Goal: Task Accomplishment & Management: Use online tool/utility

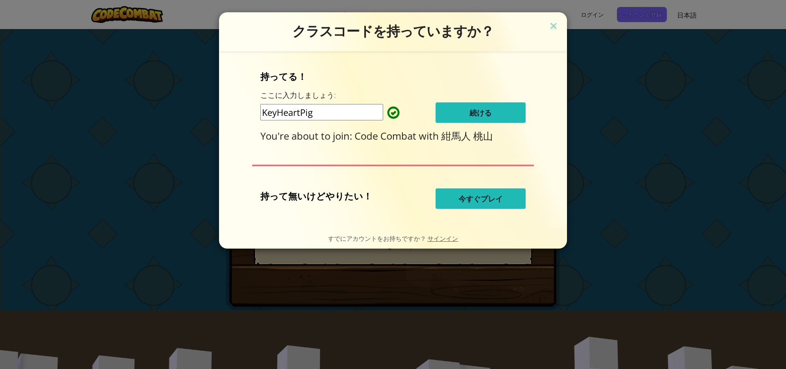
click at [443, 110] on button "続ける" at bounding box center [481, 112] width 90 height 20
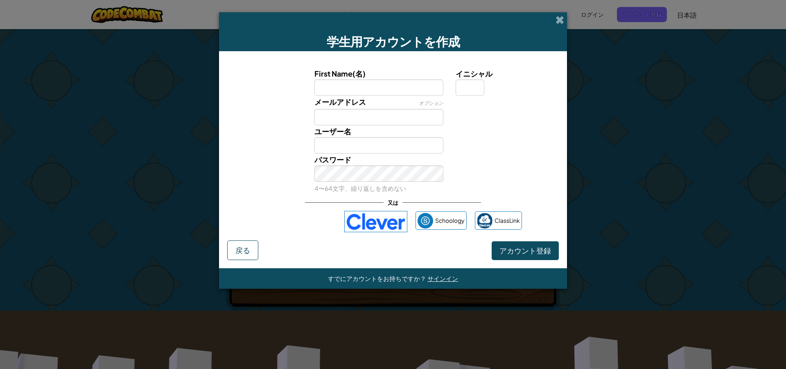
click at [409, 97] on div "メールアドレス オプション" at bounding box center [379, 110] width 142 height 29
click at [409, 92] on input "First Name(名)" at bounding box center [379, 87] width 129 height 16
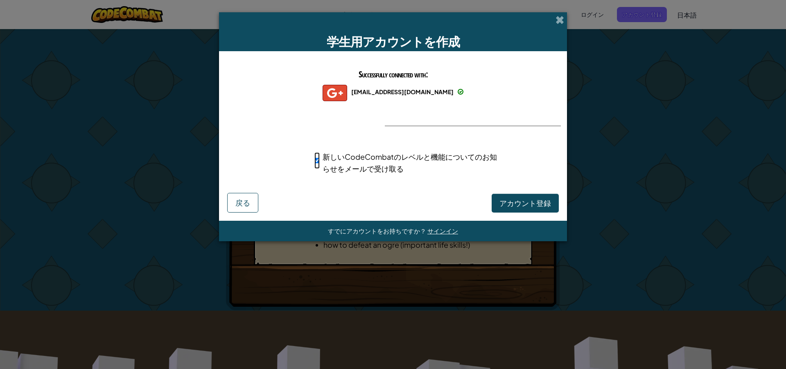
click at [318, 165] on input "新しいCodeCombatのレベルと機能についてのお知らせをメールで受け取る" at bounding box center [317, 160] width 5 height 16
checkbox input "false"
click at [509, 199] on span "アカウント登録" at bounding box center [526, 202] width 52 height 9
click at [515, 206] on button "アカウント登録" at bounding box center [525, 203] width 67 height 19
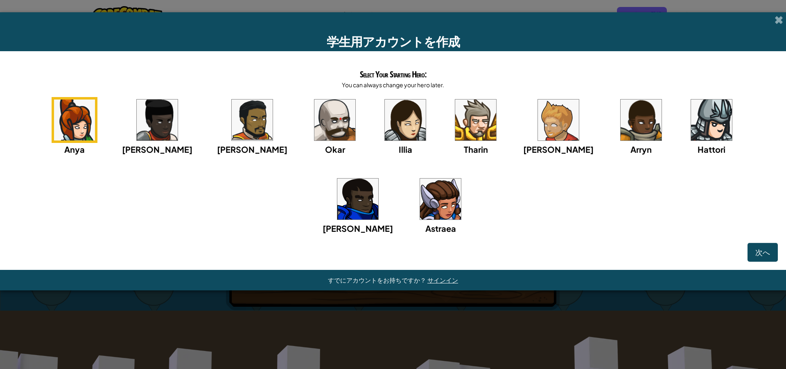
click at [148, 126] on img at bounding box center [157, 120] width 41 height 41
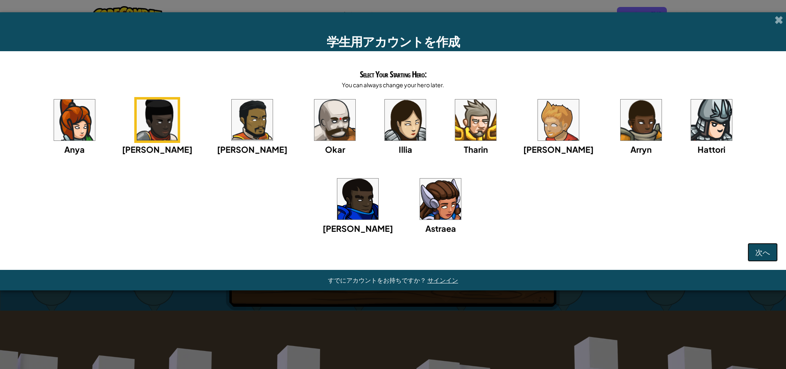
click at [768, 249] on span "次へ" at bounding box center [763, 251] width 15 height 9
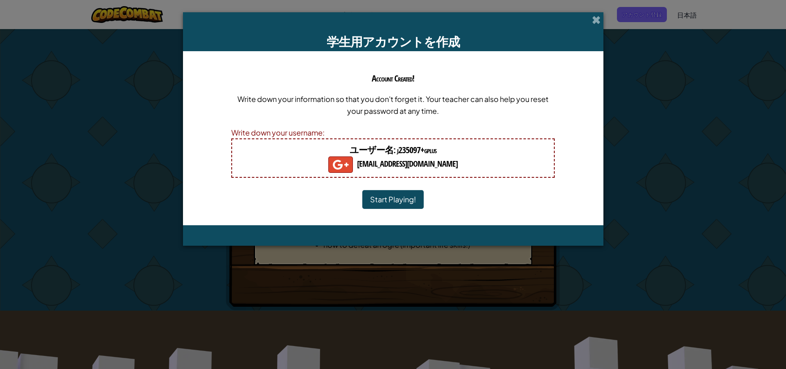
click at [412, 199] on button "Start Playing!" at bounding box center [392, 199] width 61 height 19
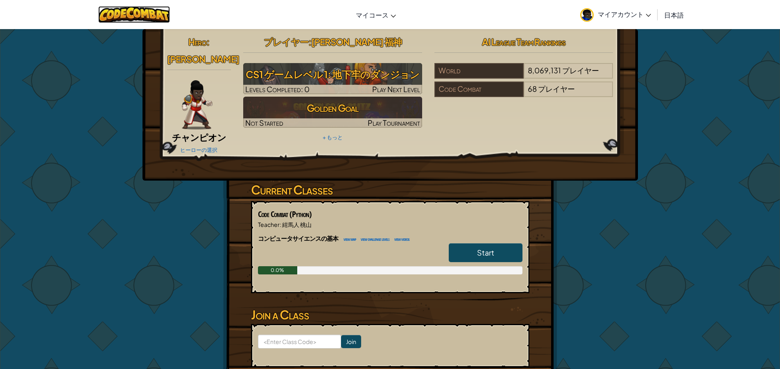
click at [142, 10] on img at bounding box center [134, 14] width 72 height 17
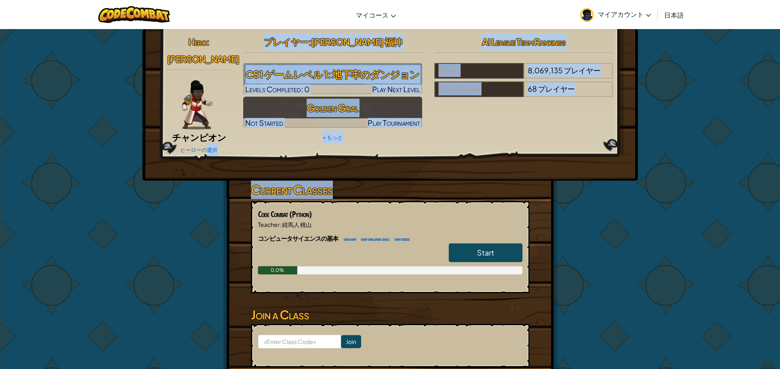
drag, startPoint x: 207, startPoint y: 133, endPoint x: 113, endPoint y: 204, distance: 117.8
click at [113, 204] on div "Hero : [PERSON_NAME] ヒーローの選択 プレイヤー : [PERSON_NAME] 福神 CS1 ゲームレベル 1: 地下牢のダンジョン L…" at bounding box center [390, 221] width 780 height 384
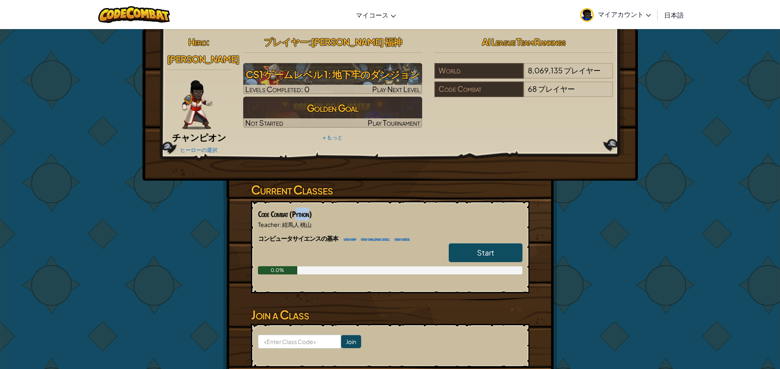
drag, startPoint x: 324, startPoint y: 202, endPoint x: 351, endPoint y: 200, distance: 27.5
click at [312, 208] on span "(Python)" at bounding box center [301, 213] width 22 height 11
click at [371, 188] on div "Current Classes Code Combat (Python) Teacher : 紺馬人 桃山 コンピュータサイエンスの基本 view map v…" at bounding box center [390, 242] width 279 height 123
click at [505, 243] on link "Start" at bounding box center [486, 252] width 74 height 19
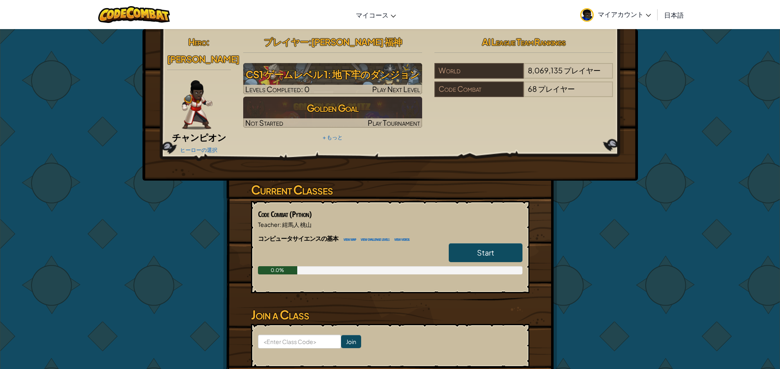
select select "ja"
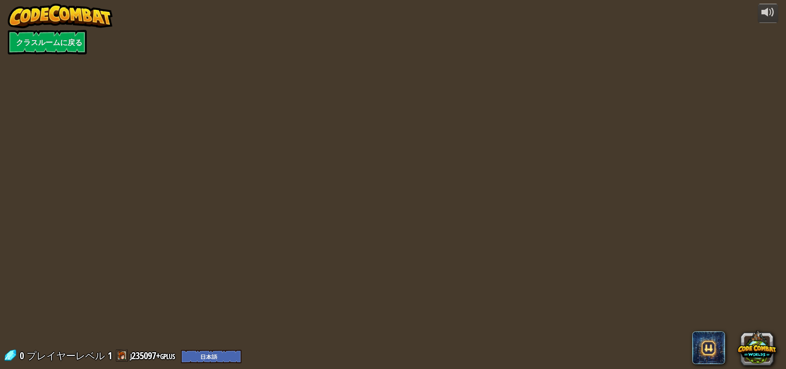
select select "ja"
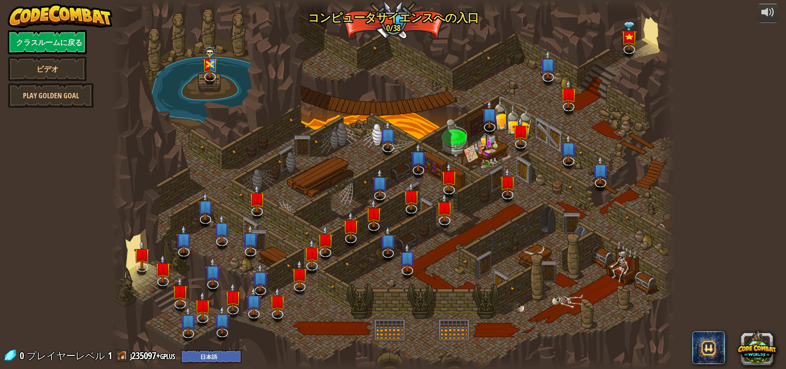
select select "ja"
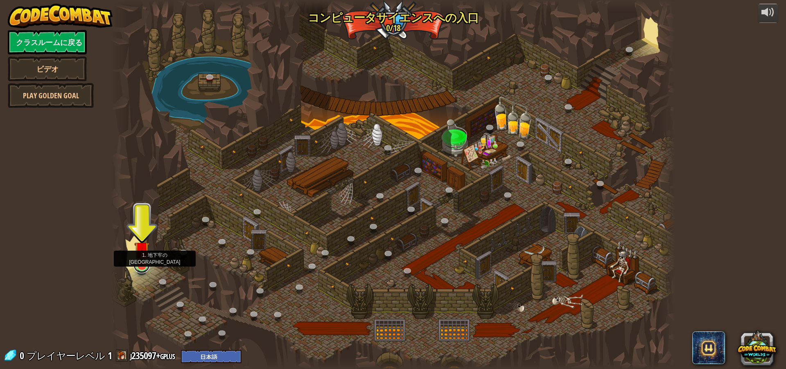
click at [144, 267] on link at bounding box center [142, 265] width 16 height 16
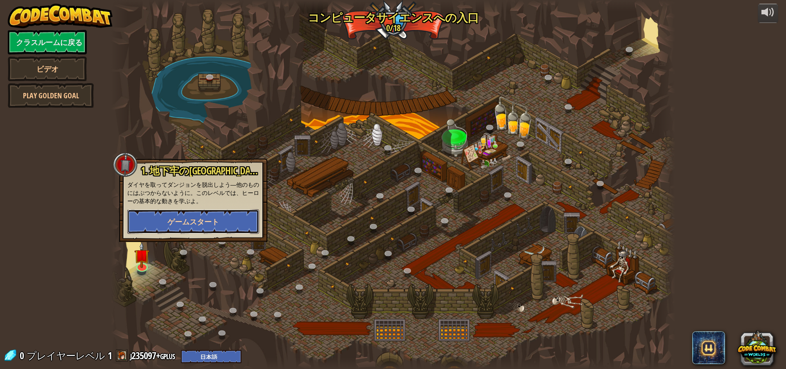
click at [237, 218] on button "ゲームスタート" at bounding box center [193, 221] width 132 height 25
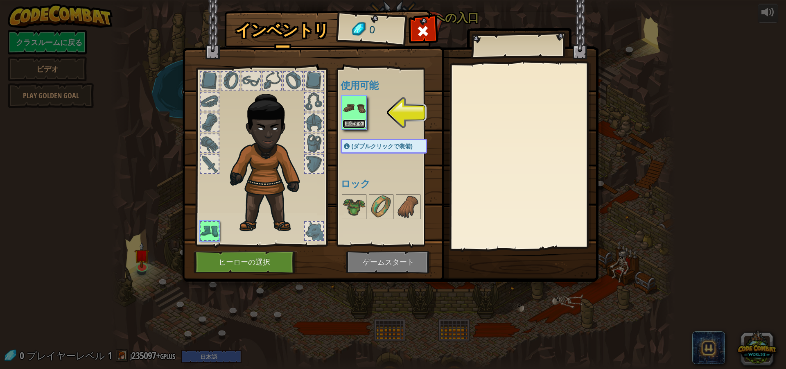
click at [348, 123] on button "装備する" at bounding box center [354, 124] width 23 height 9
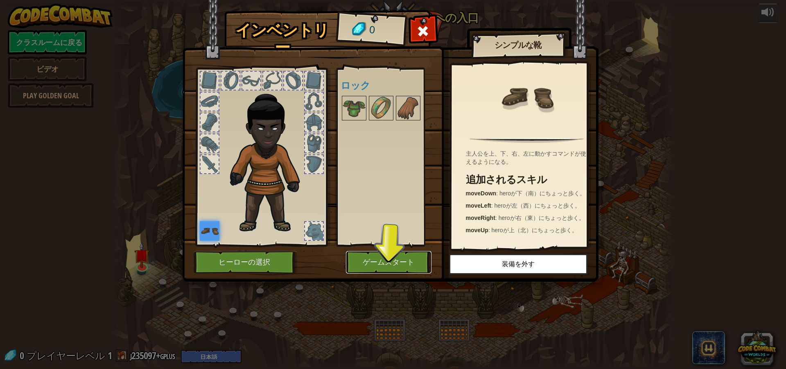
click at [384, 264] on button "ゲームスタート" at bounding box center [389, 262] width 86 height 23
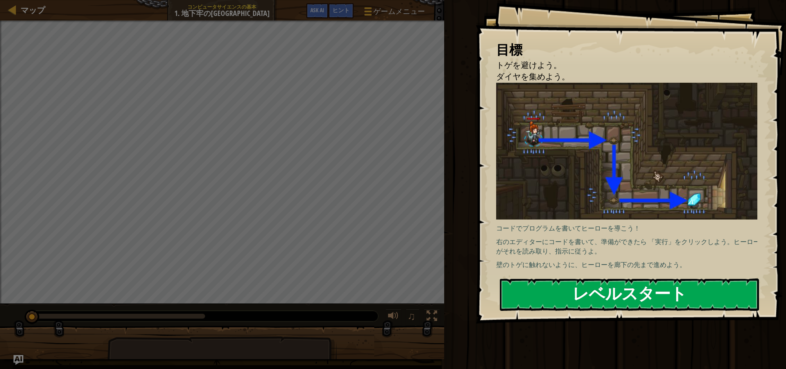
click at [636, 292] on button "レベルスタート" at bounding box center [629, 295] width 259 height 32
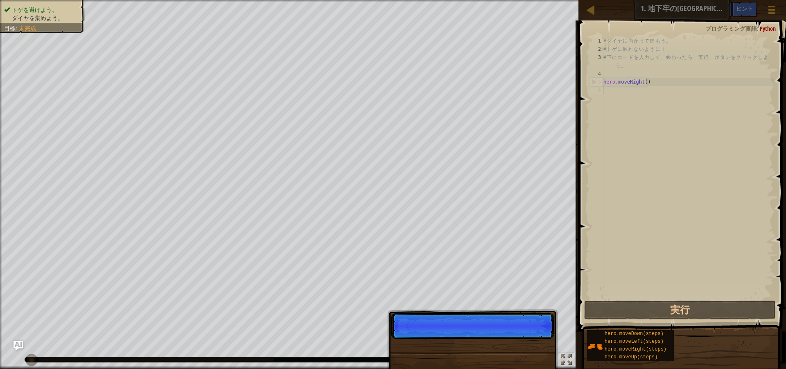
scroll to position [4, 0]
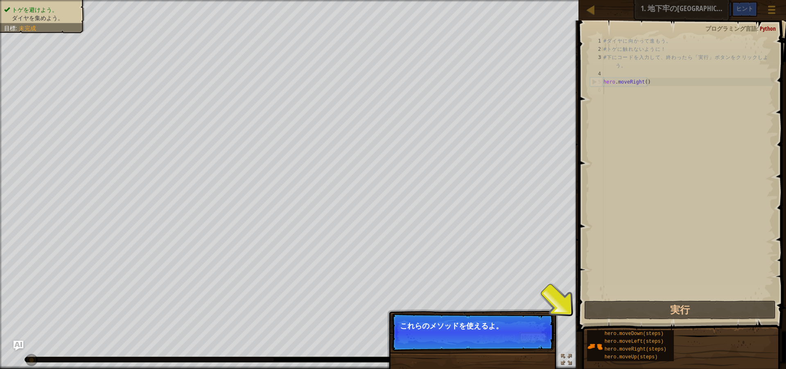
click at [532, 334] on button "続ける" at bounding box center [533, 337] width 28 height 11
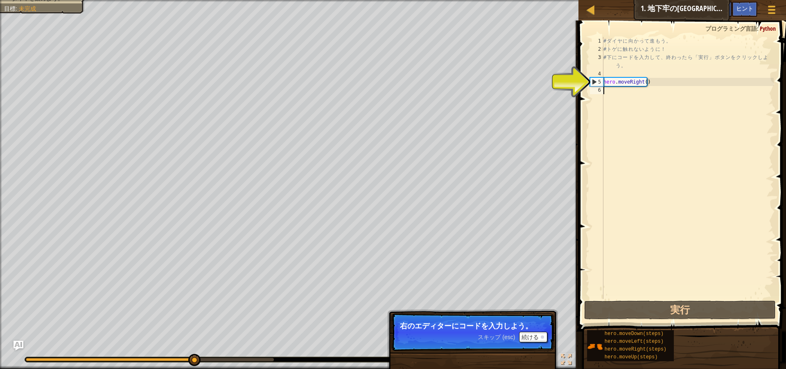
click at [632, 99] on div "# ダ イ ヤ に 向 か っ て 進 も う 。 # ト ゲ に 触 れ な い よ う に ！ # 下 に コ ー ド を 入 力 し て 、 終 わ っ…" at bounding box center [688, 176] width 172 height 279
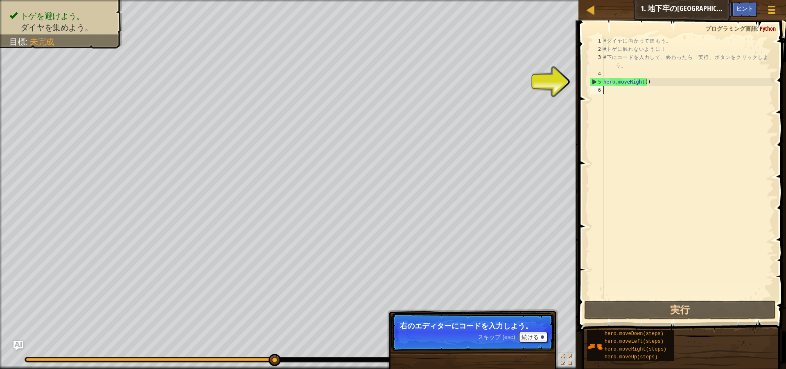
click at [642, 108] on div "# ダ イ ヤ に 向 か っ て 進 も う 。 # ト ゲ に 触 れ な い よ う に ！ # 下 に コ ー ド を 入 力 し て 、 終 わ っ…" at bounding box center [688, 176] width 172 height 279
click at [531, 337] on button "続ける" at bounding box center [533, 337] width 28 height 11
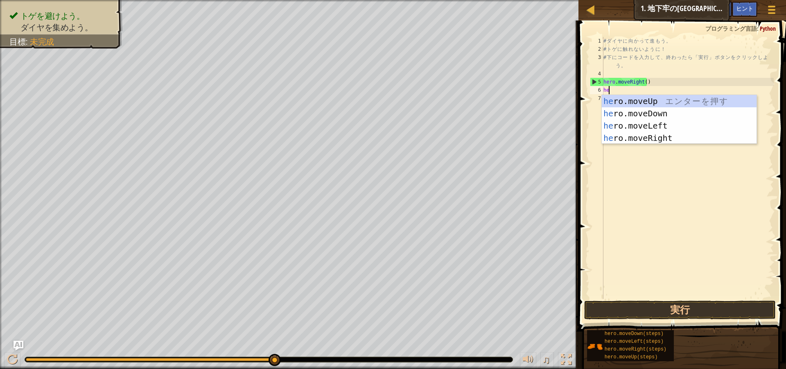
scroll to position [4, 0]
type textarea "hero"
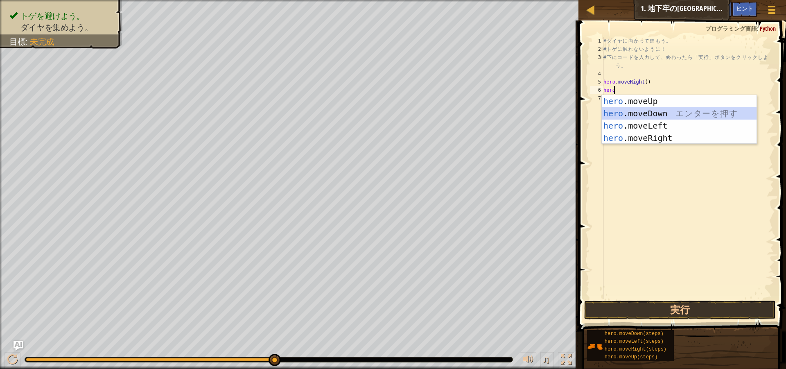
click at [643, 112] on div "hero .moveUp エ ン タ ー を 押 す hero .moveDown エ ン タ ー を 押 す hero .moveLeft エ ン タ ー …" at bounding box center [679, 132] width 155 height 74
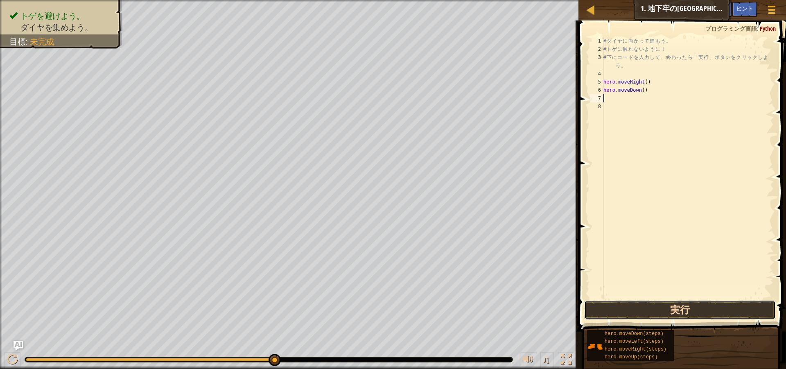
click at [668, 308] on button "実行" at bounding box center [680, 310] width 192 height 19
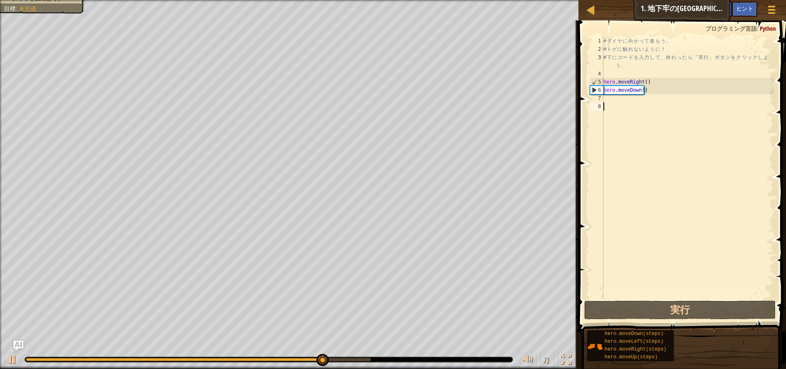
click at [616, 104] on div "# ダ イ ヤ に 向 か っ て 進 も う 。 # ト ゲ に 触 れ な い よ う に ！ # 下 に コ ー ド を 入 力 し て 、 終 わ っ…" at bounding box center [688, 176] width 172 height 279
click at [616, 103] on div "# ダ イ ヤ に 向 か っ て 進 も う 。 # ト ゲ に 触 れ な い よ う に ！ # 下 に コ ー ド を 入 力 し て 、 終 わ っ…" at bounding box center [688, 176] width 172 height 279
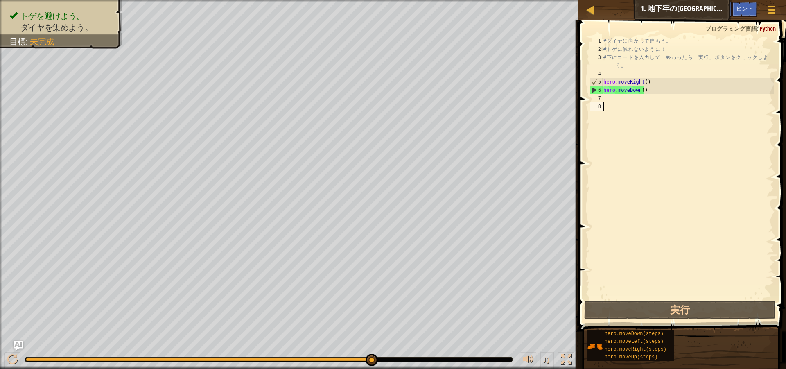
click at [614, 100] on div "# ダ イ ヤ に 向 か っ て 進 も う 。 # ト ゲ に 触 れ な い よ う に ！ # 下 に コ ー ド を 入 力 し て 、 終 わ っ…" at bounding box center [688, 176] width 172 height 279
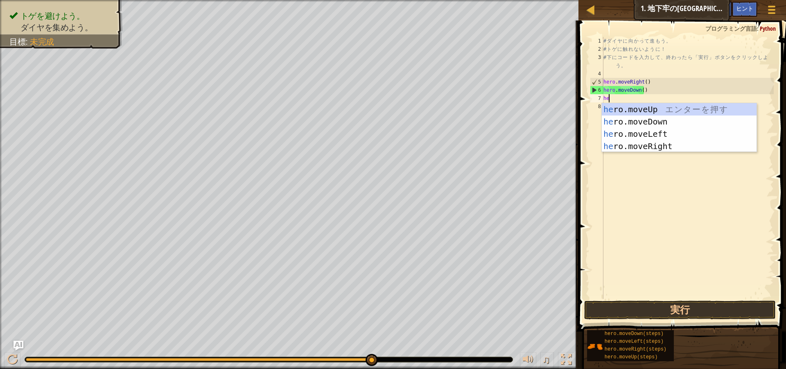
scroll to position [4, 0]
type textarea "hero"
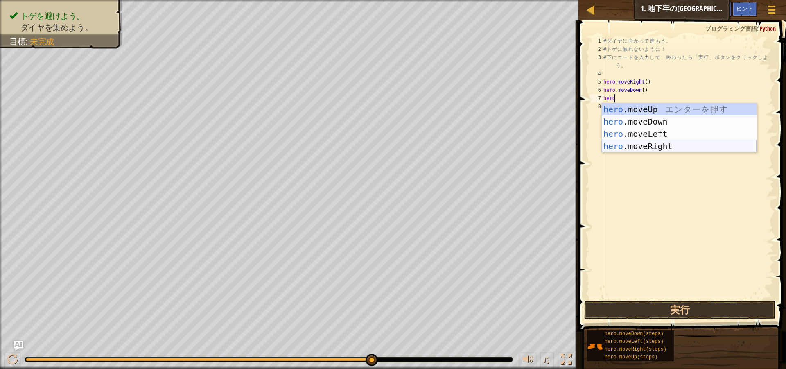
click at [666, 146] on div "hero .moveUp エ ン タ ー を 押 す hero .moveDown エ ン タ ー を 押 す hero .moveLeft エ ン タ ー …" at bounding box center [679, 140] width 155 height 74
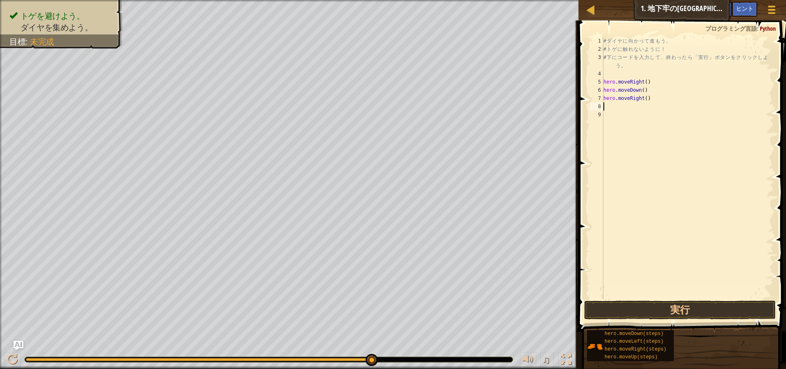
scroll to position [4, 0]
click at [649, 310] on button "実行" at bounding box center [680, 310] width 192 height 19
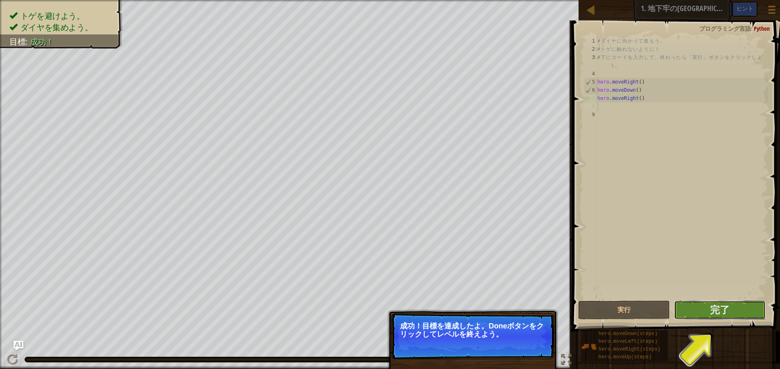
click at [731, 311] on button "完了" at bounding box center [720, 310] width 92 height 19
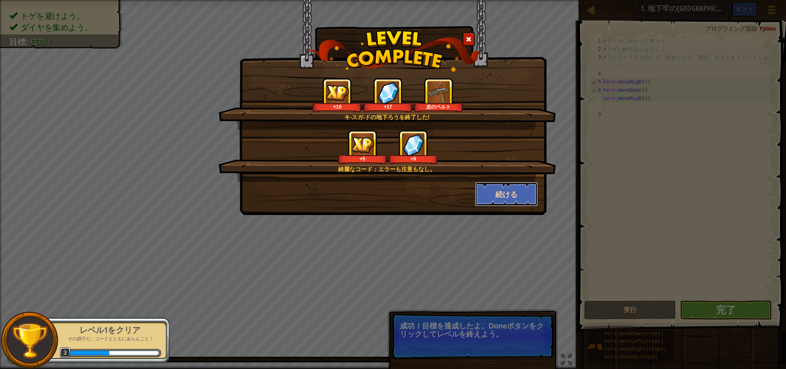
click at [497, 194] on button "続ける" at bounding box center [506, 194] width 63 height 25
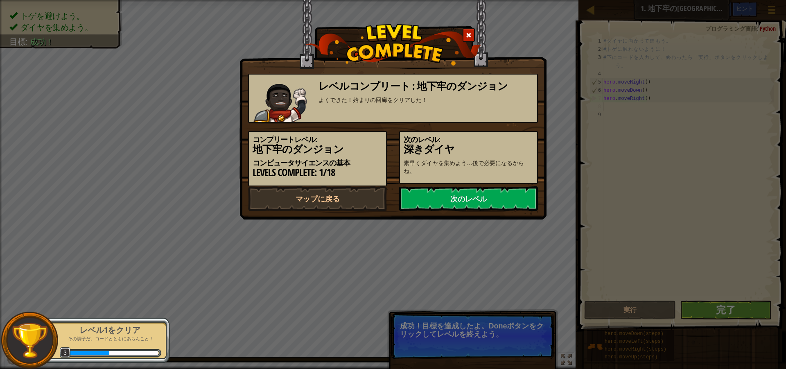
click at [497, 194] on link "次のレベル" at bounding box center [468, 198] width 139 height 25
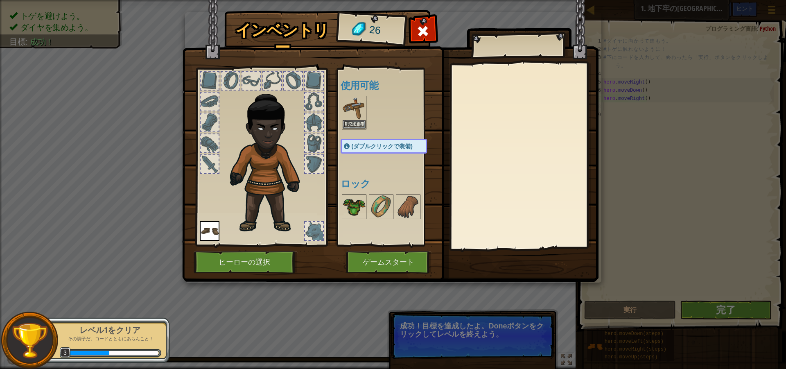
click at [353, 198] on img at bounding box center [354, 206] width 23 height 23
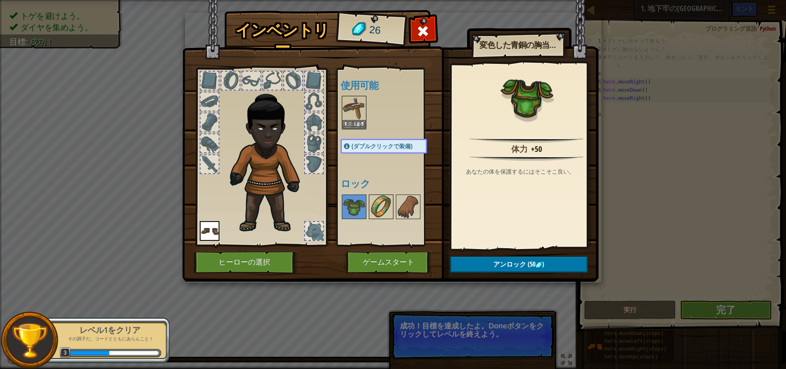
click at [382, 208] on img at bounding box center [381, 206] width 23 height 23
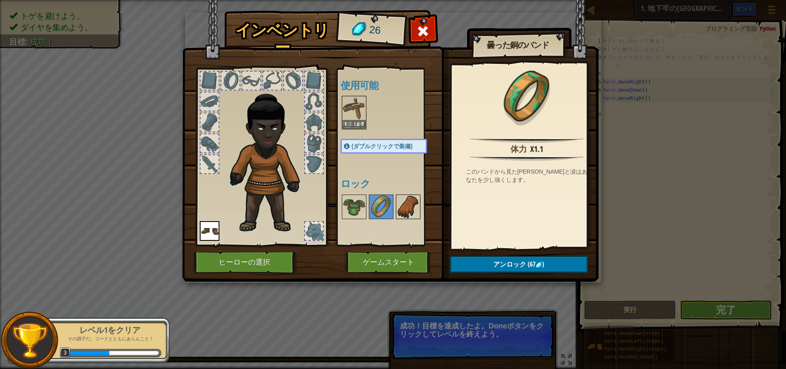
click at [398, 203] on img at bounding box center [408, 206] width 23 height 23
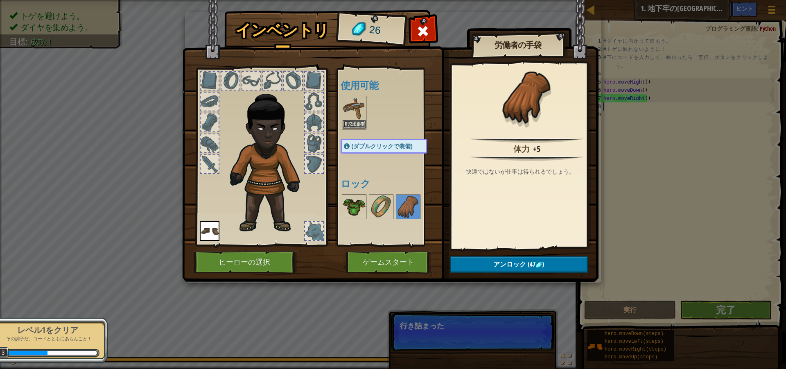
click at [356, 204] on img at bounding box center [354, 206] width 23 height 23
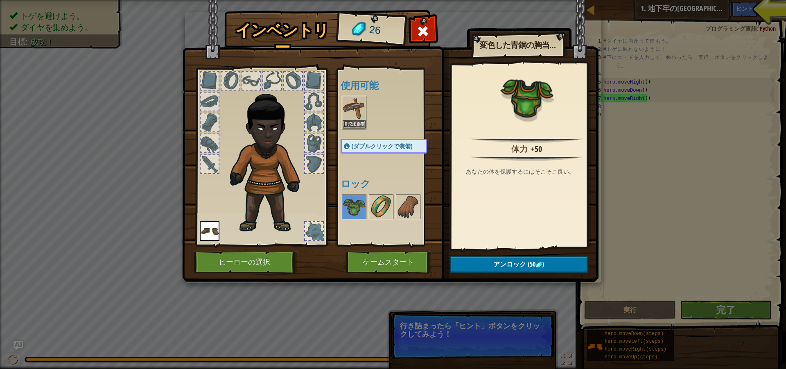
click at [372, 202] on img at bounding box center [381, 206] width 23 height 23
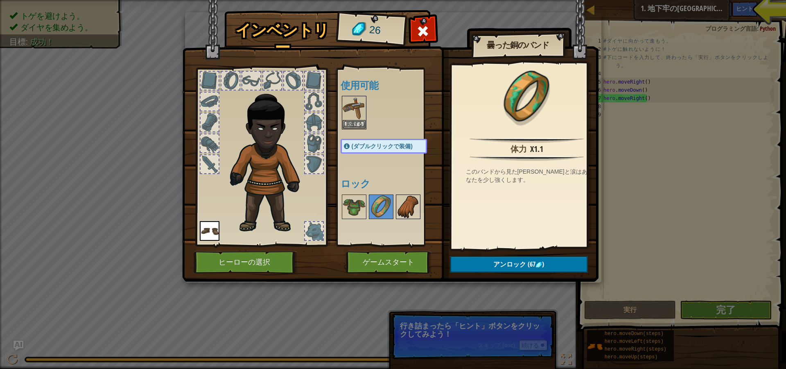
click at [396, 200] on div at bounding box center [408, 207] width 25 height 25
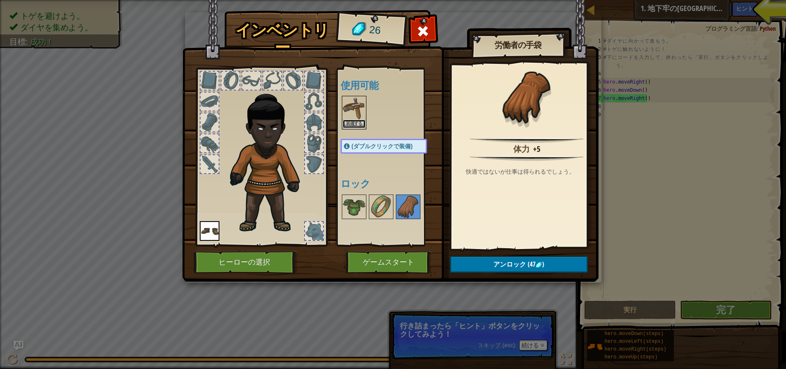
click at [351, 125] on button "装備する" at bounding box center [354, 124] width 23 height 9
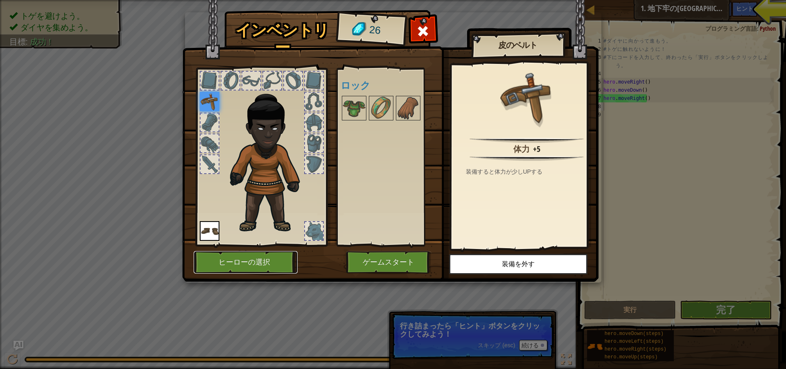
click at [247, 263] on button "ヒーローの選択" at bounding box center [246, 262] width 104 height 23
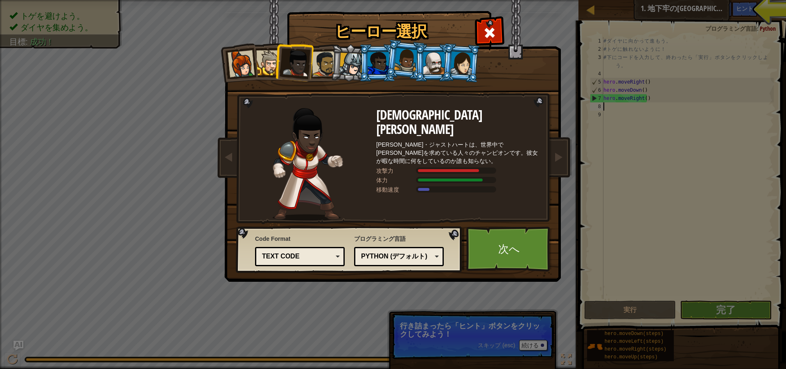
click at [376, 57] on div at bounding box center [378, 63] width 21 height 22
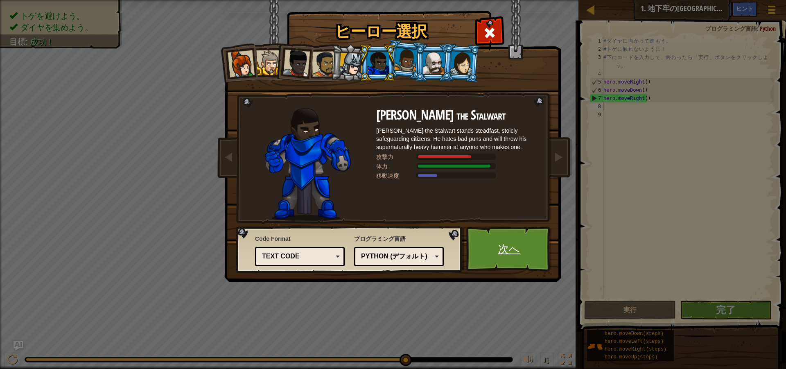
click at [490, 244] on link "次へ" at bounding box center [509, 248] width 86 height 45
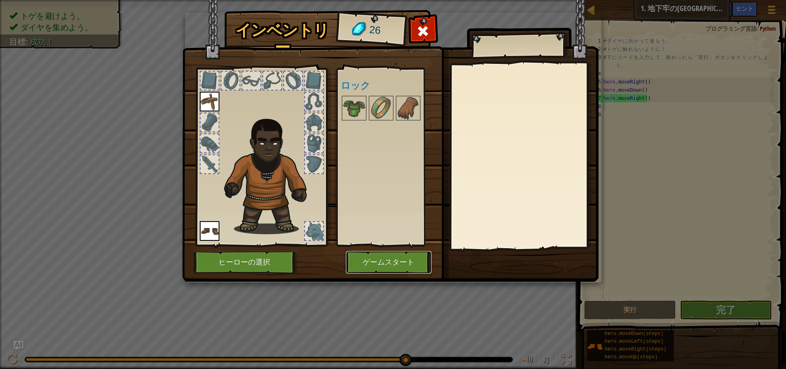
click at [380, 258] on button "ゲームスタート" at bounding box center [389, 262] width 86 height 23
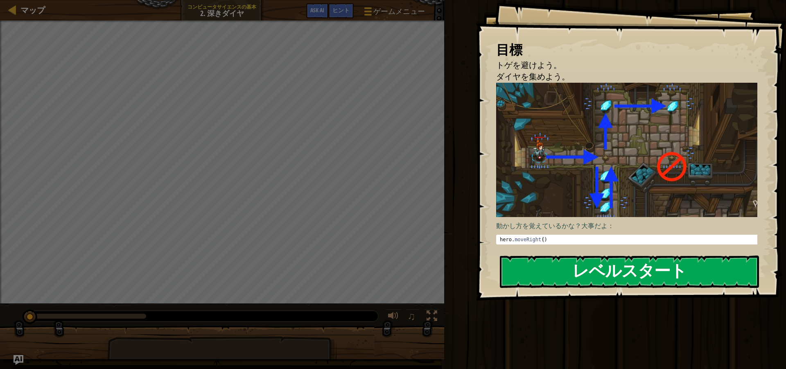
click at [646, 278] on button "レベルスタート" at bounding box center [629, 272] width 259 height 32
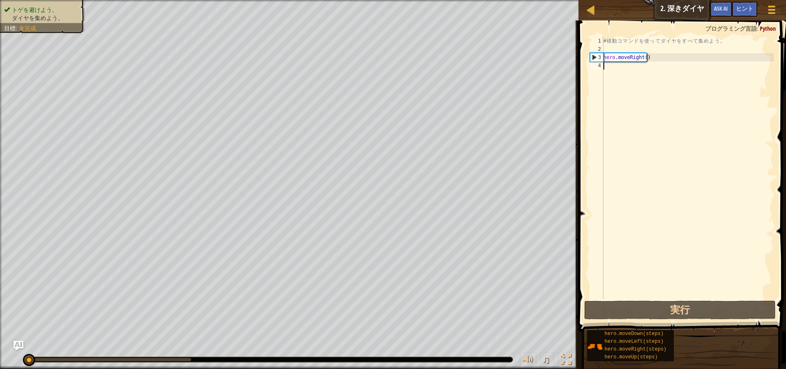
click at [633, 79] on div "# 移 動 コ マ ン ド を 使 っ て ダ イ ヤ を す べ て 集 め よ う 。 hero . moveRight ( )" at bounding box center [688, 176] width 172 height 279
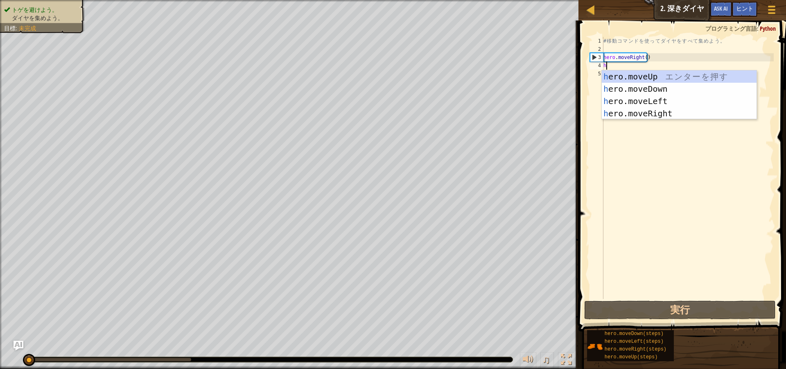
scroll to position [4, 0]
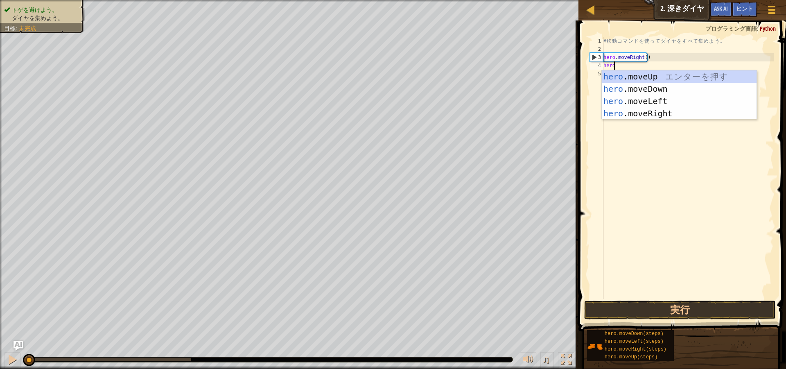
type textarea "herom"
click at [644, 86] on div "hero . m oveUp エ ン タ ー を 押 す hero . m oveDown エ ン タ ー を 押 す hero . m oveLeft エ …" at bounding box center [679, 107] width 155 height 74
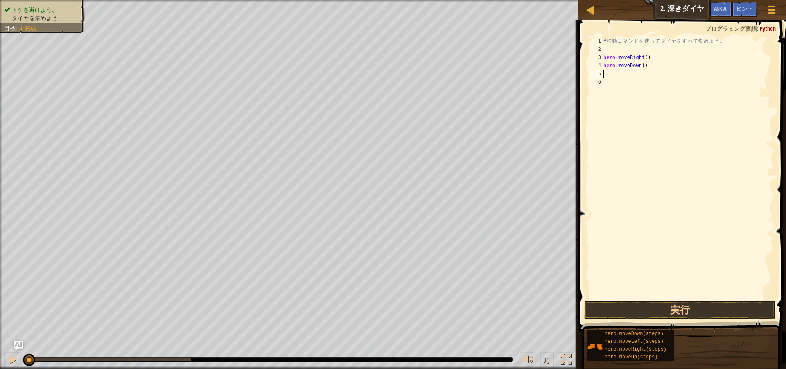
scroll to position [4, 0]
click at [644, 86] on div "# 移 動 コ マ ン ド を 使 っ て ダ イ ヤ を す べ て 集 め よ う 。 hero . moveRight ( ) hero . moveD…" at bounding box center [688, 176] width 172 height 279
click at [657, 75] on div "# 移 動 コ マ ン ド を 使 っ て ダ イ ヤ を す べ て 集 め よ う 。 hero . moveRight ( ) hero . moveD…" at bounding box center [688, 176] width 172 height 279
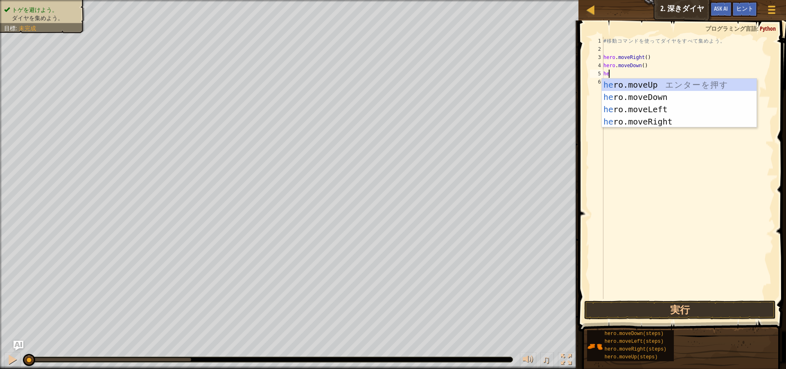
type textarea "hero"
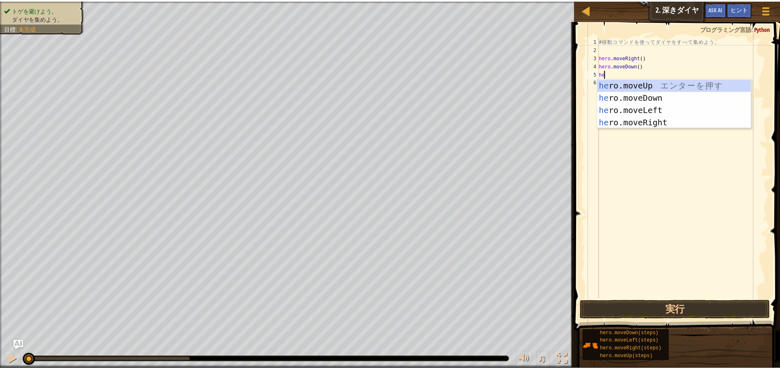
scroll to position [4, 0]
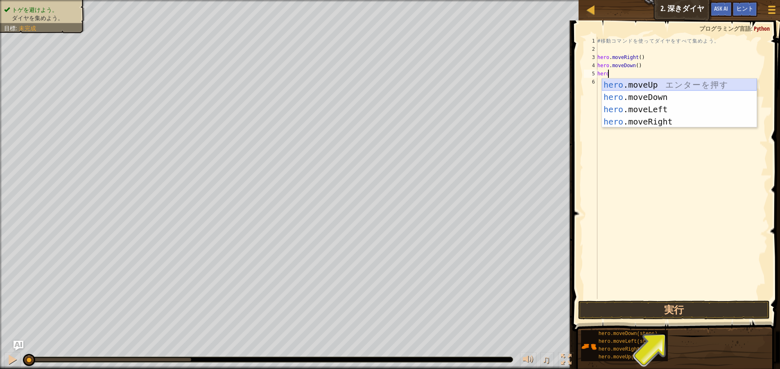
click at [651, 86] on div "hero .moveUp エ ン タ ー を 押 す hero .moveDown エ ン タ ー を 押 す hero .moveLeft エ ン タ ー …" at bounding box center [679, 116] width 155 height 74
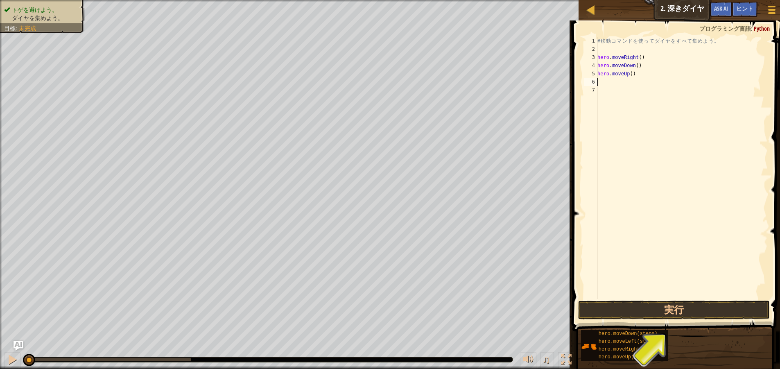
scroll to position [4, 0]
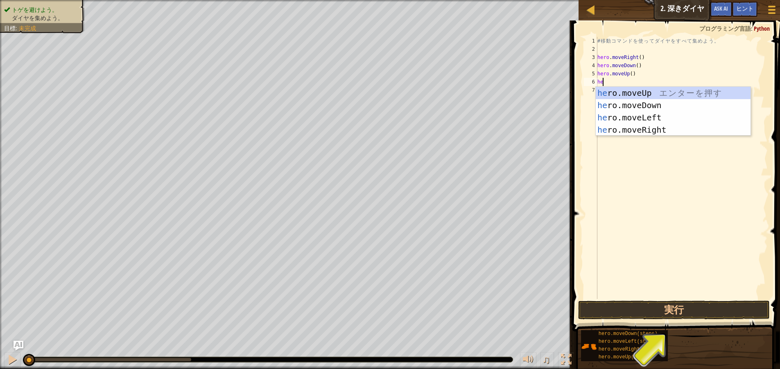
type textarea "hero"
click at [660, 95] on div "hero .moveUp エ ン タ ー を 押 す hero .moveDown エ ン タ ー を 押 す hero .moveLeft エ ン タ ー …" at bounding box center [673, 124] width 155 height 74
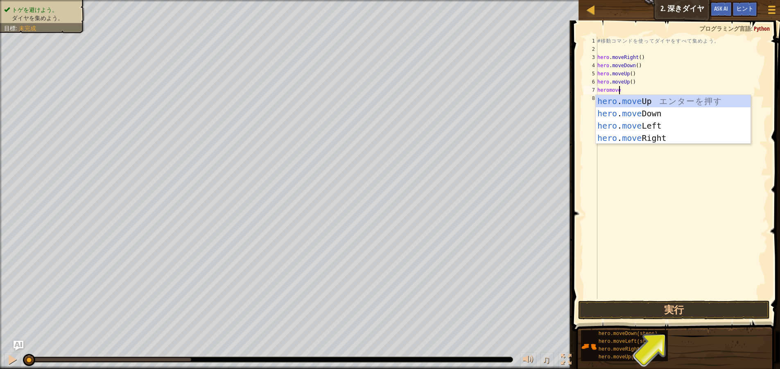
scroll to position [4, 1]
type textarea "heromove"
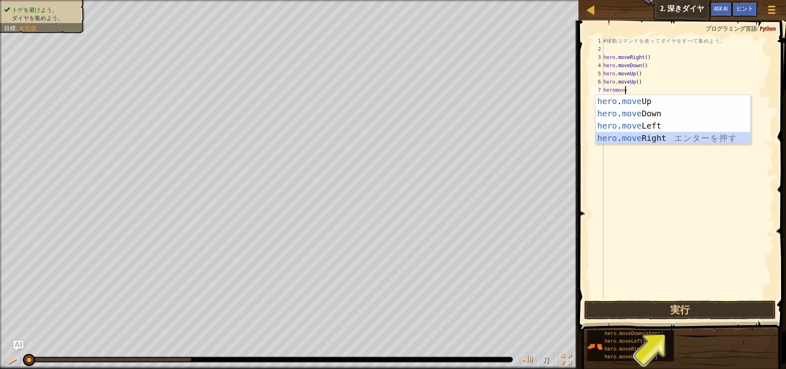
click at [648, 136] on div "hero . move Up エ ン タ ー を 押 す hero . move Down エ ン タ ー を 押 す hero . move Left エ …" at bounding box center [673, 132] width 155 height 74
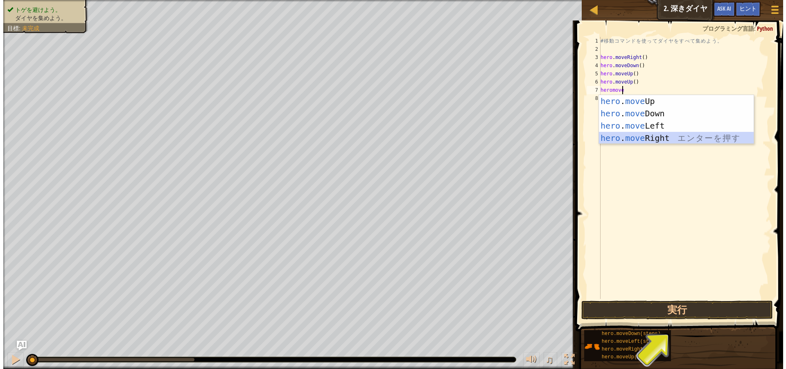
scroll to position [4, 0]
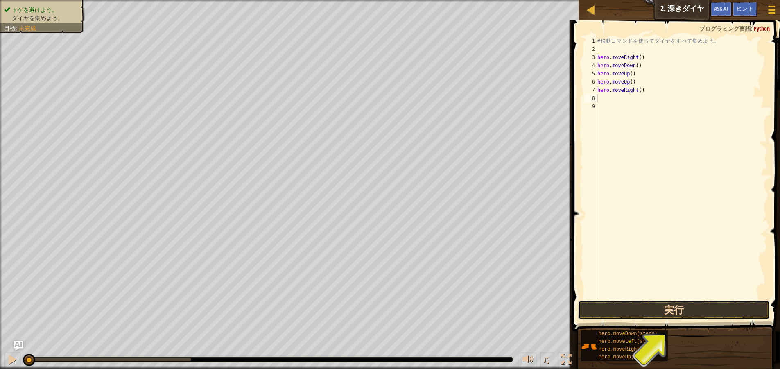
click at [632, 305] on button "実行" at bounding box center [674, 310] width 192 height 19
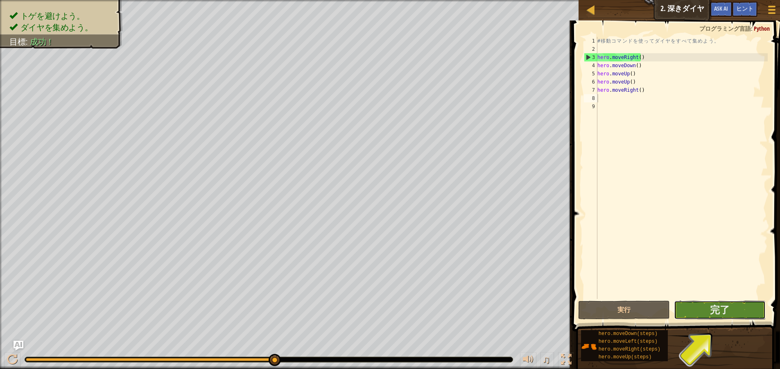
click at [730, 310] on button "完了" at bounding box center [720, 310] width 92 height 19
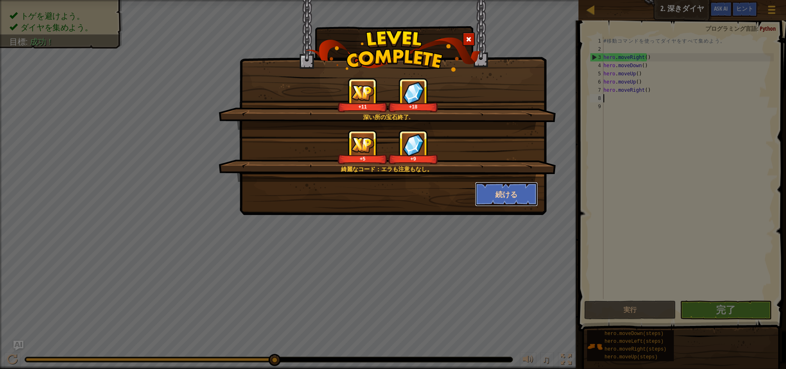
click at [494, 192] on button "続ける" at bounding box center [506, 194] width 63 height 25
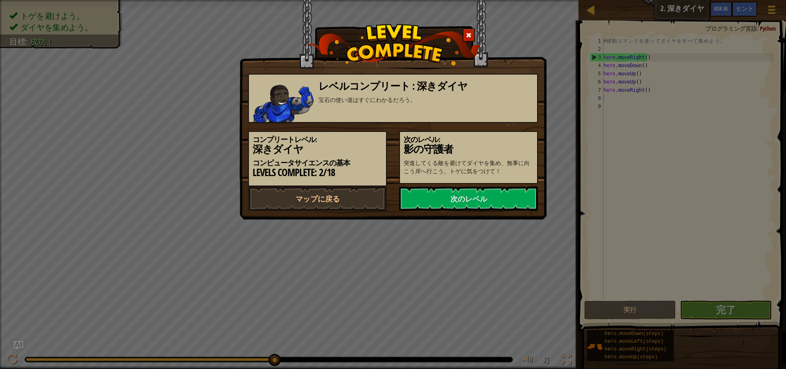
click at [494, 192] on link "次のレベル" at bounding box center [468, 198] width 139 height 25
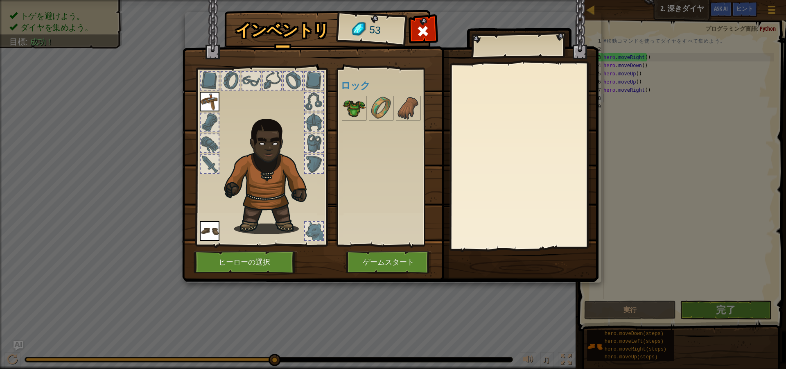
click at [350, 110] on img at bounding box center [354, 108] width 23 height 23
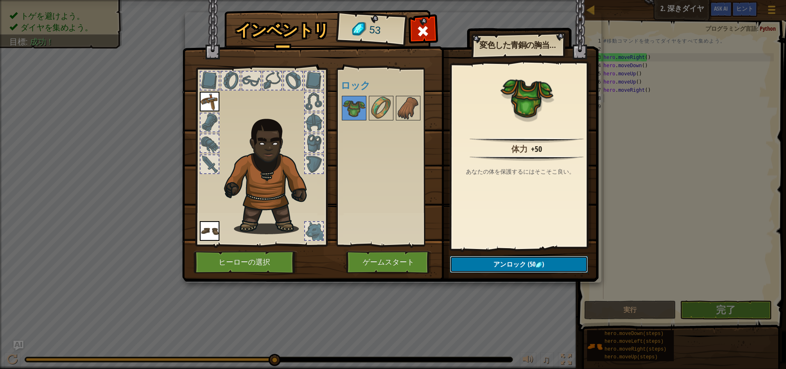
click at [478, 260] on button "アンロック (50 )" at bounding box center [519, 264] width 138 height 17
click at [497, 262] on button "ロックを解除？" at bounding box center [519, 264] width 138 height 17
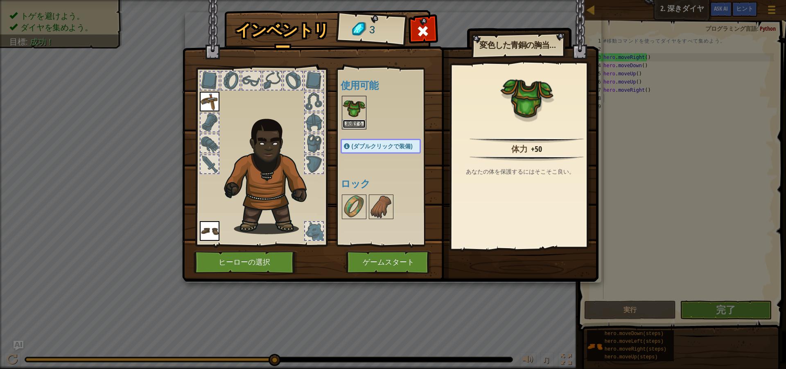
click at [356, 124] on button "装備する" at bounding box center [354, 124] width 23 height 9
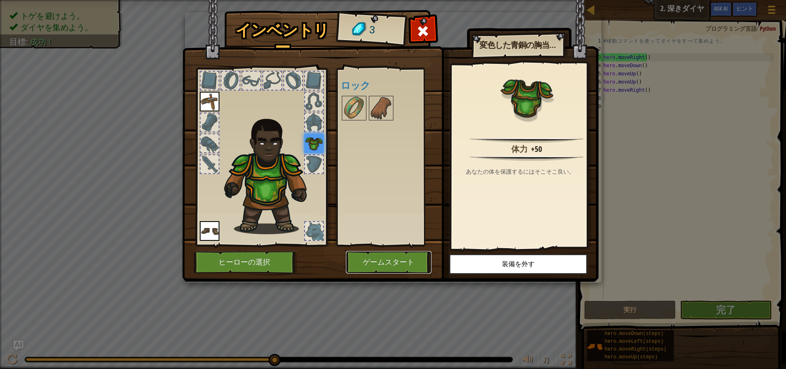
click at [386, 266] on button "ゲームスタート" at bounding box center [389, 262] width 86 height 23
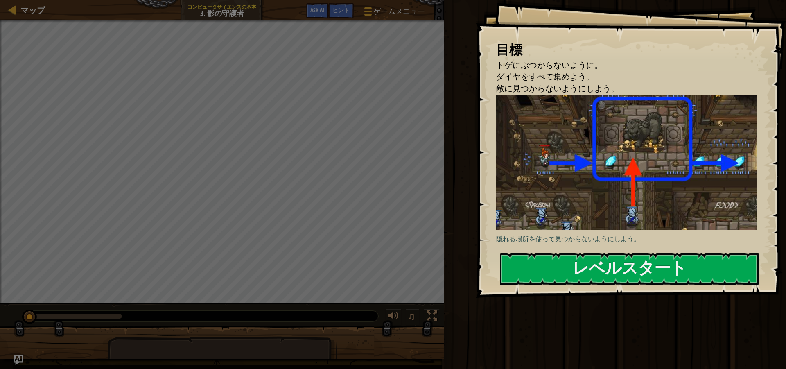
drag, startPoint x: 568, startPoint y: 167, endPoint x: 564, endPoint y: 197, distance: 30.1
click at [567, 166] on img at bounding box center [629, 163] width 267 height 136
drag, startPoint x: 567, startPoint y: 239, endPoint x: 565, endPoint y: 249, distance: 10.0
click at [565, 249] on div "目標 トゲにぶつからないように。 ダイヤをすべて集めよう。 敵に見つからないようにしよう。 隠れる場所を使って見つからないようにしよう。 レベルスタート Er…" at bounding box center [631, 149] width 310 height 298
click at [563, 252] on div "目標 トゲにぶつからないように。 ダイヤをすべて集めよう。 敵に見つからないようにしよう。 隠れる場所を使って見つからないようにしよう。 レベルスタート Er…" at bounding box center [631, 149] width 310 height 298
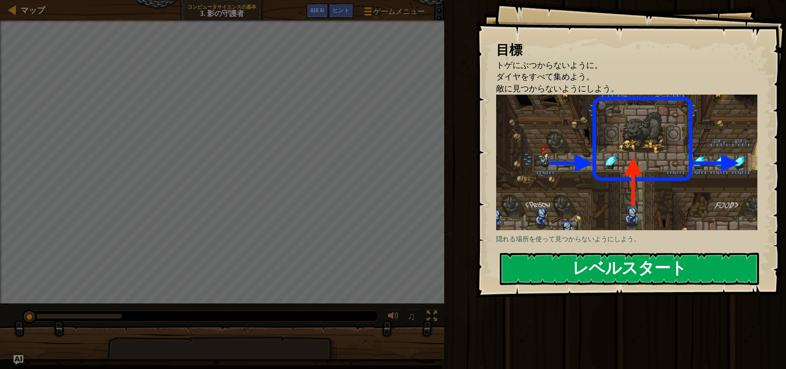
click at [561, 254] on button "レベルスタート" at bounding box center [629, 269] width 259 height 32
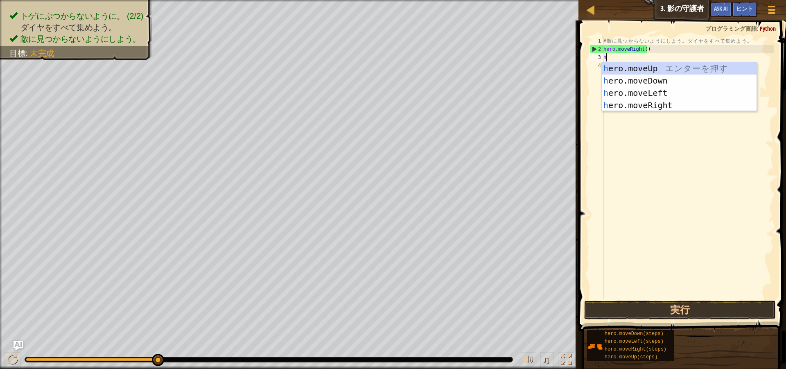
scroll to position [4, 0]
type textarea "hero"
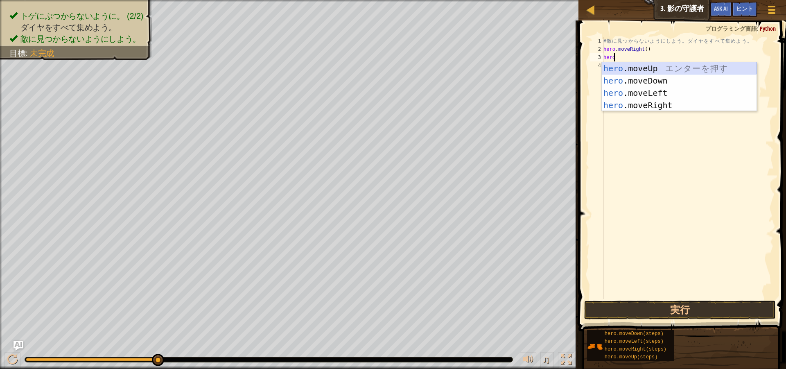
click at [645, 67] on div "hero .moveUp エ ン タ ー を 押 す hero .moveDown エ ン タ ー を 押 す hero .moveLeft エ ン タ ー …" at bounding box center [679, 99] width 155 height 74
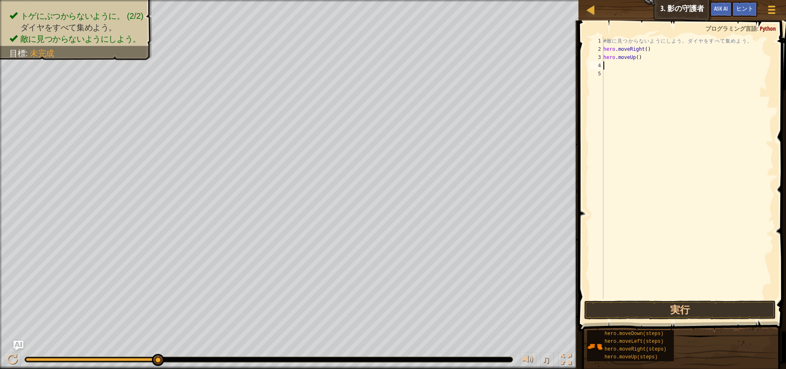
scroll to position [4, 0]
click at [680, 306] on button "実行" at bounding box center [680, 310] width 192 height 19
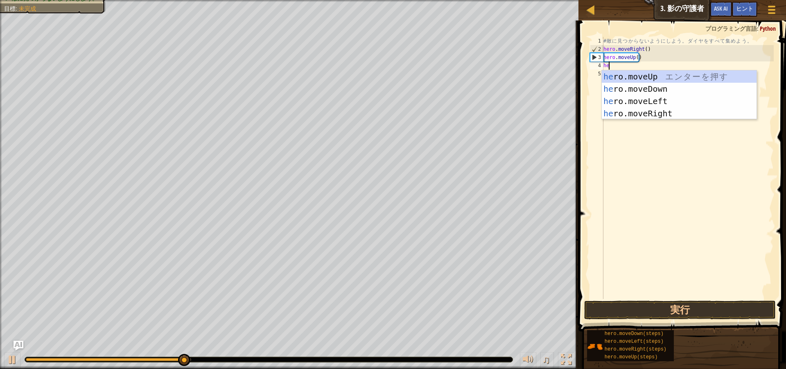
scroll to position [4, 0]
type textarea "hero"
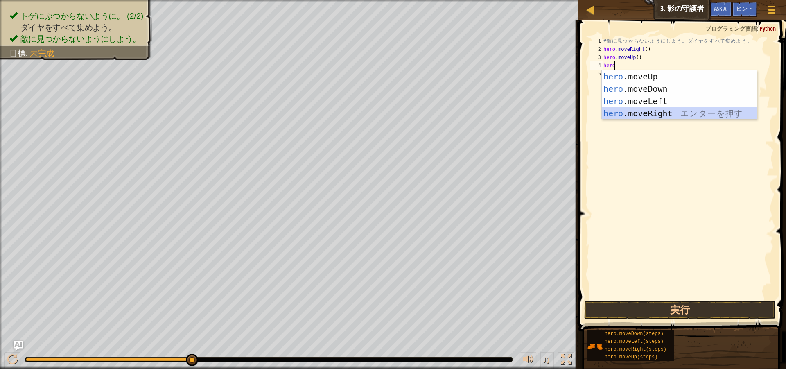
click at [669, 112] on div "hero .moveUp エ ン タ ー を 押 す hero .moveDown エ ン タ ー を 押 す hero .moveLeft エ ン タ ー …" at bounding box center [679, 107] width 155 height 74
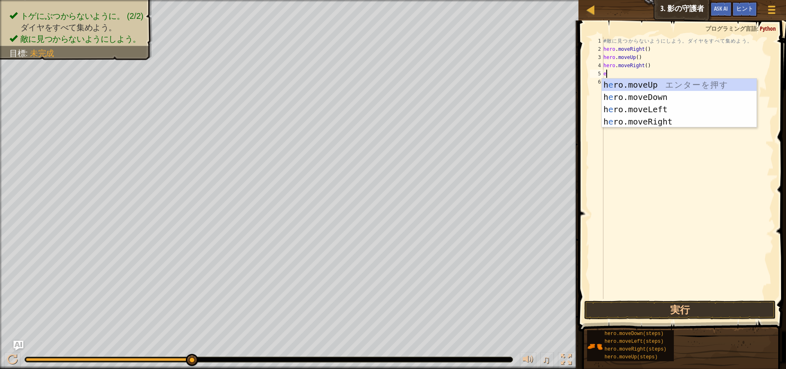
type textarea "ero"
click at [629, 95] on div "h ero .moveUp エ ン タ ー を 押 す h ero .moveDown エ ン タ ー を 押 す h ero .moveLeft エ ン タ…" at bounding box center [679, 116] width 155 height 74
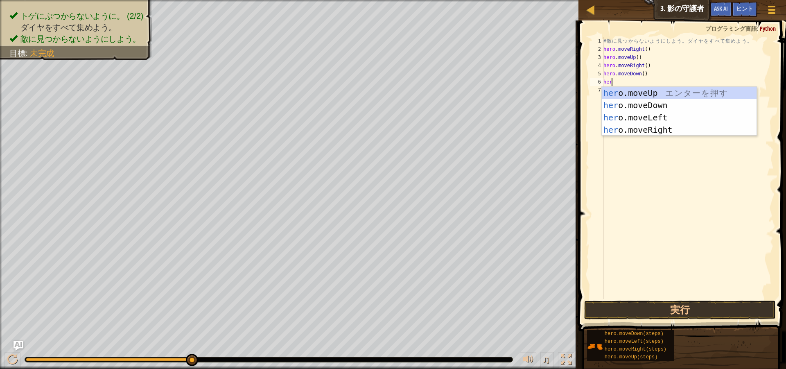
type textarea "hero"
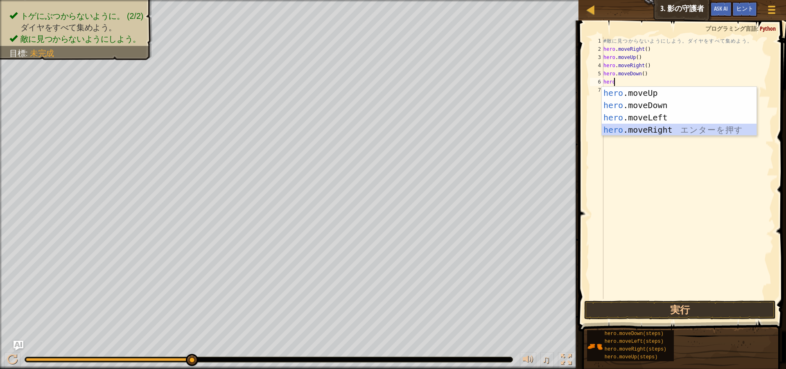
click at [634, 134] on div "hero .moveUp エ ン タ ー を 押 す hero .moveDown エ ン タ ー を 押 す hero .moveLeft エ ン タ ー …" at bounding box center [679, 124] width 155 height 74
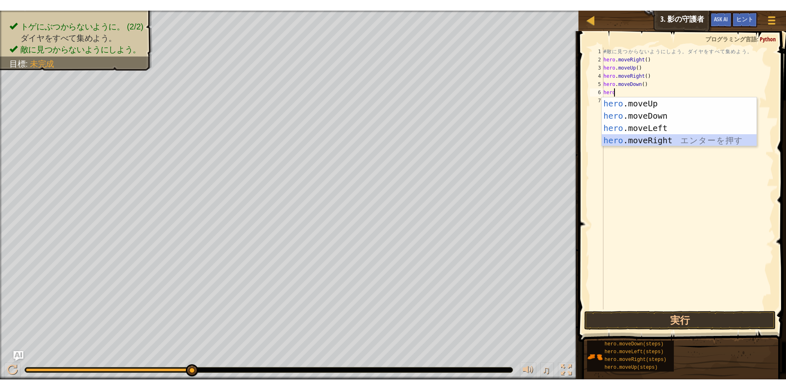
scroll to position [4, 0]
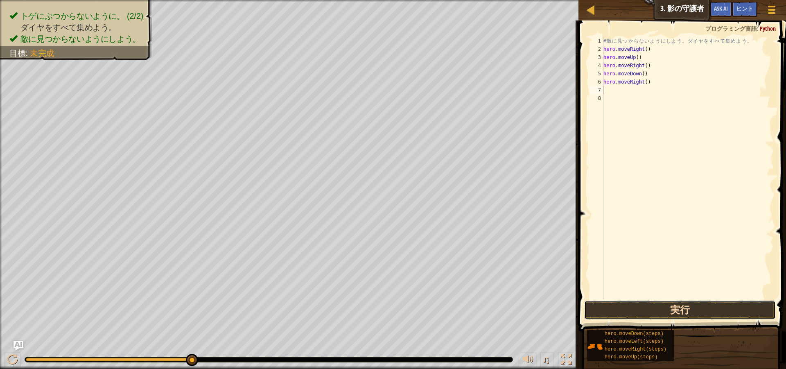
click at [673, 312] on button "実行" at bounding box center [680, 310] width 192 height 19
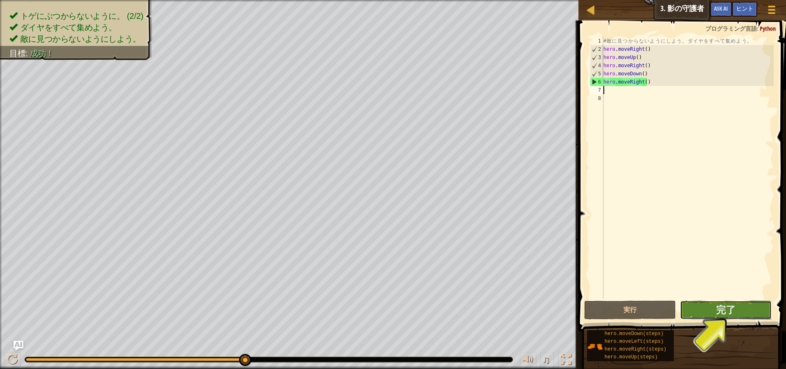
click at [705, 308] on button "完了" at bounding box center [726, 310] width 92 height 19
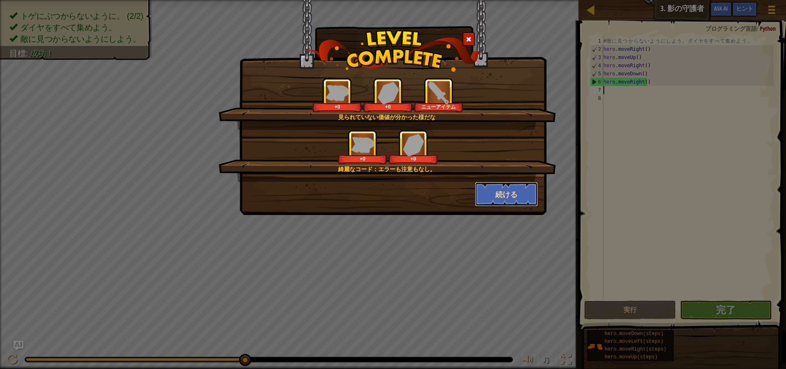
click at [526, 186] on button "続ける" at bounding box center [506, 194] width 63 height 25
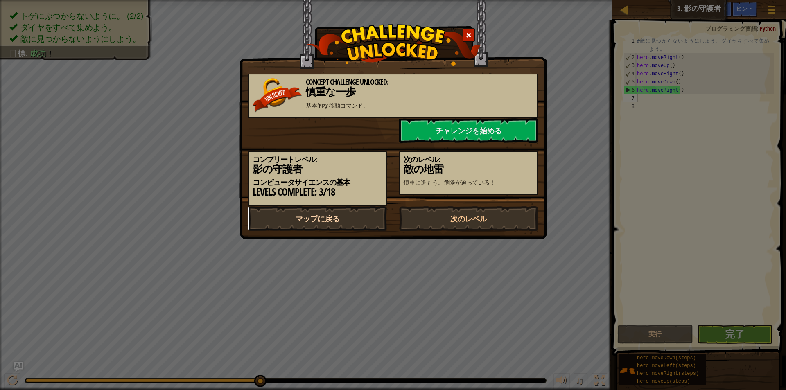
click at [321, 222] on link "マップに戻る" at bounding box center [317, 218] width 139 height 25
select select "ja"
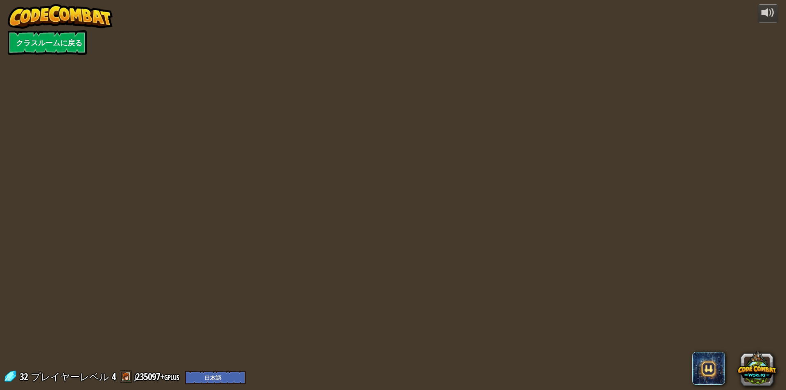
select select "ja"
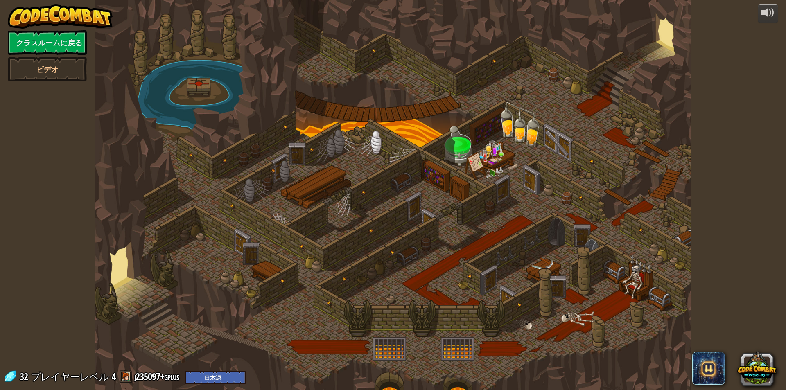
select select "ja"
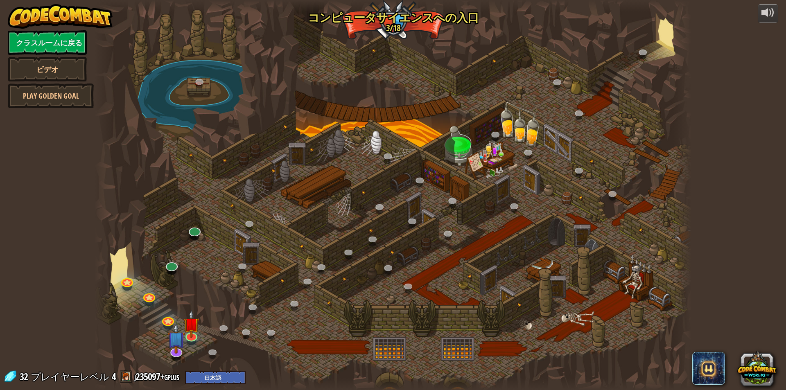
select select "ja"
click at [190, 336] on link at bounding box center [191, 334] width 16 height 16
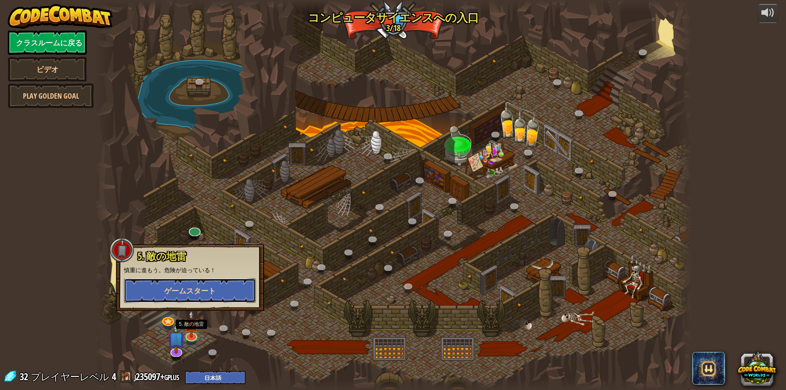
click at [197, 282] on button "ゲームスタート" at bounding box center [190, 291] width 132 height 25
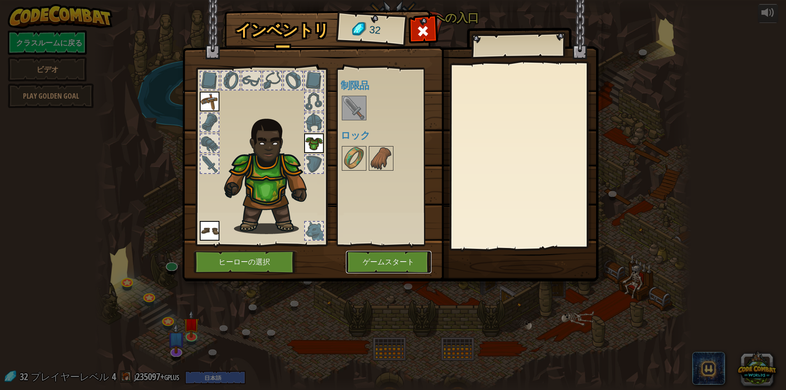
click at [375, 265] on button "ゲームスタート" at bounding box center [389, 262] width 86 height 23
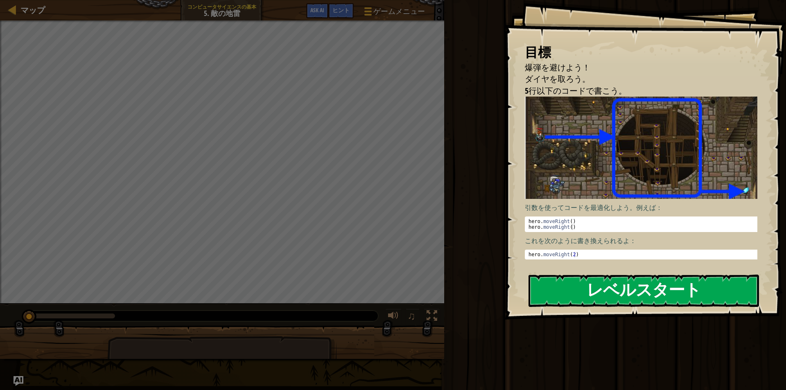
click at [592, 292] on button "レベルスタート" at bounding box center [644, 291] width 231 height 32
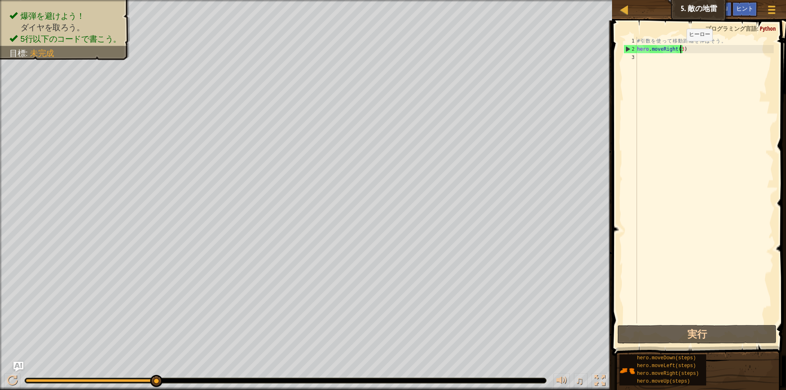
click at [680, 49] on div "# 引 数 を 使 っ て 移 動 距 離 を 伸 ば そ う 。 hero . moveRight ( 3 )" at bounding box center [705, 188] width 138 height 303
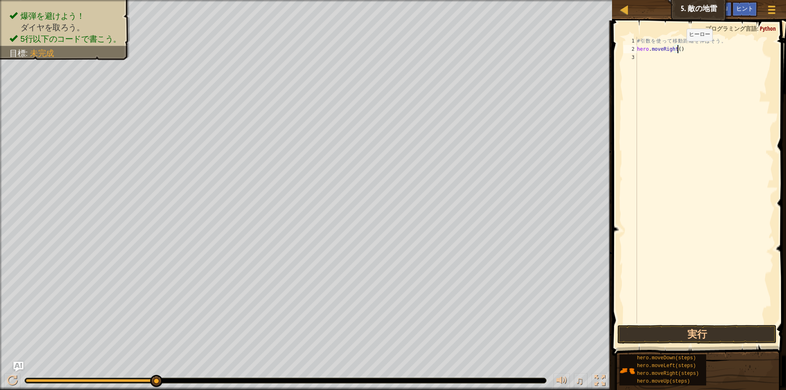
type textarea "hero.moveRight(6)"
click at [651, 63] on div "# 引 数 を 使 っ て 移 動 距 離 を 伸 ば そ う 。 hero . moveRight ( 6 )" at bounding box center [705, 188] width 138 height 303
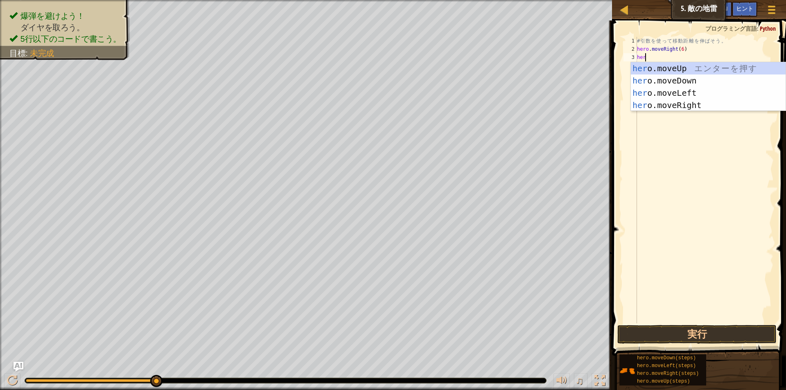
scroll to position [4, 0]
type textarea "hero"
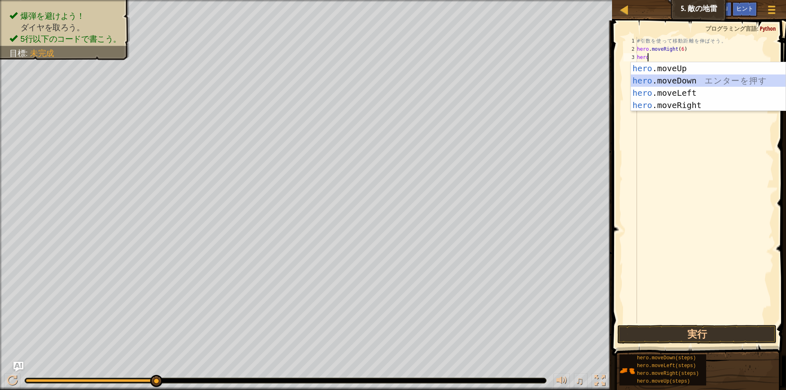
click at [687, 83] on div "hero .moveUp エ ン タ ー を 押 す hero .moveDown エ ン タ ー を 押 す hero .moveLeft エ ン タ ー …" at bounding box center [708, 99] width 155 height 74
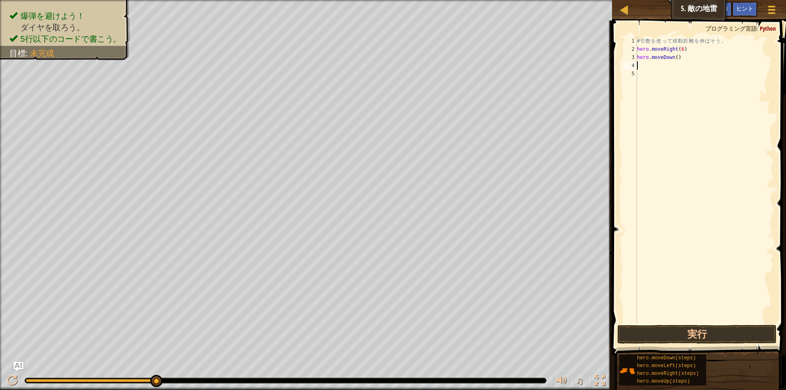
scroll to position [4, 0]
click at [691, 332] on button "実行" at bounding box center [697, 334] width 159 height 19
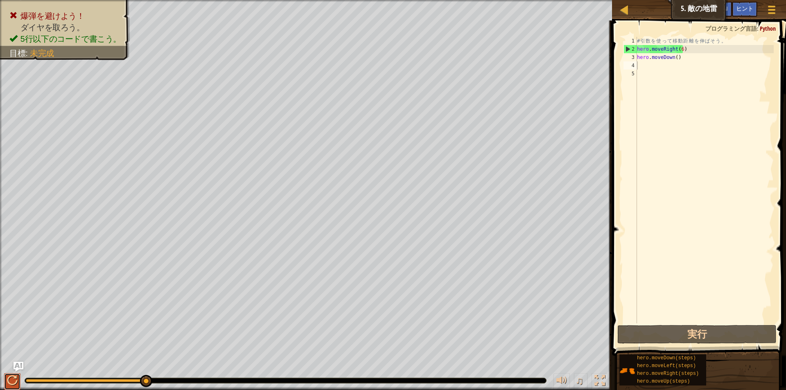
click at [11, 369] on div at bounding box center [12, 381] width 11 height 11
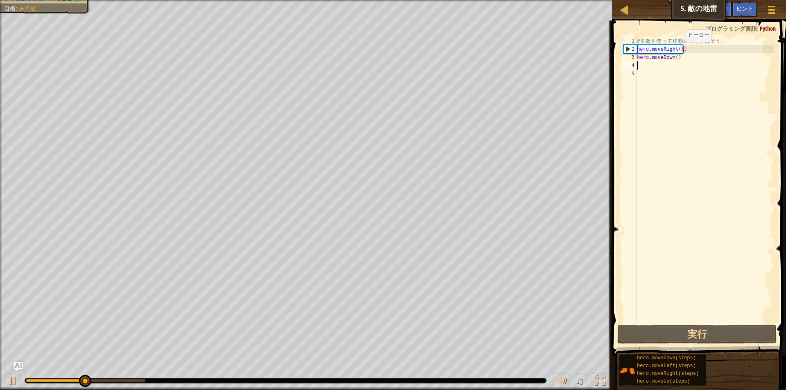
click at [679, 50] on div "# 引 数 を 使 っ て 移 動 距 離 を 伸 ば そ う 。 hero . moveRight ( 6 ) hero . moveDown ( )" at bounding box center [705, 188] width 138 height 303
click at [681, 50] on div "# 引 数 を 使 っ て 移 動 距 離 を 伸 ば そ う 。 hero . moveRight ( 6 ) hero . moveDown ( )" at bounding box center [705, 188] width 138 height 303
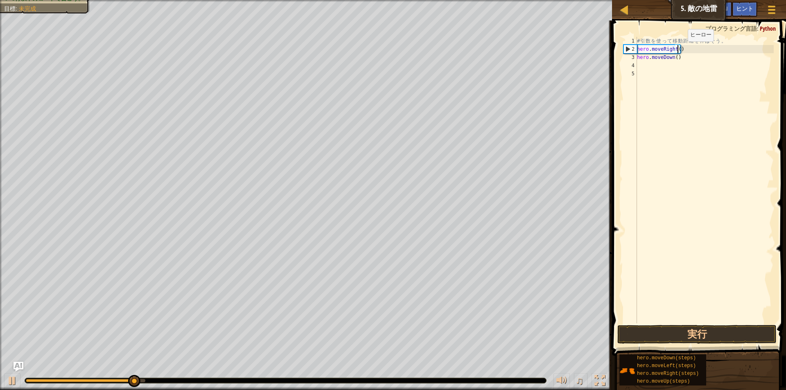
type textarea "hero.moveRight(3)"
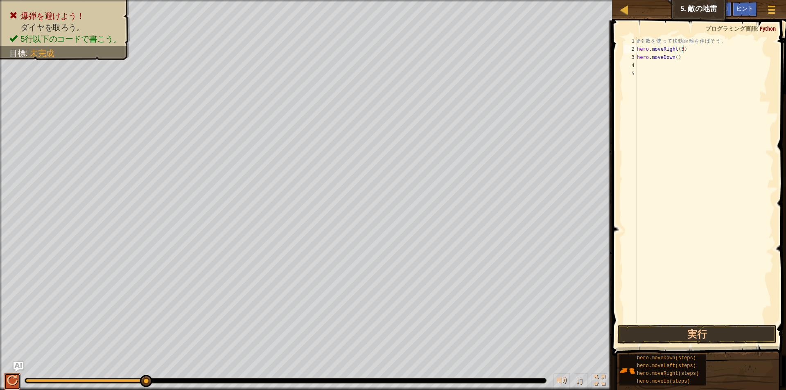
click at [9, 369] on div at bounding box center [12, 381] width 11 height 11
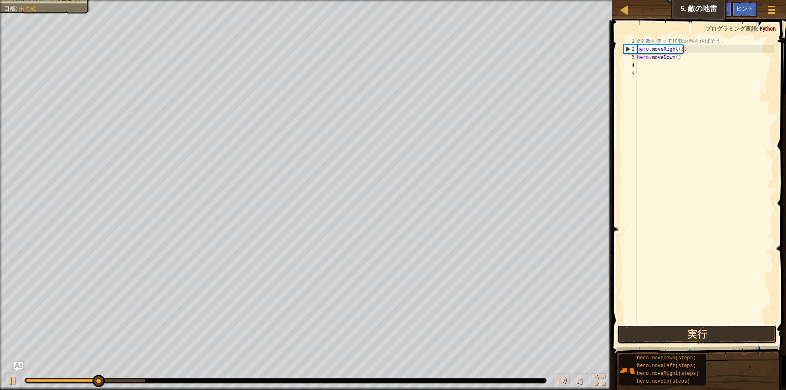
click at [688, 330] on button "実行" at bounding box center [697, 334] width 159 height 19
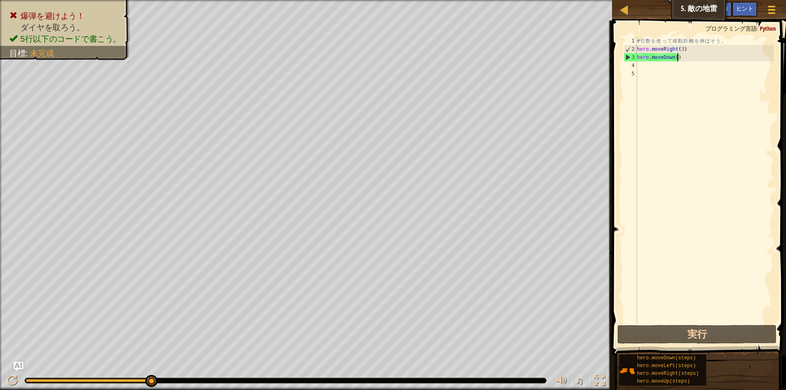
click at [677, 59] on div "# 引 数 を 使 っ て 移 動 距 離 を 伸 ば そ う 。 hero . moveRight ( 3 ) hero . moveDown ( )" at bounding box center [705, 188] width 138 height 303
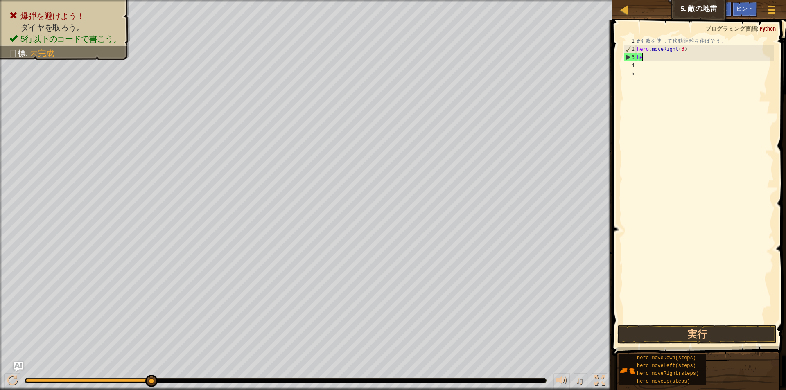
type textarea "h"
click at [706, 328] on button "実行" at bounding box center [697, 334] width 159 height 19
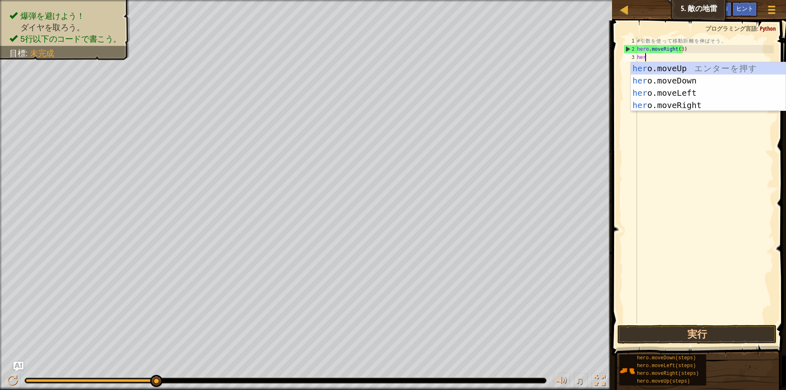
scroll to position [4, 0]
type textarea "hero"
click at [694, 67] on div "hero .moveUp エ ン タ ー を 押 す hero .moveDown エ ン タ ー を 押 す hero .moveLeft エ ン タ ー …" at bounding box center [708, 99] width 155 height 74
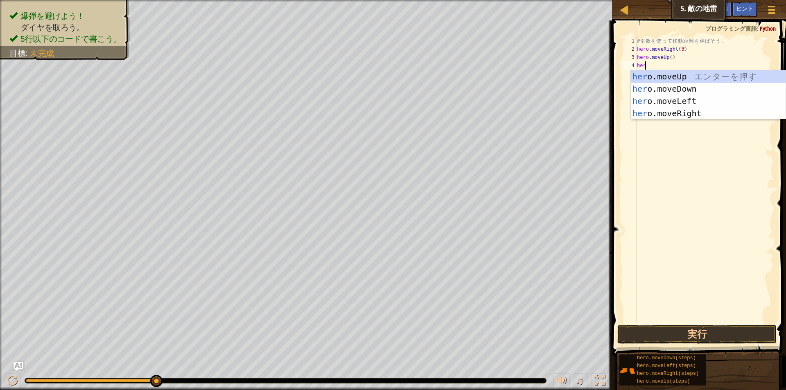
type textarea "hero"
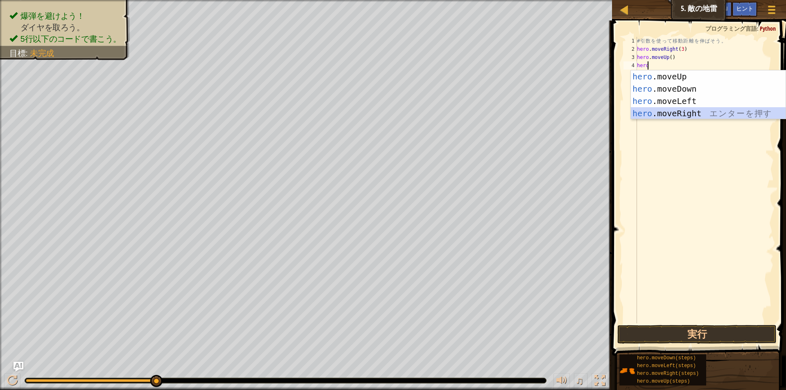
click at [666, 109] on div "hero .moveUp エ ン タ ー を 押 す hero .moveDown エ ン タ ー を 押 す hero .moveLeft エ ン タ ー …" at bounding box center [708, 107] width 155 height 74
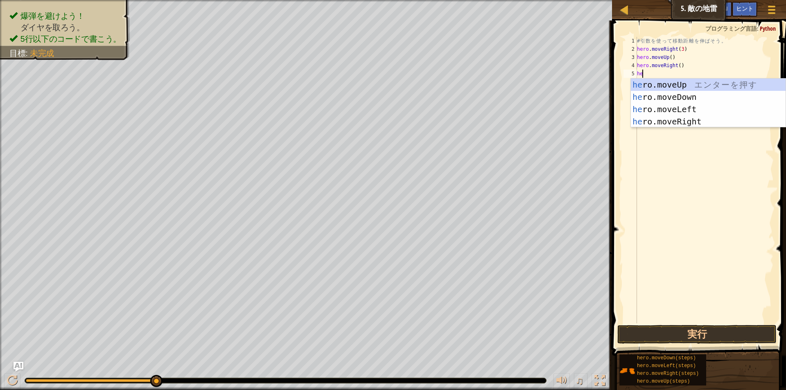
type textarea "hero"
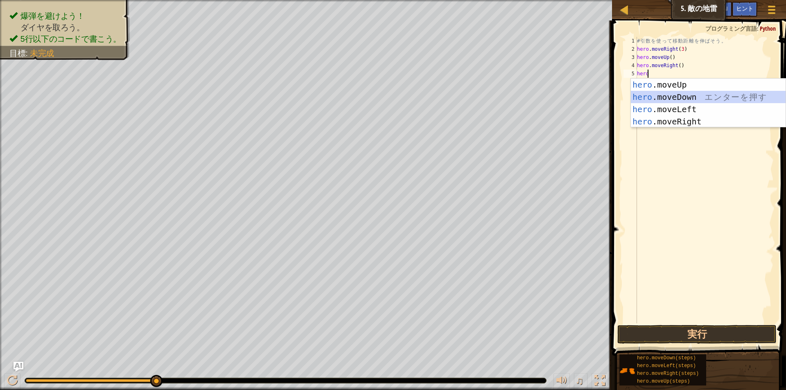
click at [675, 93] on div "hero .moveUp エ ン タ ー を 押 す hero .moveDown エ ン タ ー を 押 す hero .moveLeft エ ン タ ー …" at bounding box center [708, 116] width 155 height 74
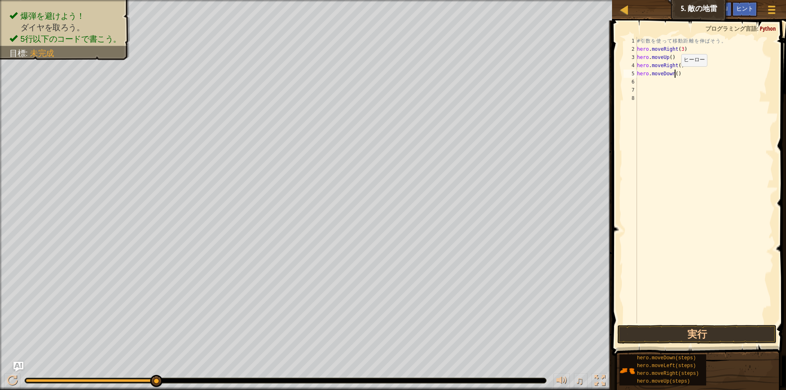
click at [675, 75] on div "# 引 数 を 使 っ て 移 動 距 離 を 伸 ば そ う 。 hero . moveRight ( 3 ) hero . moveUp ( ) hero…" at bounding box center [705, 188] width 138 height 303
type textarea "hero.moveDown(3)"
click at [642, 83] on div "# 引 数 を 使 っ て 移 動 距 離 を 伸 ば そ う 。 hero . moveRight ( 3 ) hero . moveUp ( ) hero…" at bounding box center [705, 188] width 138 height 303
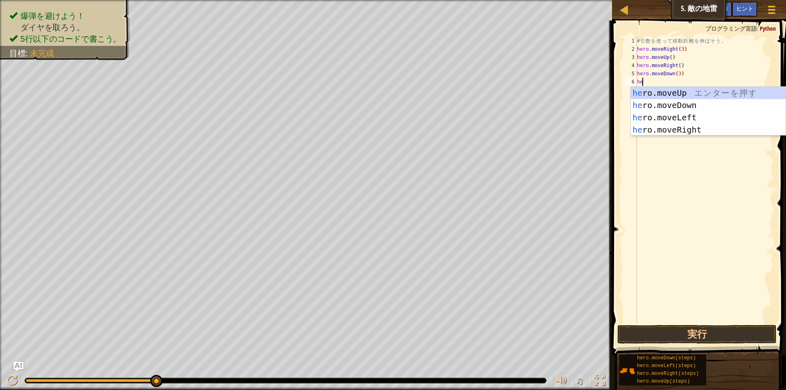
scroll to position [4, 0]
type textarea "hero"
click at [666, 127] on div "hero .moveUp エ ン タ ー を 押 す hero .moveDown エ ン タ ー を 押 す hero .moveLeft エ ン タ ー …" at bounding box center [708, 124] width 155 height 74
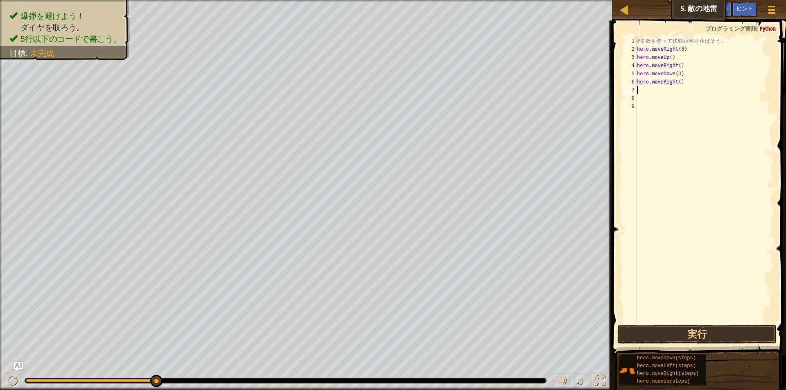
scroll to position [4, 0]
click at [678, 83] on div "# 引 数 を 使 っ て 移 動 距 離 を 伸 ば そ う 。 hero . moveRight ( 3 ) hero . moveUp ( ) hero…" at bounding box center [705, 188] width 138 height 303
type textarea "hero.moveRight(2)"
click at [681, 330] on button "実行" at bounding box center [697, 334] width 159 height 19
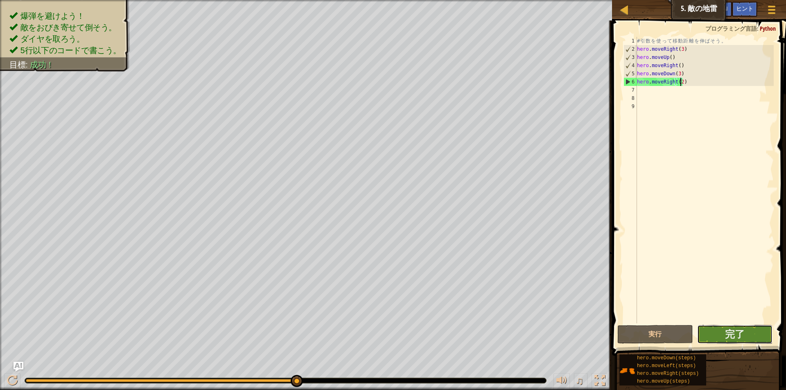
click at [747, 336] on button "完了" at bounding box center [734, 334] width 75 height 19
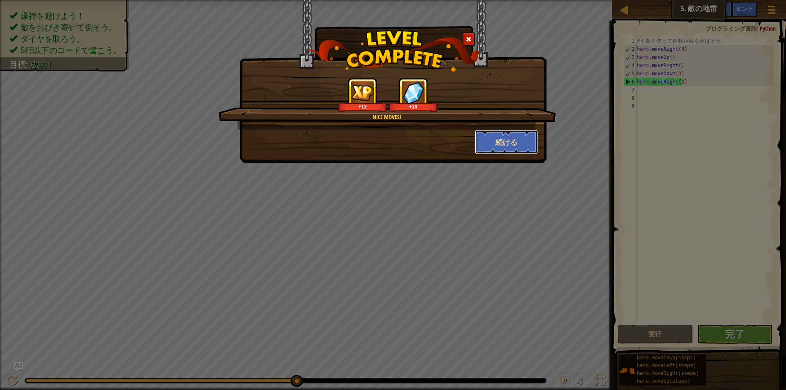
click at [523, 142] on button "続ける" at bounding box center [506, 142] width 63 height 25
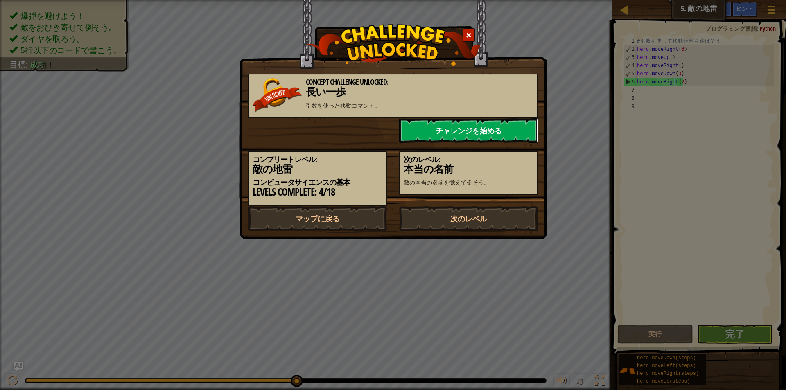
click at [442, 133] on link "チャレンジを始める" at bounding box center [468, 130] width 139 height 25
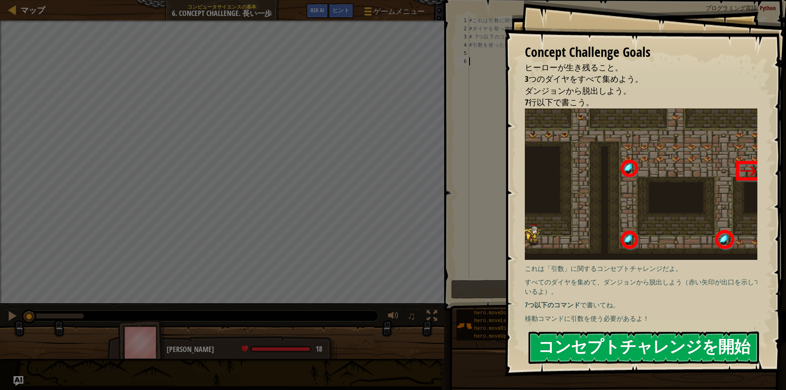
click at [638, 346] on button "コンセプトチャレンジを開始" at bounding box center [644, 348] width 231 height 32
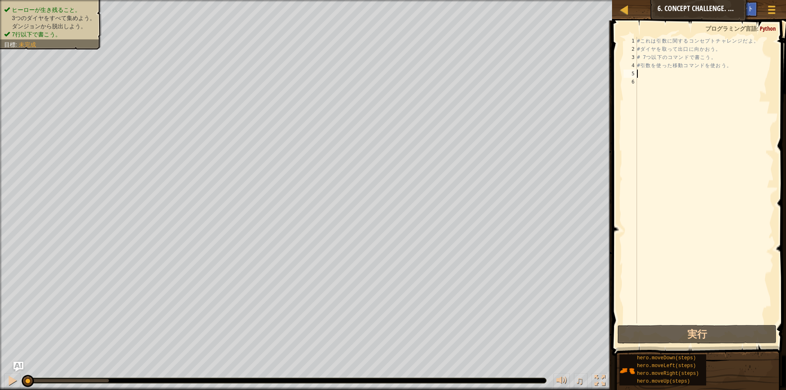
click at [667, 77] on div "# こ れ は 引 数 に 関 す る コ ン セ プ ト チ ャ レ ン ジ だ よ 。 # ダ イ ヤ を 取 っ て [PERSON_NAME] に […" at bounding box center [705, 188] width 138 height 303
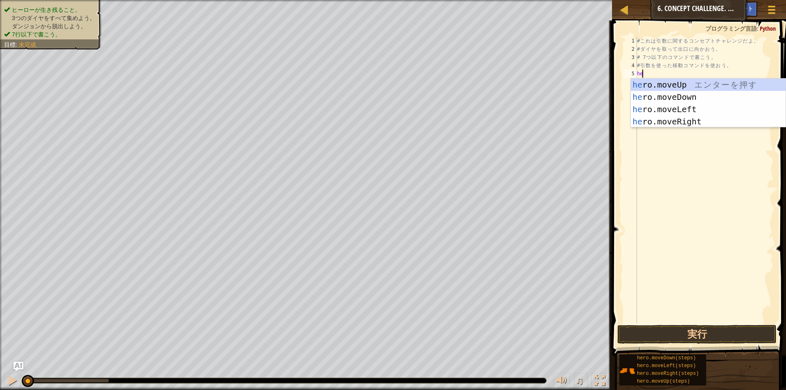
scroll to position [4, 0]
type textarea "herp"
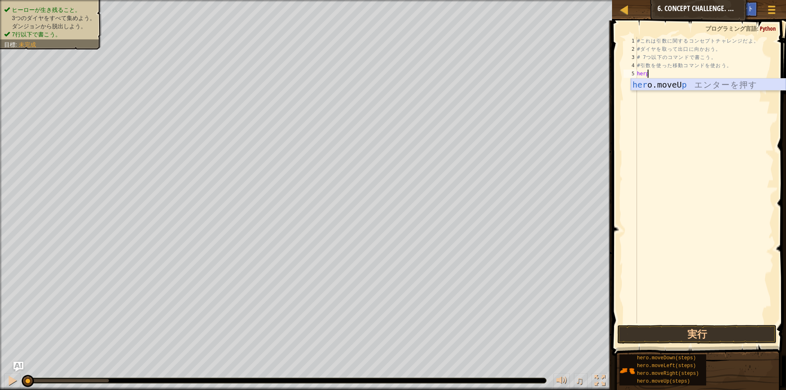
click at [668, 82] on div "her o.moveU p エ ン タ ー を 押 す" at bounding box center [708, 97] width 155 height 37
click at [667, 73] on div "# こ れ は 引 数 に 関 す る コ ン セ プ ト チ ャ レ ン ジ だ よ 。 # ダ イ ヤ を 取 っ て [PERSON_NAME] に […" at bounding box center [705, 188] width 138 height 303
type textarea "hero.moveright()"
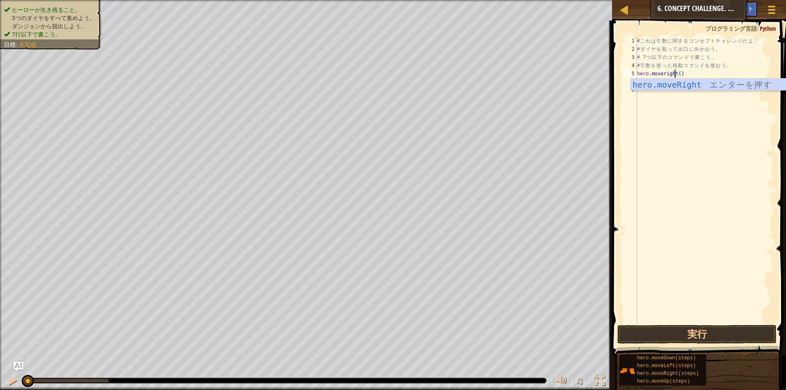
click at [695, 76] on div "# こ れ は 引 数 に 関 す る コ ン セ プ ト チ ャ レ ン ジ だ よ 。 # ダ イ ヤ を 取 っ て [PERSON_NAME] に […" at bounding box center [705, 188] width 138 height 303
click at [672, 74] on div "# こ れ は 引 数 に 関 す る コ ン セ プ ト チ ャ レ ン ジ だ よ 。 # ダ イ ヤ を 取 っ て [PERSON_NAME] に […" at bounding box center [705, 188] width 138 height 303
click at [673, 73] on div "# こ れ は 引 数 に 関 す る コ ン セ プ ト チ ャ レ ン ジ だ よ 。 # ダ イ ヤ を 取 っ て [PERSON_NAME] に […" at bounding box center [705, 188] width 138 height 303
click at [674, 74] on div "# こ れ は 引 数 に 関 す る コ ン セ プ ト チ ャ レ ン ジ だ よ 。 # ダ イ ヤ を 取 っ て [PERSON_NAME] に […" at bounding box center [705, 188] width 138 height 303
drag, startPoint x: 691, startPoint y: 79, endPoint x: 667, endPoint y: 84, distance: 24.3
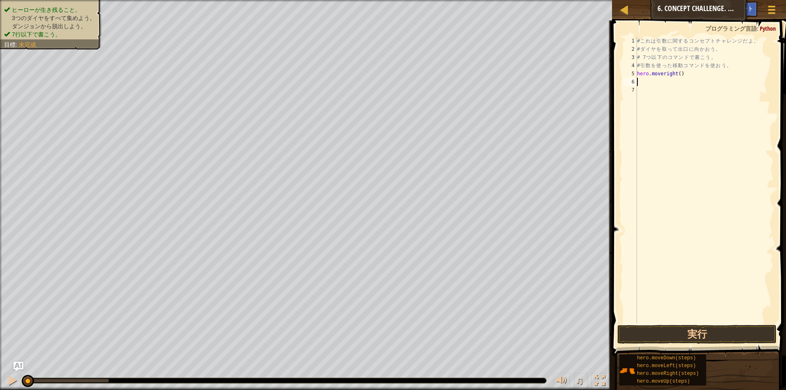
click at [667, 84] on div "# こ れ は 引 数 に 関 す る コ ン セ プ ト チ ャ レ ン ジ だ よ 。 # ダ イ ヤ を 取 っ て [PERSON_NAME] に […" at bounding box center [705, 188] width 138 height 303
click at [682, 72] on div "# こ れ は 引 数 に 関 す る コ ン セ プ ト チ ャ レ ン ジ だ よ 。 # ダ イ ヤ を 取 っ て [PERSON_NAME] に […" at bounding box center [705, 188] width 138 height 303
drag, startPoint x: 682, startPoint y: 72, endPoint x: 664, endPoint y: 77, distance: 18.4
click at [664, 77] on div "# こ れ は 引 数 に 関 す る コ ン セ プ ト チ ャ レ ン ジ だ よ 。 # ダ イ ヤ を 取 っ て [PERSON_NAME] に […" at bounding box center [705, 188] width 138 height 303
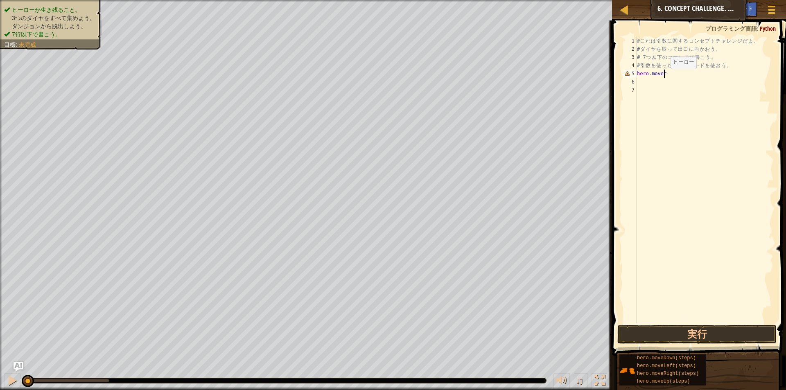
type textarea "hero.moveri"
click at [737, 85] on div "hero.moveRi ght エ ン タ ー を 押 す" at bounding box center [708, 97] width 155 height 37
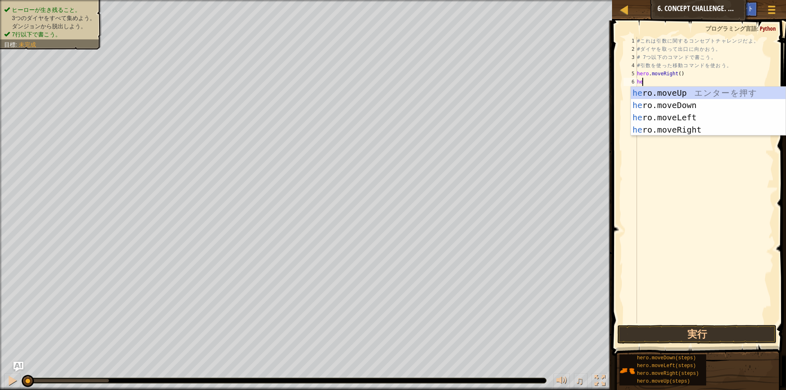
scroll to position [4, 0]
type textarea "hero"
click at [673, 92] on div "hero .moveUp エ ン タ ー を 押 す hero .moveDown エ ン タ ー を 押 す hero .moveLeft エ ン タ ー …" at bounding box center [708, 124] width 155 height 74
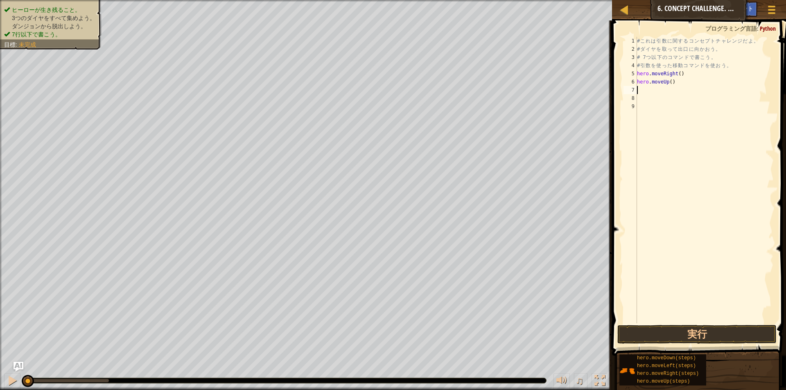
scroll to position [4, 0]
click at [671, 82] on div "# こ れ は 引 数 に 関 す る コ ン セ プ ト チ ャ レ ン ジ だ よ 。 # ダ イ ヤ を 取 っ て [PERSON_NAME] に […" at bounding box center [705, 188] width 138 height 303
click at [668, 85] on div "# こ れ は 引 数 に 関 す る コ ン セ プ ト チ ャ レ ン ジ だ よ 。 # ダ イ ヤ を 取 っ て [PERSON_NAME] に […" at bounding box center [705, 188] width 138 height 303
click at [669, 82] on div "# こ れ は 引 数 に 関 す る コ ン セ プ ト チ ャ レ ン ジ だ よ 。 # ダ イ ヤ を 取 っ て [PERSON_NAME] に […" at bounding box center [705, 188] width 138 height 303
type textarea "hero.moveUp(3)"
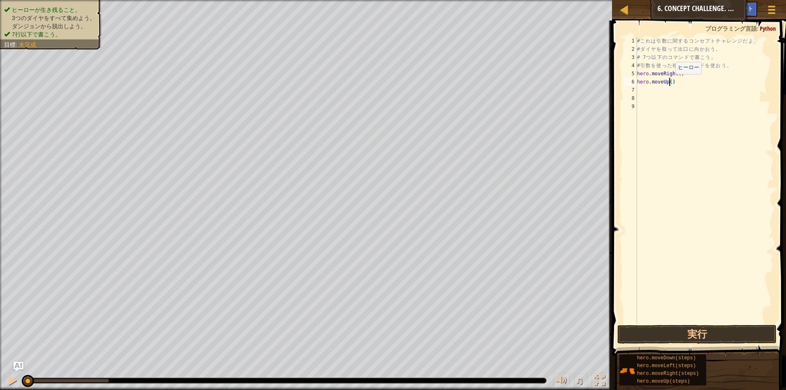
scroll to position [4, 3]
click at [654, 91] on div "# こ れ は 引 数 に 関 す る コ ン セ プ ト チ ャ レ ン ジ だ よ 。 # ダ イ ヤ を 取 っ て [PERSON_NAME] に […" at bounding box center [705, 188] width 138 height 303
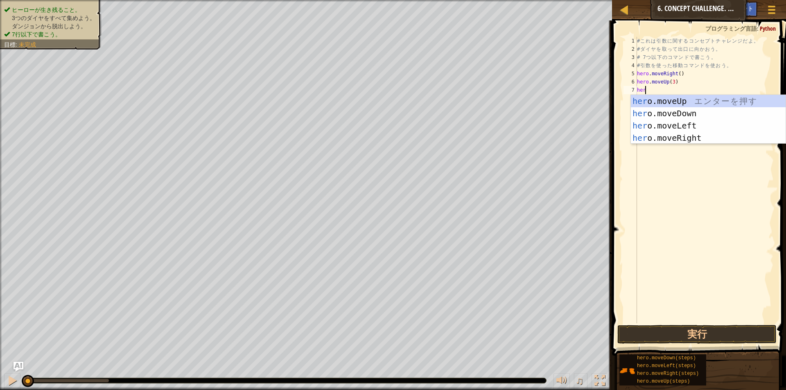
scroll to position [4, 0]
type textarea "hero"
click at [697, 137] on div "hero .moveUp エ ン タ ー を 押 す hero .moveDown エ ン タ ー を 押 す hero .moveLeft エ ン タ ー …" at bounding box center [708, 132] width 155 height 74
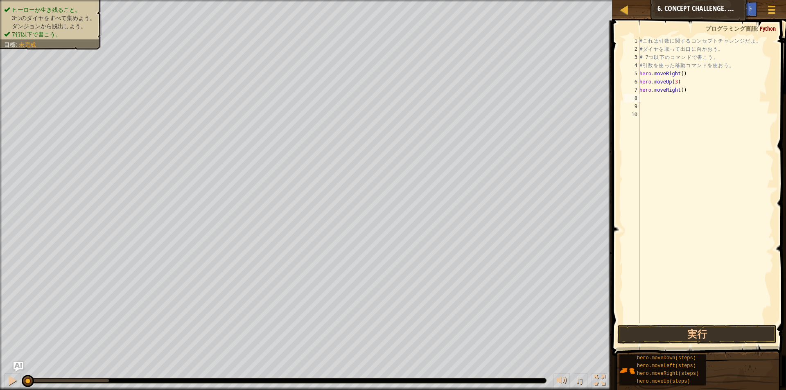
scroll to position [4, 0]
click at [679, 90] on div "# こ れ は 引 数 に 関 す る コ ン セ プ ト チ ャ レ ン ジ だ よ 。 # ダ イ ヤ を 取 っ て [PERSON_NAME] に […" at bounding box center [706, 188] width 136 height 303
type textarea "hero.moveRight(2)"
click at [666, 97] on div "# こ れ は 引 数 に 関 す る コ ン セ プ ト チ ャ レ ン ジ だ よ 。 # ダ イ ヤ を 取 っ て [PERSON_NAME] に […" at bounding box center [706, 188] width 136 height 303
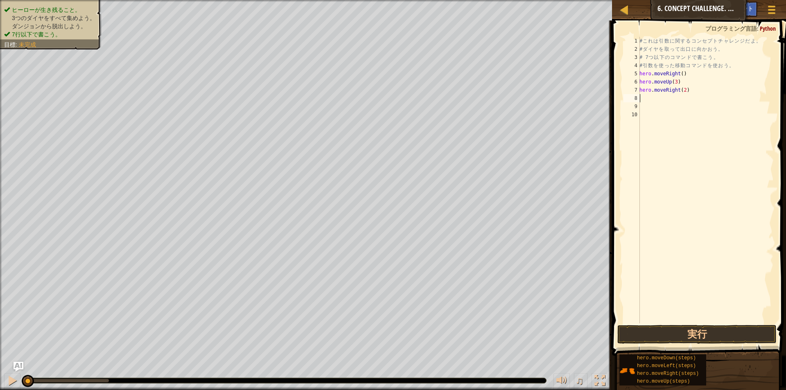
scroll to position [4, 0]
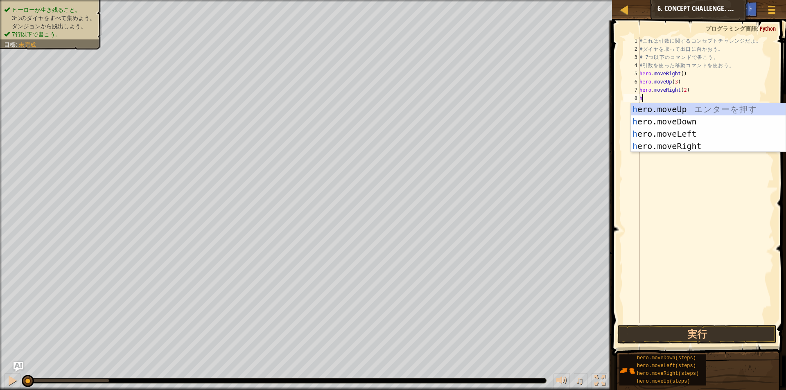
type textarea "hro"
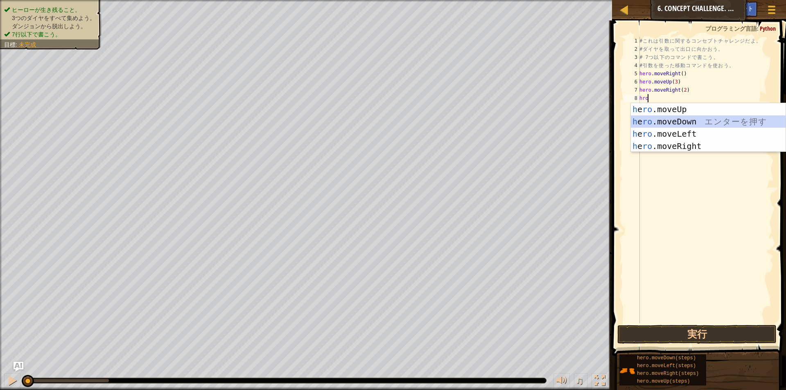
click at [681, 121] on div "h e ro .moveUp エ ン タ ー を 押 す h e ro .moveDown エ ン タ ー を 押 す h e ro .moveLeft エ …" at bounding box center [708, 140] width 155 height 74
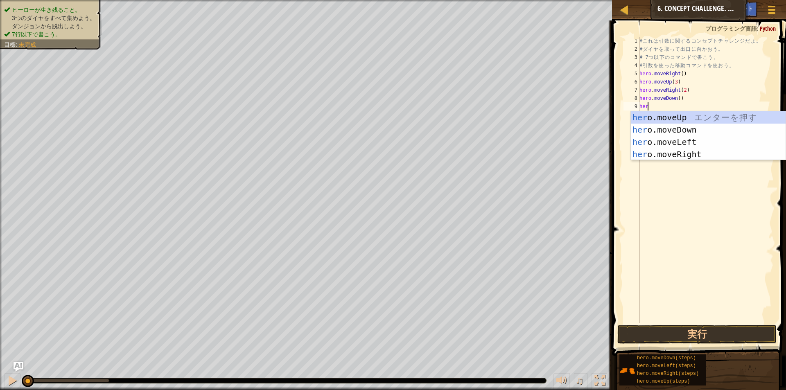
type textarea "hero"
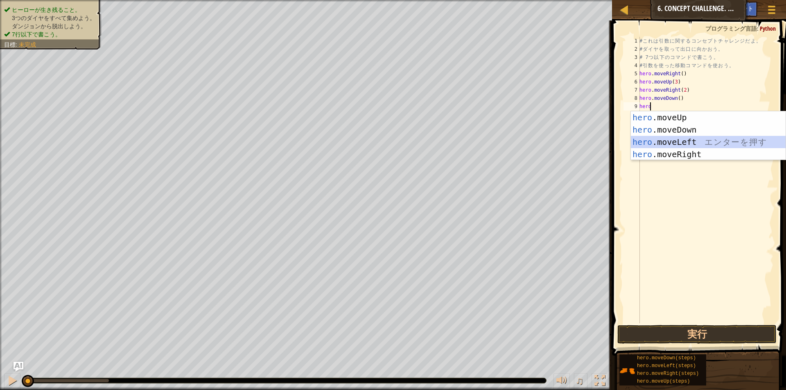
click at [668, 140] on div "hero .moveUp エ ン タ ー を 押 す hero .moveDown エ ン タ ー を 押 す hero .moveLeft エ ン タ ー …" at bounding box center [708, 148] width 155 height 74
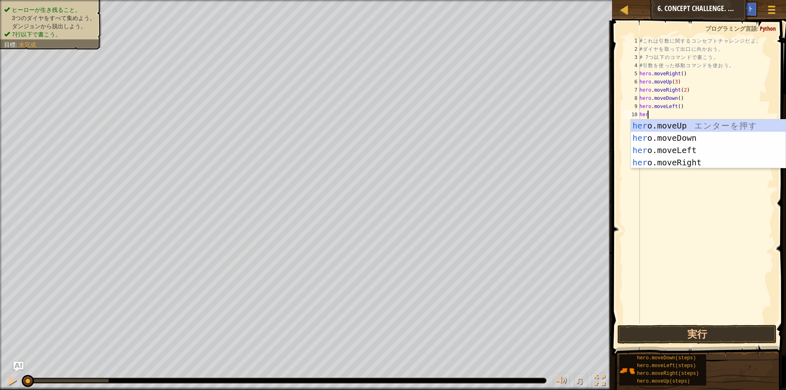
type textarea "hero"
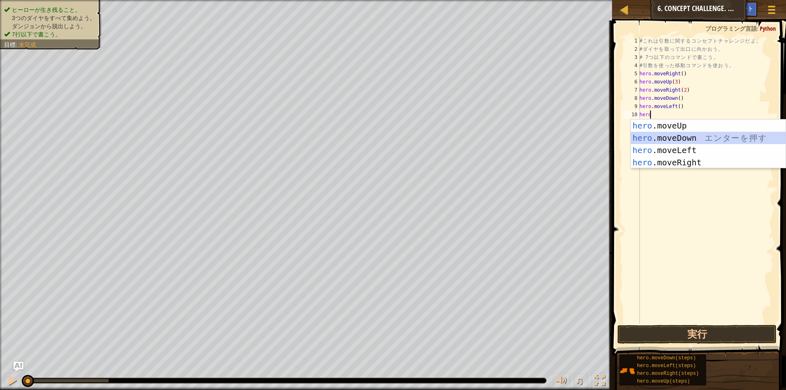
click at [667, 137] on div "hero .moveUp エ ン タ ー を 押 す hero .moveDown エ ン タ ー を 押 す hero .moveLeft エ ン タ ー …" at bounding box center [708, 157] width 155 height 74
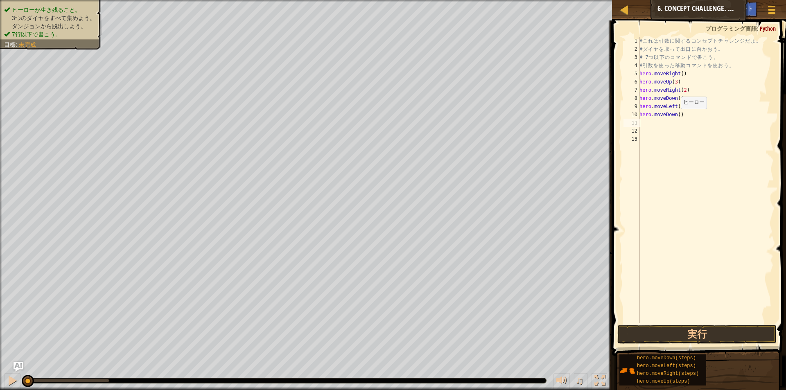
click at [677, 116] on div "# こ れ は 引 数 に 関 す る コ ン セ プ ト チ ャ レ ン ジ だ よ 。 # ダ イ ヤ を 取 っ て [PERSON_NAME] に […" at bounding box center [706, 188] width 136 height 303
type textarea "hero.moveDown(2)"
click at [662, 125] on div "# こ れ は 引 数 に 関 す る コ ン セ プ ト チ ャ レ ン ジ だ よ 。 # ダ イ ヤ を 取 っ て [PERSON_NAME] に […" at bounding box center [706, 188] width 136 height 303
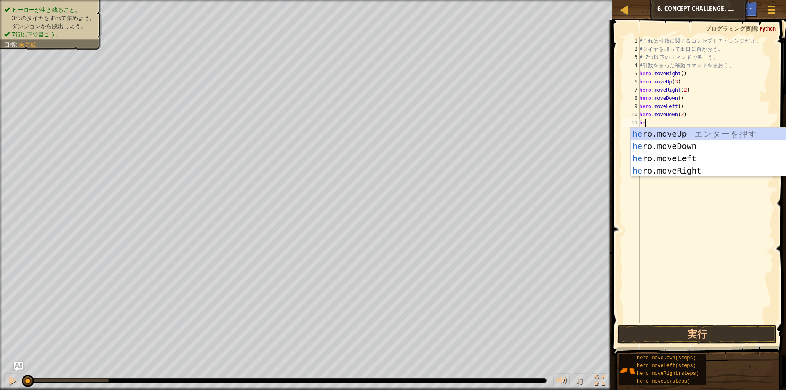
scroll to position [4, 0]
type textarea "hero"
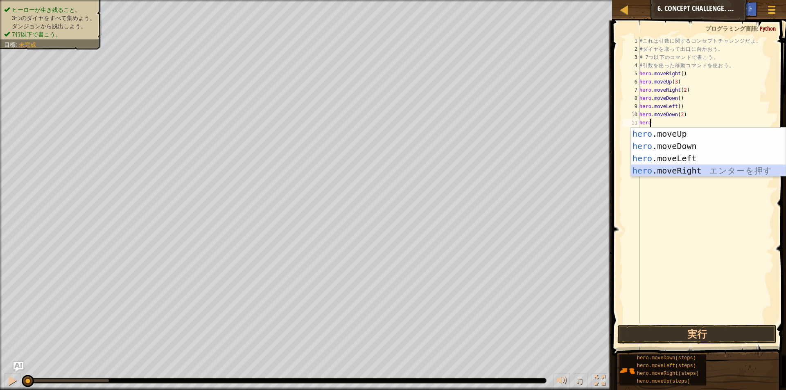
click at [662, 165] on div "hero .moveUp エ ン タ ー を 押 す hero .moveDown エ ン タ ー を 押 す hero .moveLeft エ ン タ ー …" at bounding box center [708, 165] width 155 height 74
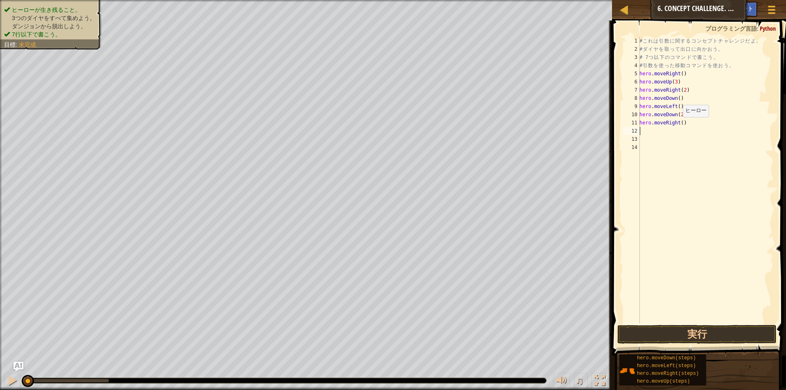
click at [679, 125] on div "# こ れ は 引 数 に 関 す る コ ン セ プ ト チ ャ レ ン ジ だ よ 。 # ダ イ ヤ を 取 っ て [PERSON_NAME] に […" at bounding box center [706, 188] width 136 height 303
click at [680, 123] on div "# こ れ は 引 数 に 関 す る コ ン セ プ ト チ ャ レ ン ジ だ よ 。 # ダ イ ヤ を 取 っ て [PERSON_NAME] に […" at bounding box center [706, 188] width 136 height 303
type textarea "hero.moveRight(2)"
click at [649, 131] on div "# こ れ は 引 数 に 関 す る コ ン セ プ ト チ ャ レ ン ジ だ よ 。 # ダ イ ヤ を 取 っ て [PERSON_NAME] に […" at bounding box center [706, 188] width 136 height 303
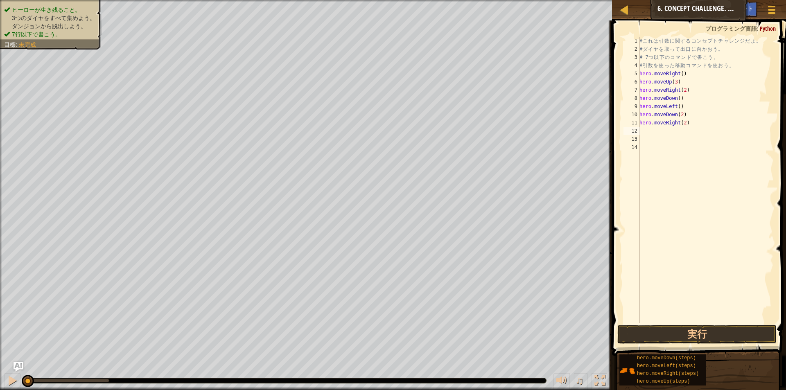
scroll to position [4, 0]
click at [673, 334] on button "実行" at bounding box center [697, 334] width 159 height 19
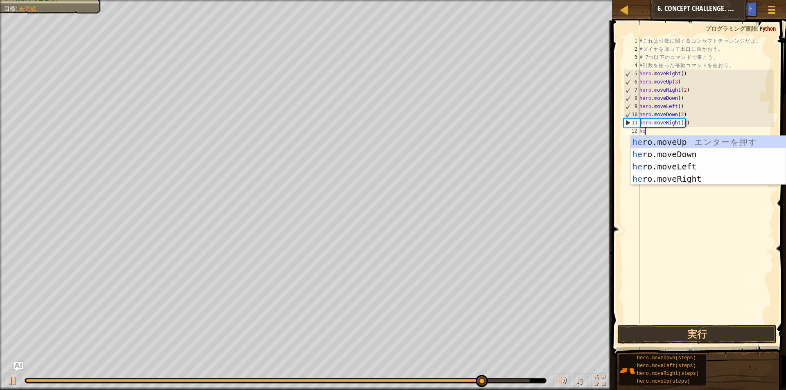
type textarea "her"
click at [676, 143] on div "her o.moveUp エ ン タ ー を 押 す her o.moveDown エ ン タ ー を 押 す her o.moveLeft エ ン タ ー …" at bounding box center [708, 173] width 155 height 74
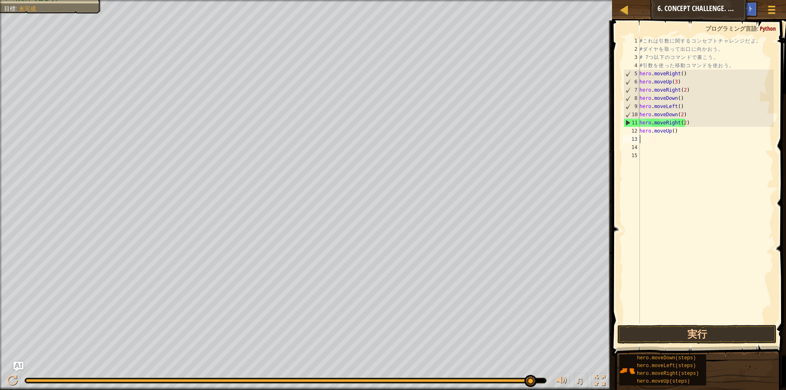
scroll to position [4, 0]
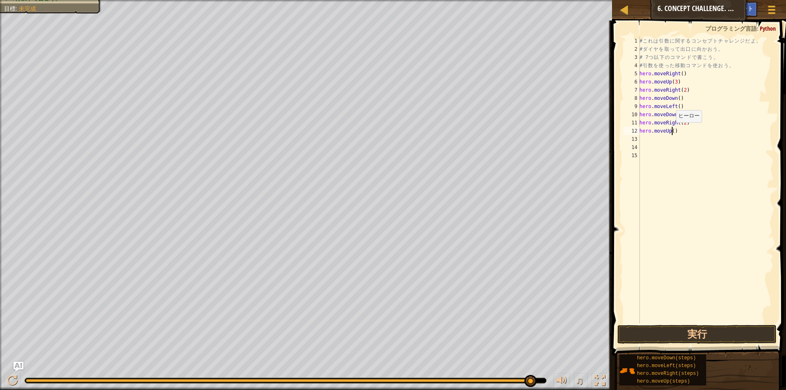
click at [672, 131] on div "# こ れ は 引 数 に 関 す る コ ン セ プ ト チ ャ レ ン ジ だ よ 。 # ダ イ ヤ を 取 っ て [PERSON_NAME] に […" at bounding box center [706, 188] width 136 height 303
type textarea "hero.moveUp(2)"
click at [656, 139] on div "# こ れ は 引 数 に 関 す る コ ン セ プ ト チ ャ レ ン ジ だ よ 。 # ダ イ ヤ を 取 っ て [PERSON_NAME] に […" at bounding box center [706, 188] width 136 height 303
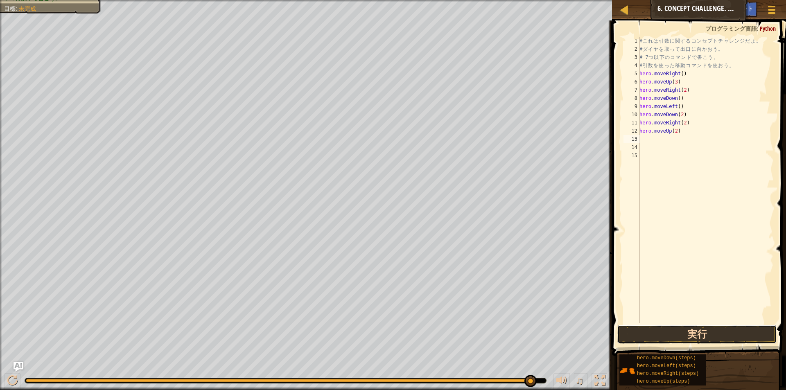
click at [674, 329] on button "実行" at bounding box center [697, 334] width 159 height 19
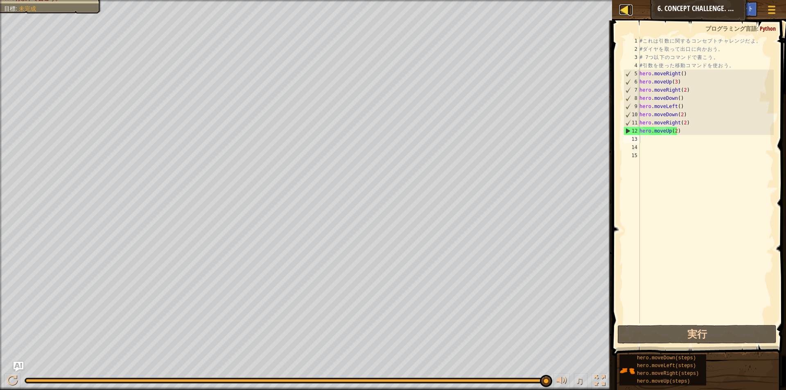
click at [627, 10] on div at bounding box center [625, 10] width 10 height 10
select select "ja"
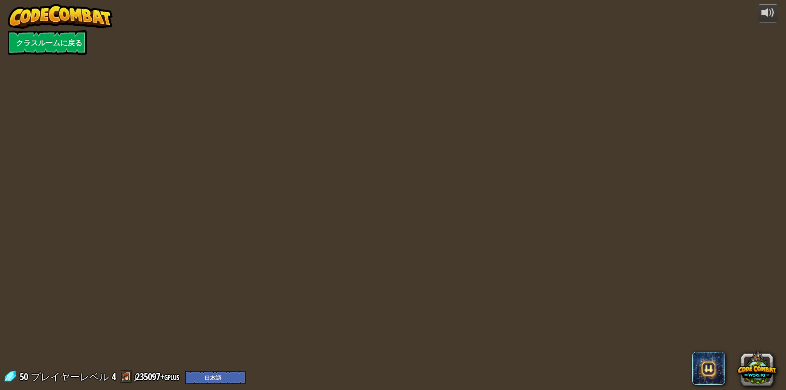
select select "ja"
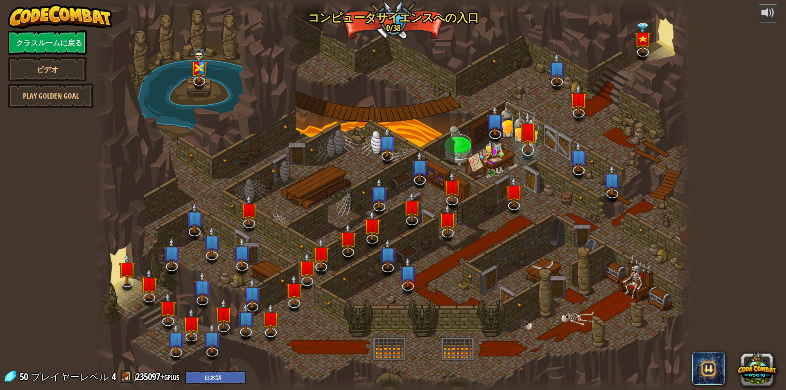
select select "ja"
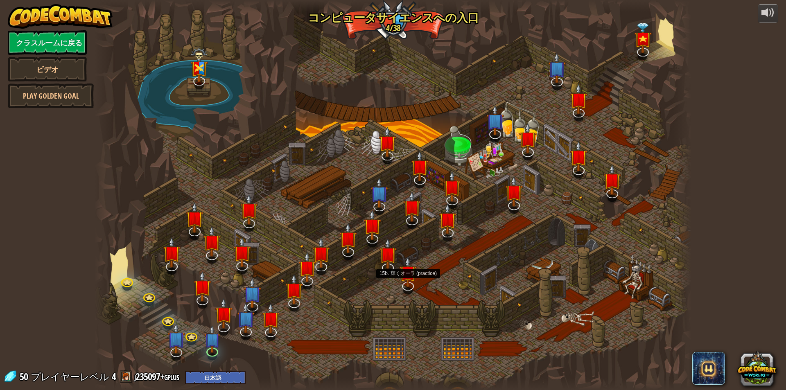
select select "ja"
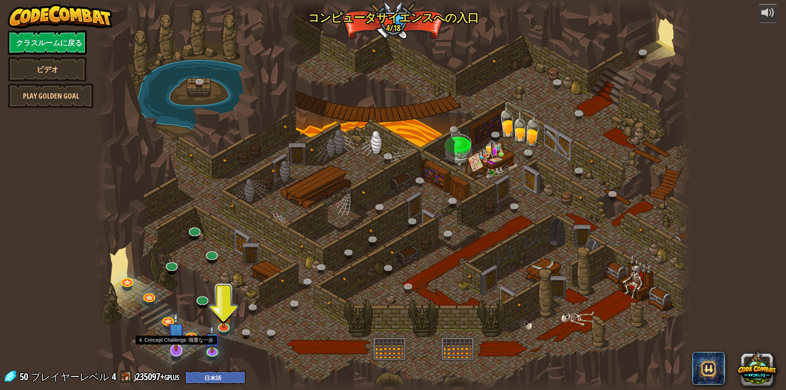
click at [176, 350] on img at bounding box center [177, 332] width 18 height 40
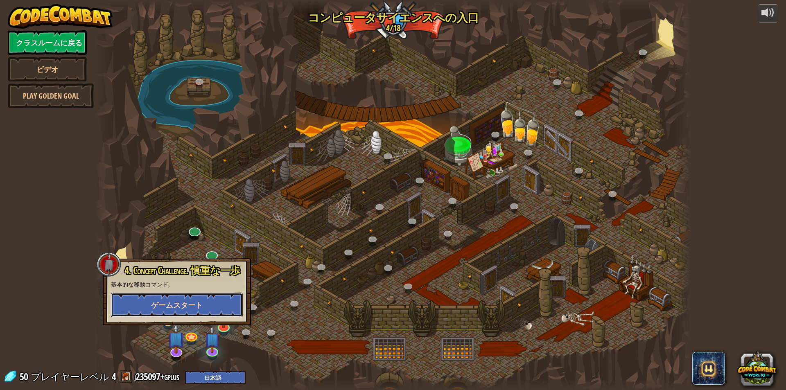
click at [183, 307] on span "ゲームスタート" at bounding box center [177, 305] width 52 height 10
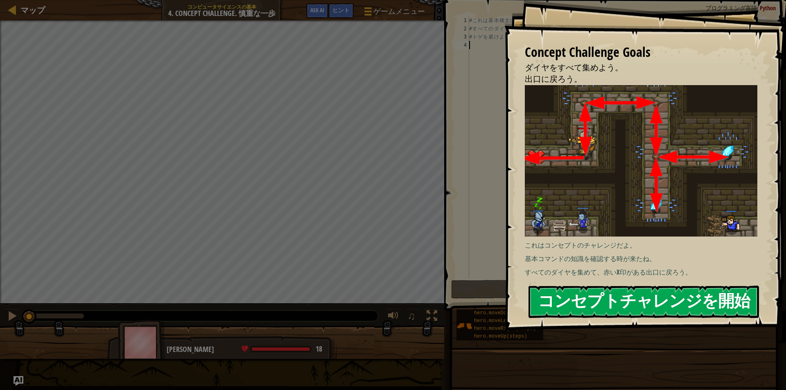
click at [611, 300] on button "コンセプトチャレンジを開始" at bounding box center [644, 302] width 231 height 32
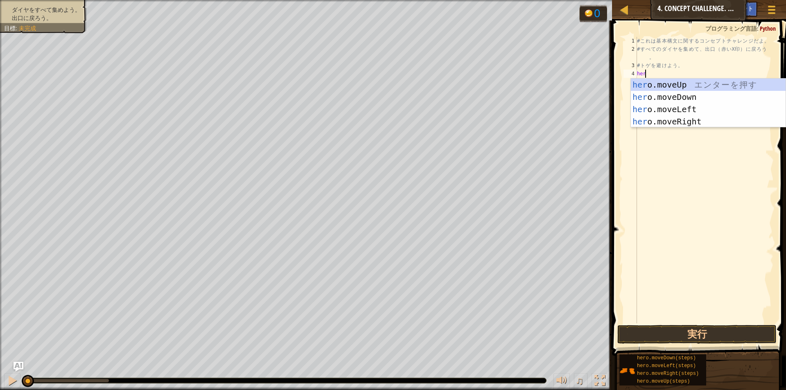
scroll to position [4, 0]
type textarea "hero"
click at [677, 87] on div "hero .moveUp エ ン タ ー を 押 す hero .moveDown エ ン タ ー を 押 す hero .moveLeft エ ン タ ー …" at bounding box center [708, 116] width 155 height 74
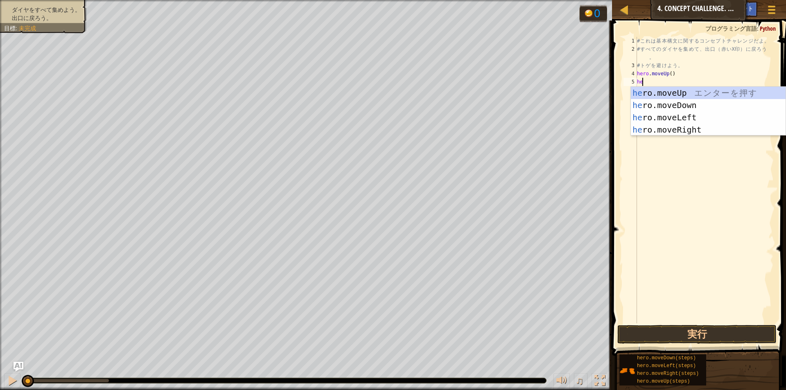
type textarea "hero"
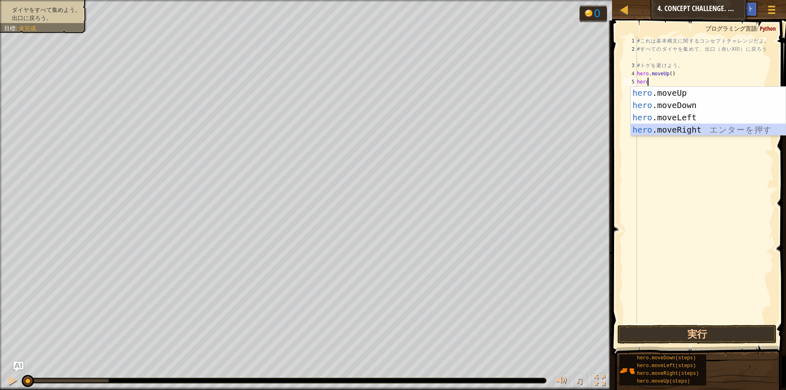
click at [670, 127] on div "hero .moveUp エ ン タ ー を 押 す hero .moveDown エ ン タ ー を 押 す hero .moveLeft エ ン タ ー …" at bounding box center [708, 124] width 155 height 74
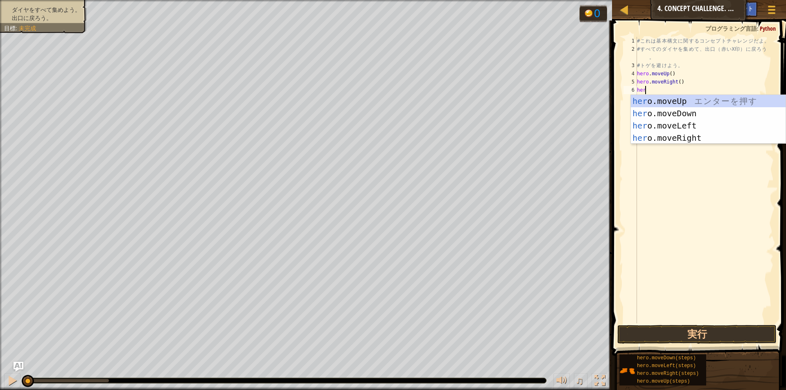
type textarea "hero"
click at [689, 111] on div "hero .moveUp エ ン タ ー を 押 す hero .moveDown エ ン タ ー を 押 す hero .moveLeft エ ン タ ー …" at bounding box center [708, 132] width 155 height 74
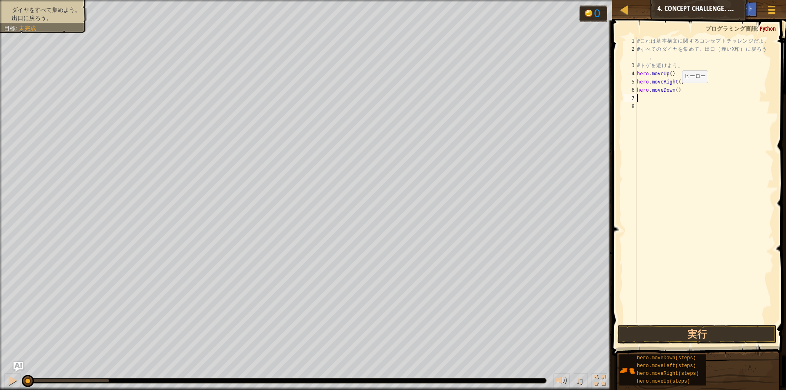
click at [675, 91] on div "# こ れ は 基 本 構 文 に 関 す る コ ン セ プ ト チ ャ レ ン ジ だ よ 。 # す べ て の ダ イ ヤ を 集 め て 、 [PE…" at bounding box center [705, 188] width 138 height 303
type textarea "hero.moveDown(2)"
click at [663, 100] on div "# こ れ は 基 本 構 文 に 関 す る コ ン セ プ ト チ ャ レ ン ジ だ よ 。 # す べ て の ダ イ ヤ を 集 め て 、 [PE…" at bounding box center [705, 188] width 138 height 303
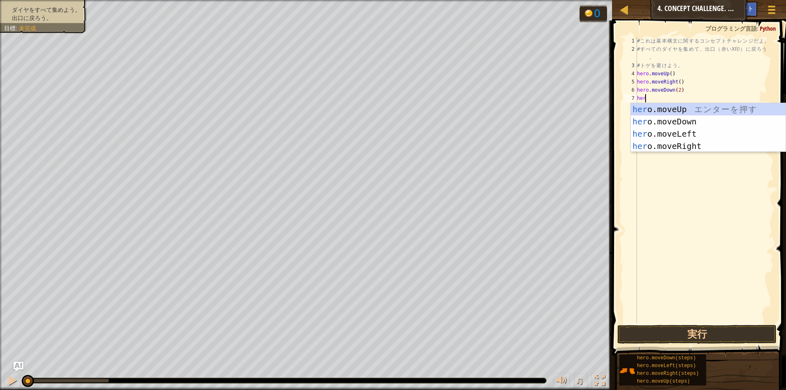
type textarea "hero"
click at [671, 112] on div "hero .moveUp エ ン タ ー を 押 す hero .moveDown エ ン タ ー を 押 す hero .moveLeft エ ン タ ー …" at bounding box center [708, 140] width 155 height 74
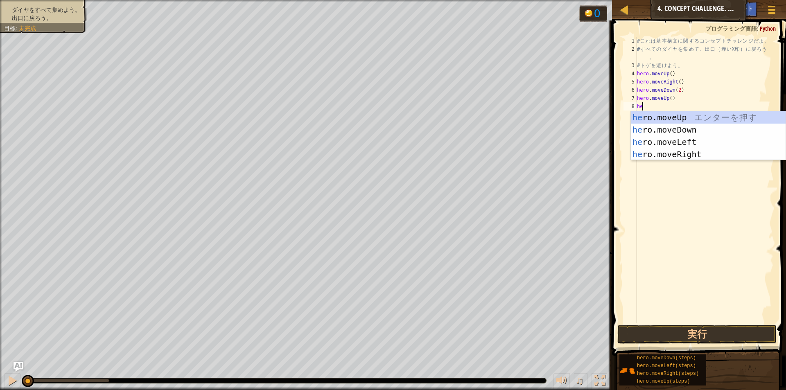
type textarea "hero"
click at [657, 158] on div "hero .moveUp エ ン タ ー を 押 す hero .moveDown エ ン タ ー を 押 す hero .moveLeft エ ン タ ー …" at bounding box center [708, 148] width 155 height 74
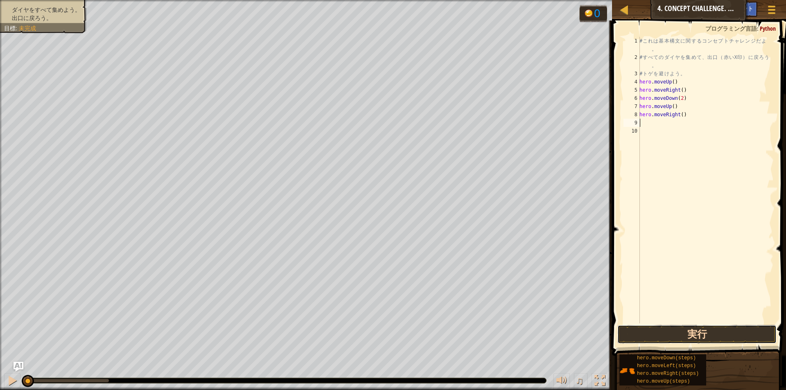
click at [639, 334] on button "実行" at bounding box center [697, 334] width 159 height 19
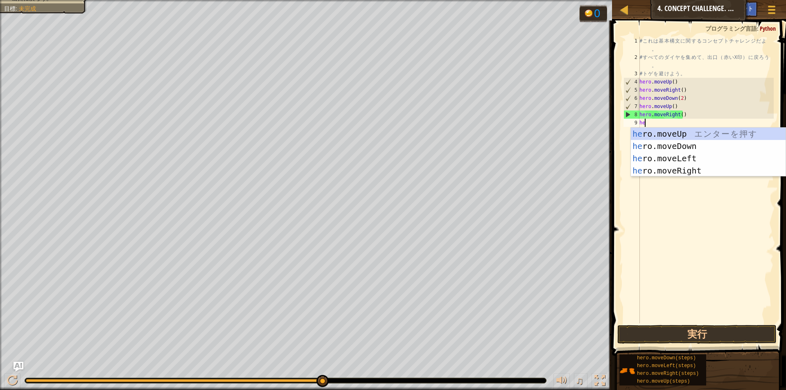
type textarea "hero"
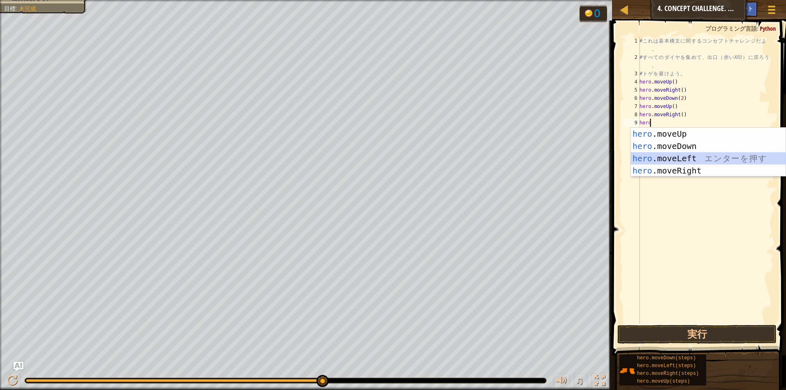
click at [670, 153] on div "hero .moveUp エ ン タ ー を 押 す hero .moveDown エ ン タ ー を 押 す hero .moveLeft エ ン タ ー …" at bounding box center [708, 165] width 155 height 74
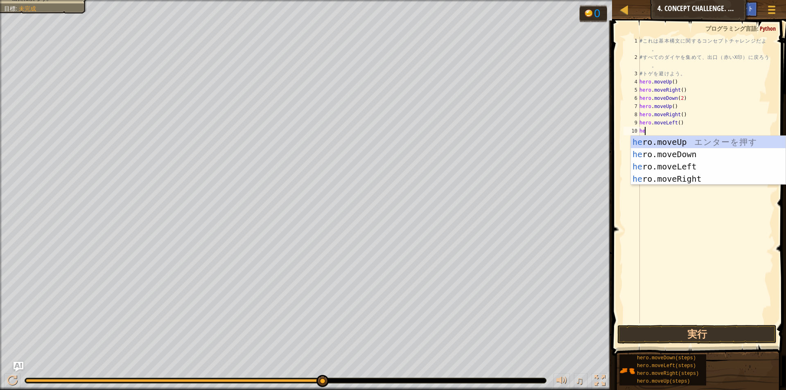
type textarea "hero"
click at [662, 144] on div "hero .moveUp エ ン タ ー を 押 す hero .moveDown エ ン タ ー を 押 す hero .moveLeft エ ン タ ー …" at bounding box center [708, 173] width 155 height 74
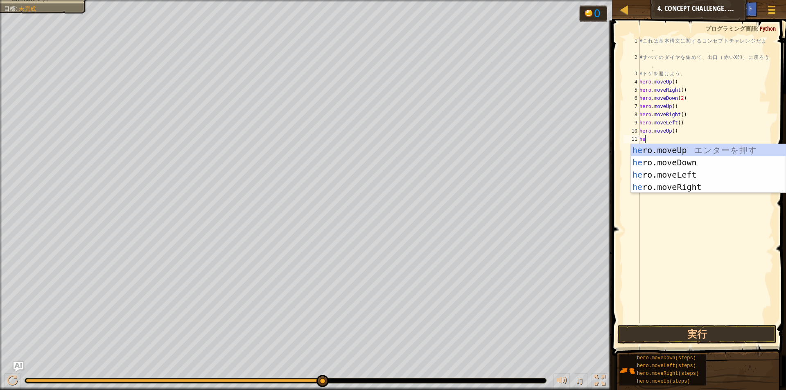
type textarea "hero"
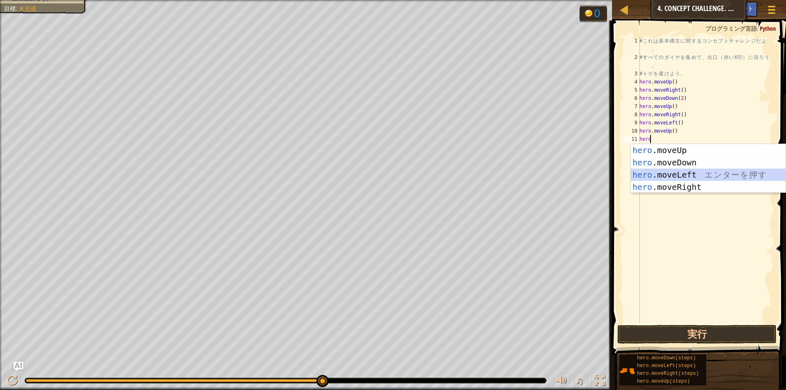
click at [656, 177] on div "hero .moveUp エ ン タ ー を 押 す hero .moveDown エ ン タ ー を 押 す hero .moveLeft エ ン タ ー …" at bounding box center [708, 181] width 155 height 74
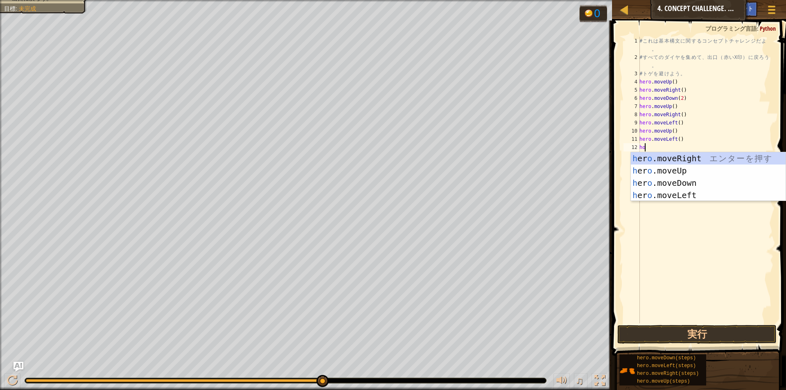
scroll to position [4, 0]
type textarea "hero"
click at [673, 173] on div "hero .moveUp エ ン タ ー を 押 す hero .moveDown エ ン タ ー を 押 す hero .moveLeft エ ン タ ー …" at bounding box center [708, 189] width 155 height 74
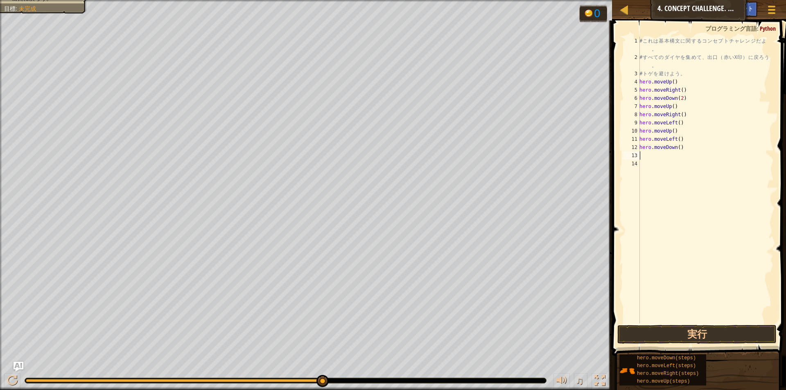
scroll to position [4, 0]
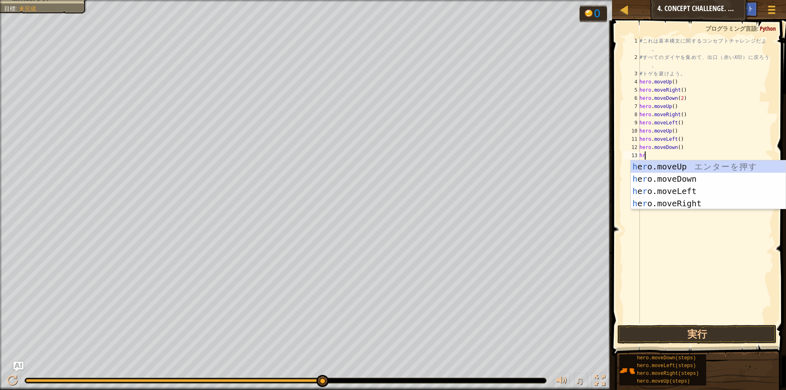
type textarea "hro"
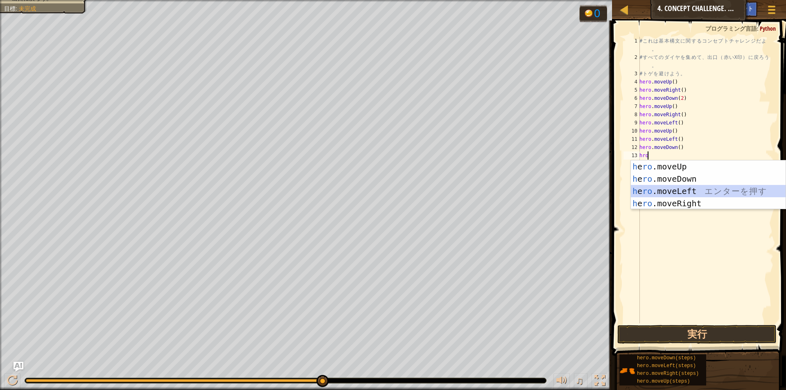
click at [664, 191] on div "h e ro .moveUp エ ン タ ー を 押 す h e ro .moveDown エ ン タ ー を 押 す h e ro .moveLeft エ …" at bounding box center [708, 198] width 155 height 74
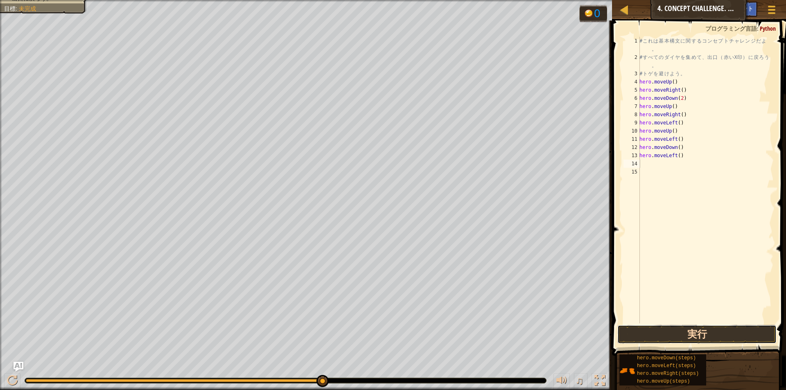
click at [669, 336] on button "実行" at bounding box center [697, 334] width 159 height 19
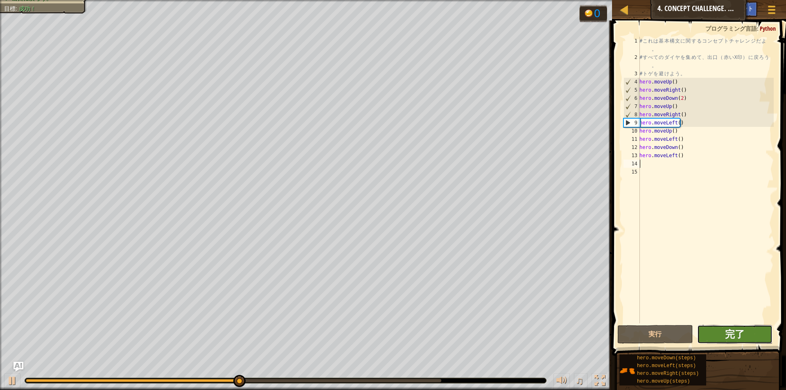
click at [735, 333] on span "完了" at bounding box center [735, 334] width 20 height 13
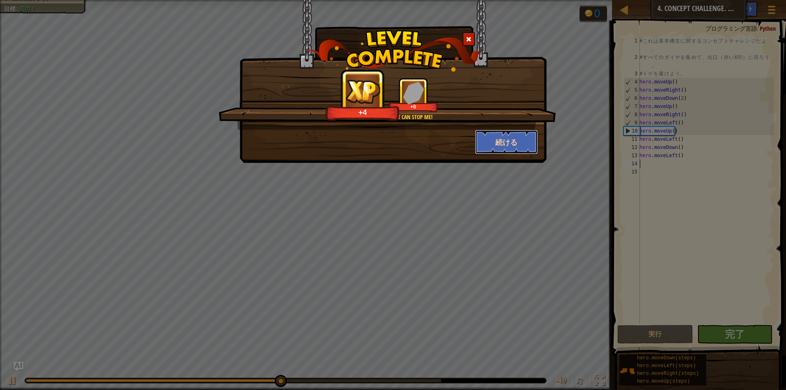
click at [507, 137] on button "続ける" at bounding box center [506, 142] width 63 height 25
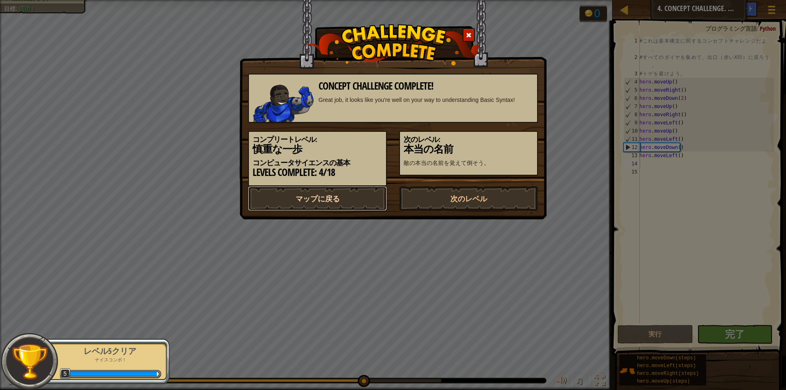
click at [356, 193] on link "マップに戻る" at bounding box center [317, 198] width 139 height 25
select select "ja"
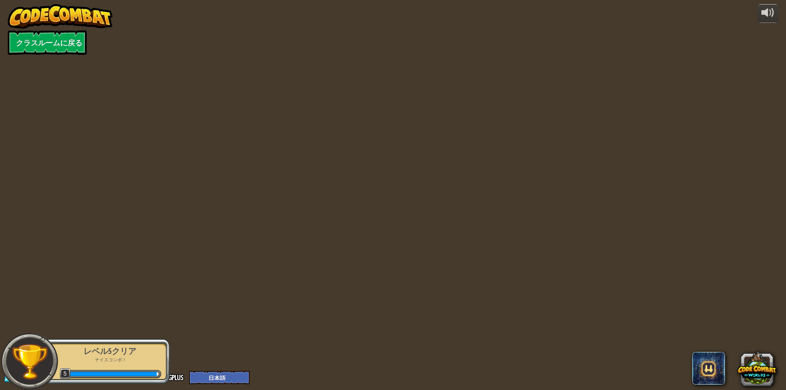
select select "ja"
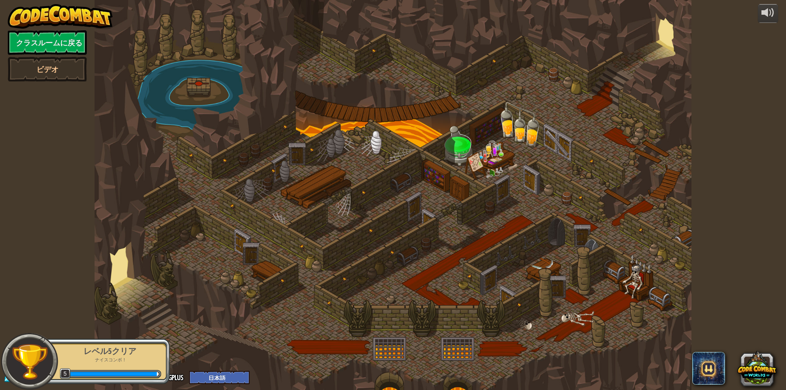
select select "ja"
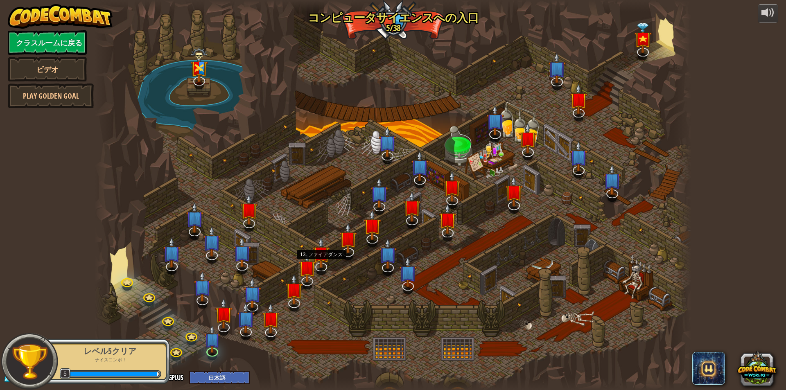
select select "ja"
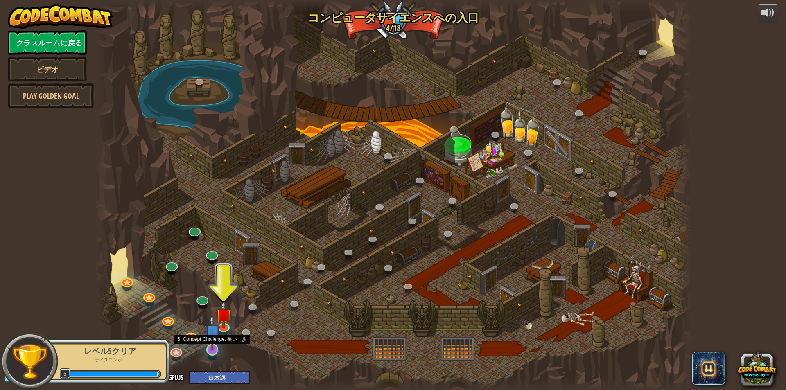
click at [211, 347] on img at bounding box center [212, 332] width 16 height 37
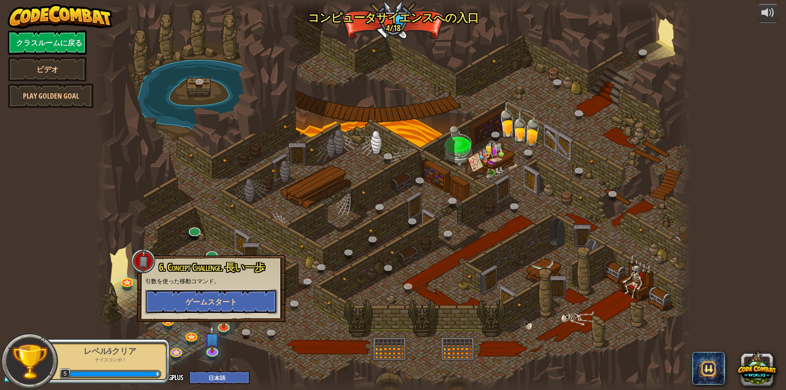
click at [217, 302] on span "ゲームスタート" at bounding box center [212, 302] width 52 height 10
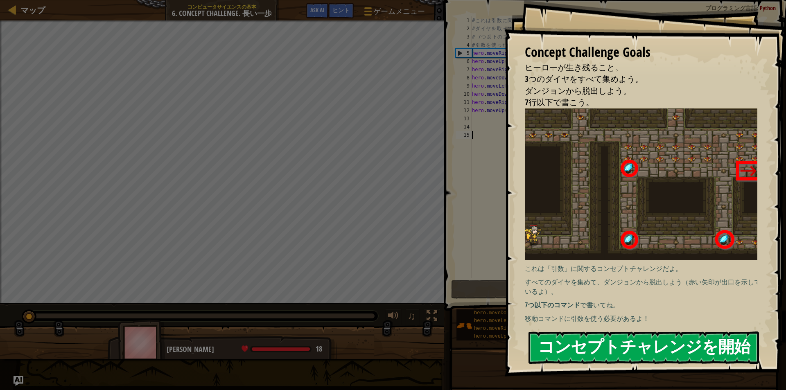
click at [583, 335] on button "コンセプトチャレンジを開始" at bounding box center [644, 348] width 231 height 32
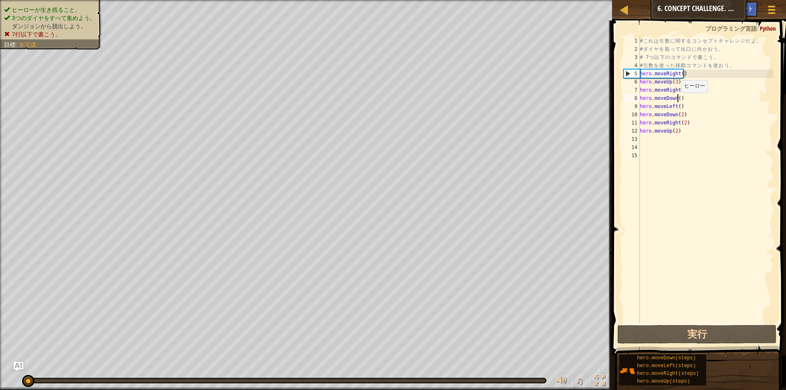
click at [678, 101] on div "# こ れ は 引 数 に 関 す る コ ン セ プ ト チ ャ レ ン ジ だ よ 。 # ダ イ ヤ を 取 っ て [PERSON_NAME] に […" at bounding box center [707, 188] width 136 height 303
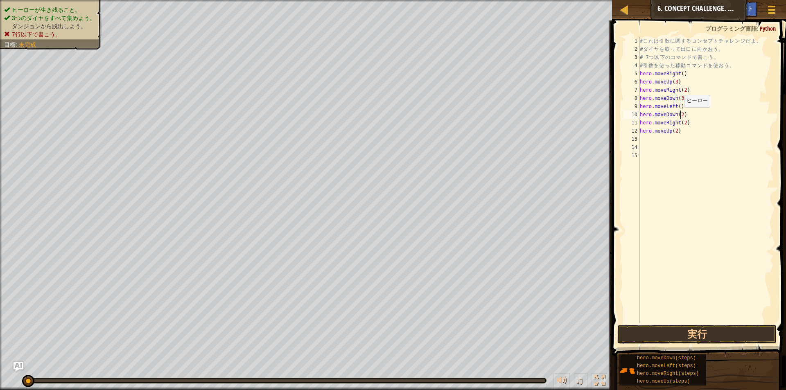
click at [680, 115] on div "# こ れ は 引 数 に 関 す る コ ン セ プ ト チ ャ レ ン ジ だ よ 。 # ダ イ ヤ を 取 っ て [PERSON_NAME] に […" at bounding box center [707, 188] width 136 height 303
click at [678, 124] on div "hero.moveU p エ ン タ ー を 押 す" at bounding box center [716, 138] width 155 height 37
click at [687, 124] on div "# こ れ は 引 数 に 関 す る コ ン セ プ ト チ ャ レ ン ジ だ よ 。 # ダ イ ヤ を 取 っ て [PERSON_NAME] に […" at bounding box center [707, 188] width 136 height 303
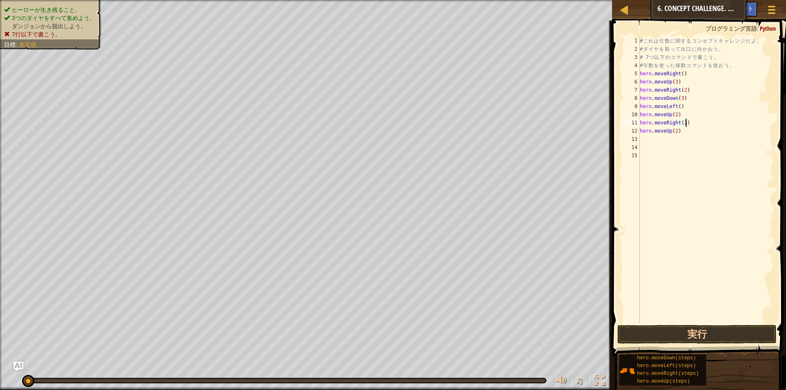
click at [683, 134] on div "# こ れ は 引 数 に 関 す る コ ン セ プ ト チ ャ レ ン ジ だ よ 。 # ダ イ ヤ を 取 っ て [PERSON_NAME] に […" at bounding box center [707, 188] width 136 height 303
type textarea "h"
click at [683, 122] on div "# こ れ は 引 数 に 関 す る コ ン セ プ ト チ ャ レ ン ジ だ よ 。 # ダ イ ヤ を 取 っ て [PERSON_NAME] に […" at bounding box center [707, 188] width 136 height 303
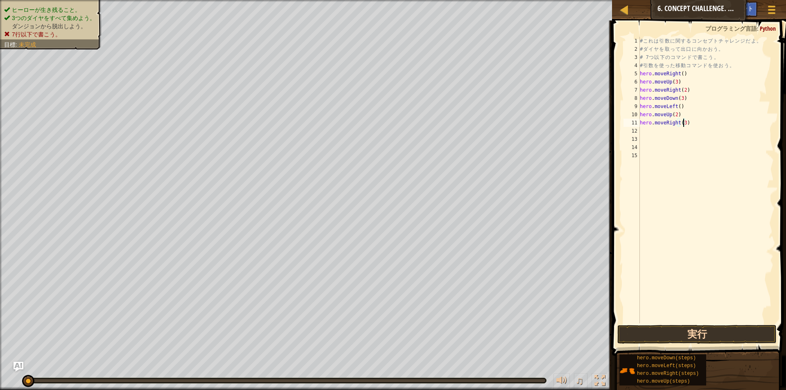
type textarea "hero.moveRight(3)"
click at [721, 333] on button "実行" at bounding box center [697, 334] width 159 height 19
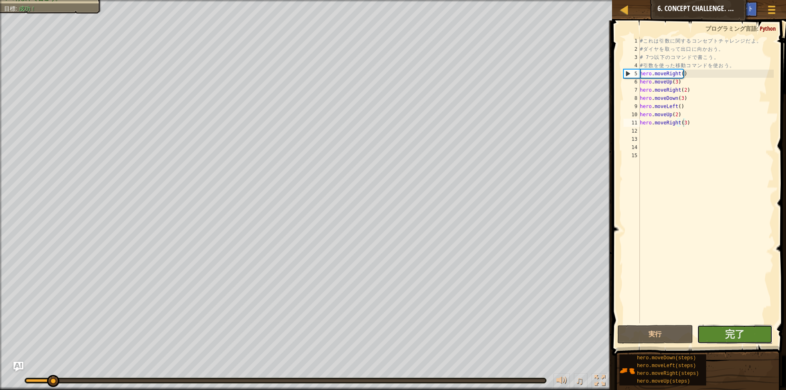
click at [721, 332] on button "完了" at bounding box center [734, 334] width 75 height 19
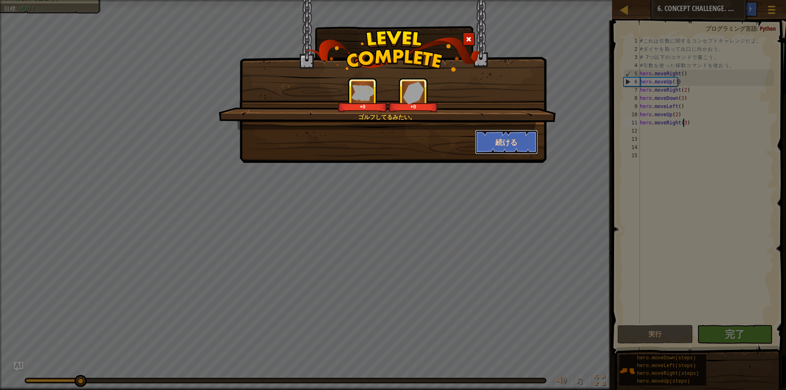
click at [490, 139] on button "続ける" at bounding box center [506, 142] width 63 height 25
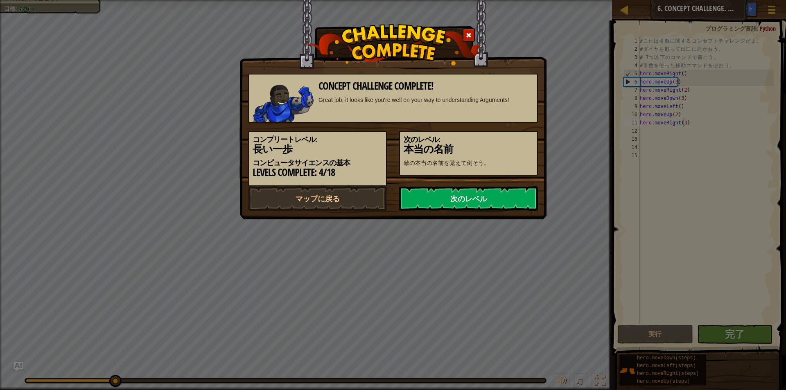
click at [442, 202] on link "次のレベル" at bounding box center [468, 198] width 139 height 25
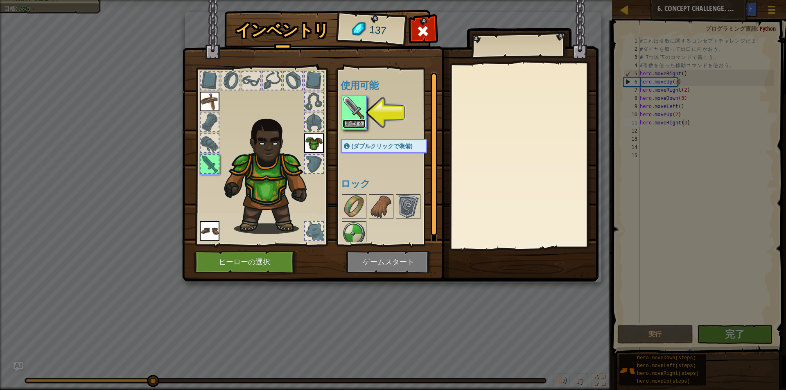
click at [360, 124] on button "装備する" at bounding box center [354, 124] width 23 height 9
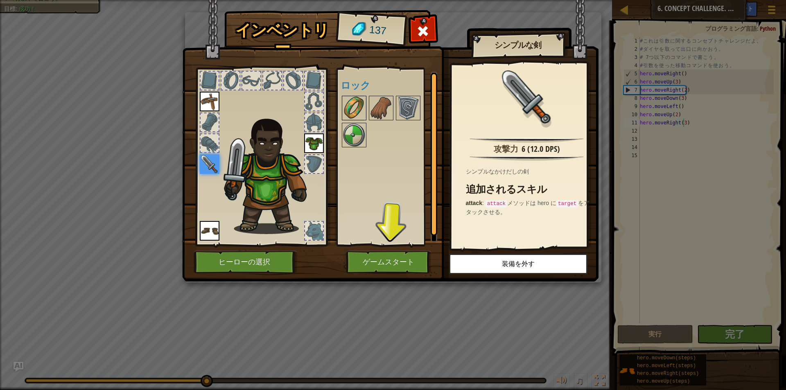
click at [360, 113] on img at bounding box center [354, 108] width 23 height 23
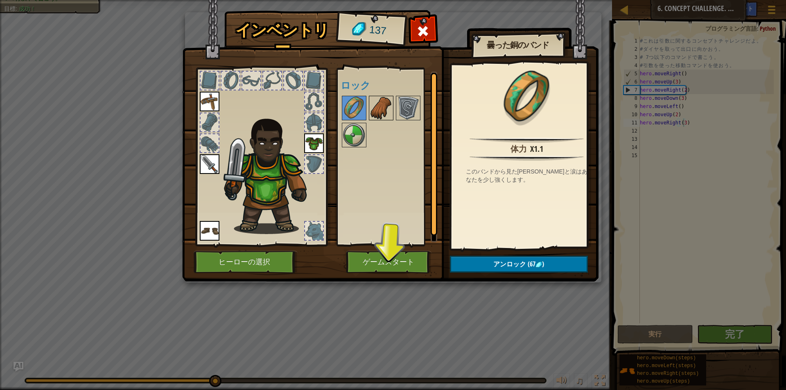
click at [370, 110] on img at bounding box center [381, 108] width 23 height 23
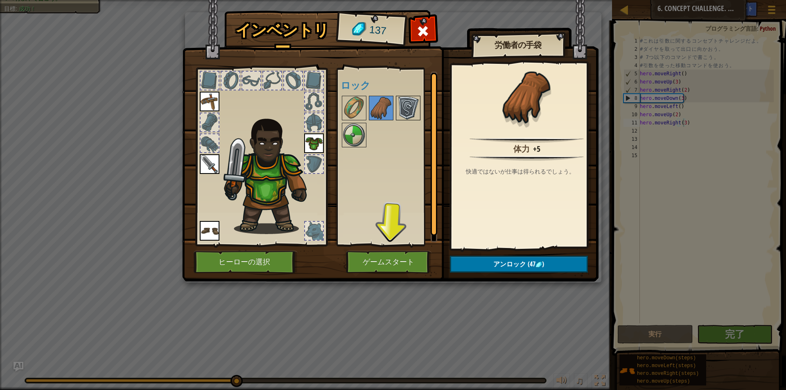
click at [406, 107] on img at bounding box center [408, 108] width 23 height 23
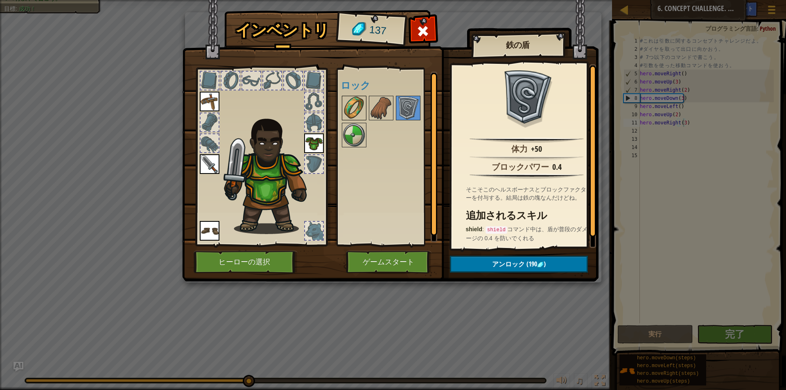
click at [363, 112] on img at bounding box center [354, 108] width 23 height 23
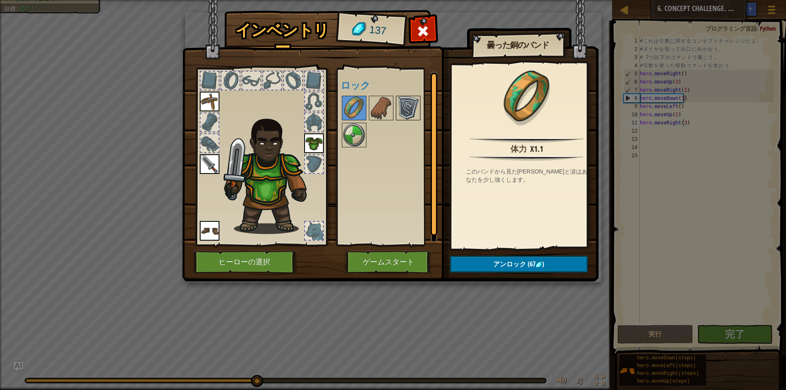
click at [410, 104] on img at bounding box center [408, 108] width 23 height 23
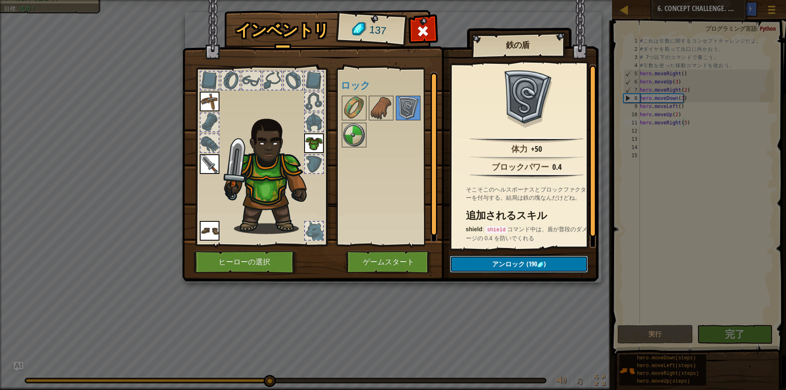
click at [495, 258] on button "アンロック (190 )" at bounding box center [519, 264] width 138 height 17
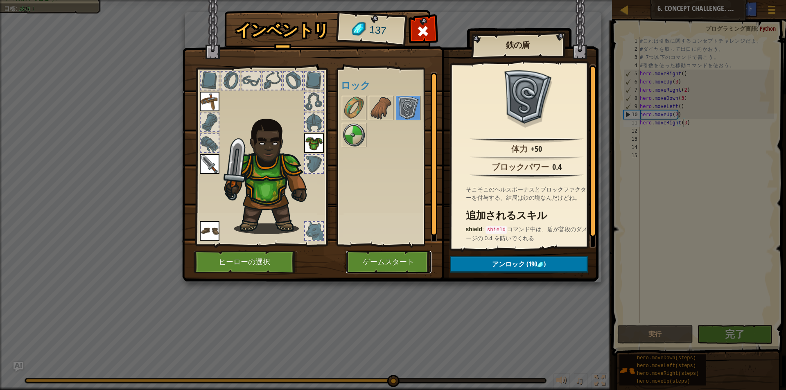
click at [391, 259] on button "ゲームスタート" at bounding box center [389, 262] width 86 height 23
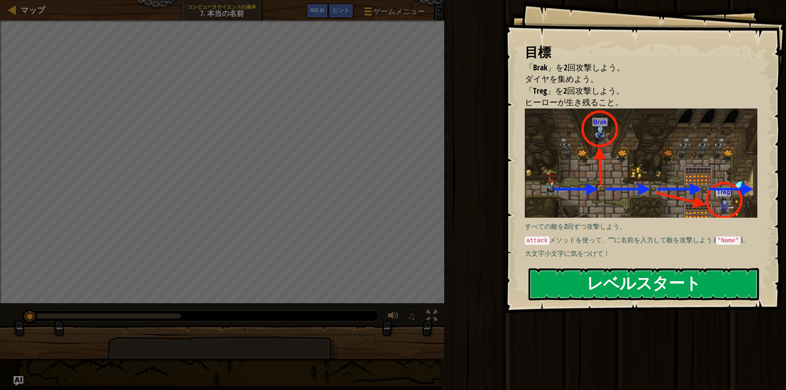
click at [562, 172] on img at bounding box center [644, 163] width 239 height 109
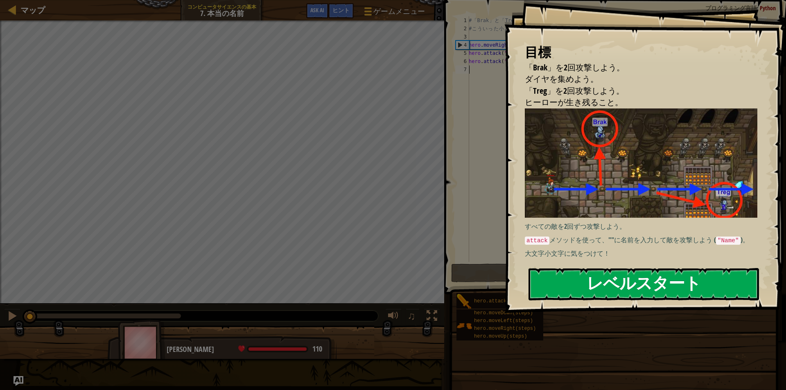
click at [565, 287] on button "レベルスタート" at bounding box center [644, 284] width 231 height 32
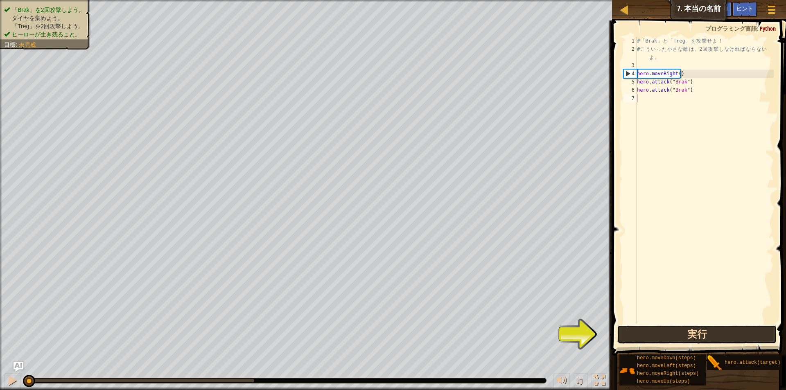
click at [682, 341] on button "実行" at bounding box center [697, 334] width 159 height 19
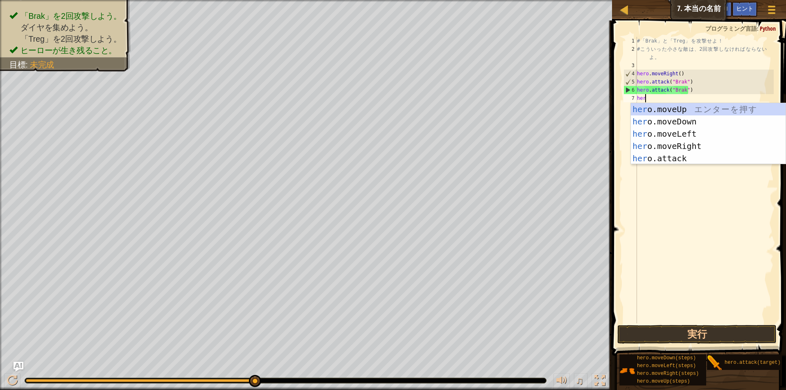
scroll to position [4, 0]
type textarea "hero"
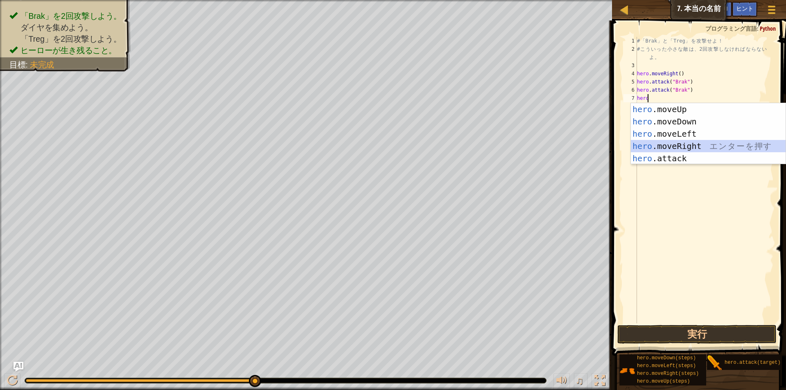
click at [679, 143] on div "hero .moveUp エ ン タ ー を 押 す hero .moveDown エ ン タ ー を 押 す hero .moveLeft エ ン タ ー …" at bounding box center [708, 146] width 155 height 86
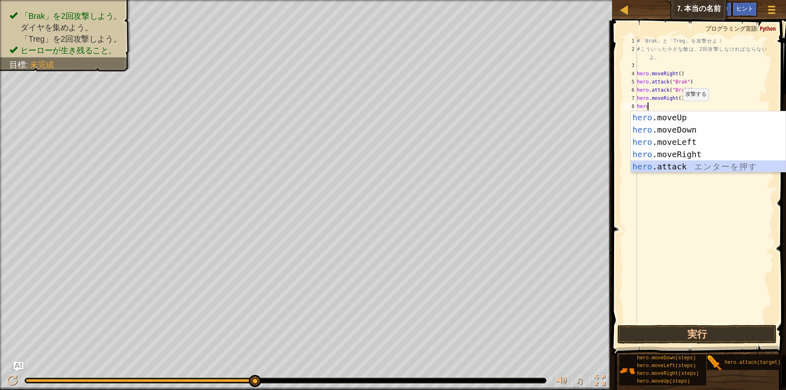
click at [664, 166] on div "hero .moveUp エ ン タ ー を 押 す hero .moveDown エ ン タ ー を 押 す hero .moveLeft エ ン タ ー …" at bounding box center [708, 154] width 155 height 86
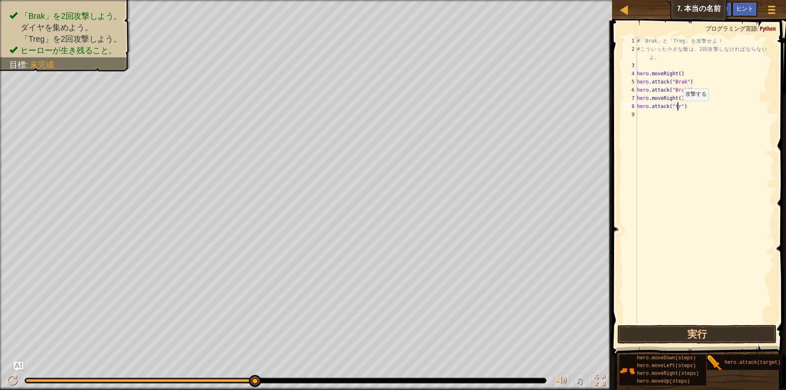
scroll to position [4, 4]
click at [678, 100] on div "# 「 Brak 」 と 「 Treg 」 を 攻 撃 せ よ ！ # こ う い っ た 小 さ な 敵 は 、 2 回 攻 撃 し な け れ ば な ら…" at bounding box center [705, 188] width 138 height 303
click at [728, 328] on button "実行" at bounding box center [697, 334] width 159 height 19
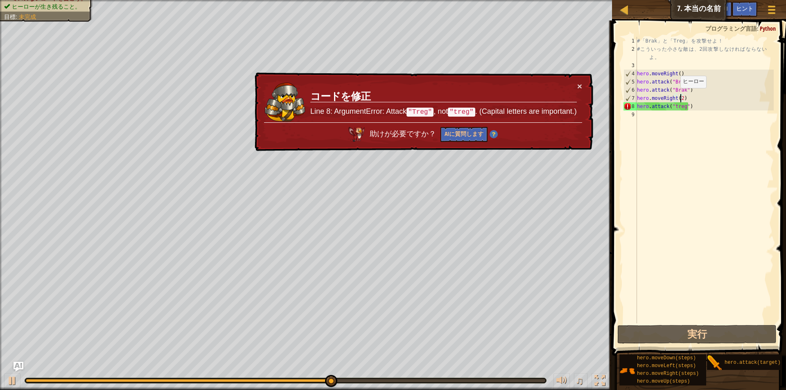
type textarea "hero.moveRight()"
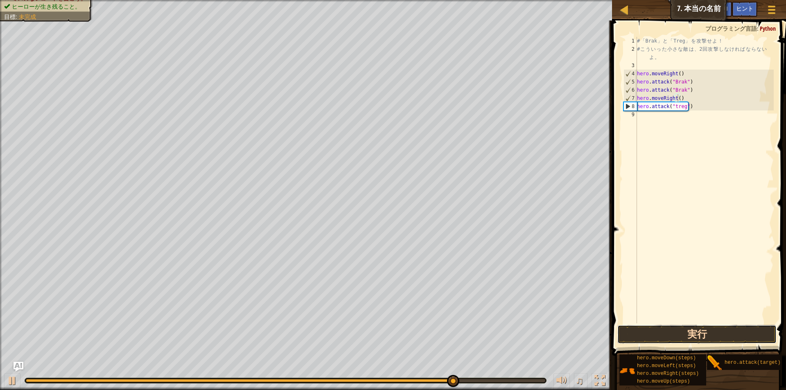
click at [666, 340] on button "実行" at bounding box center [697, 334] width 159 height 19
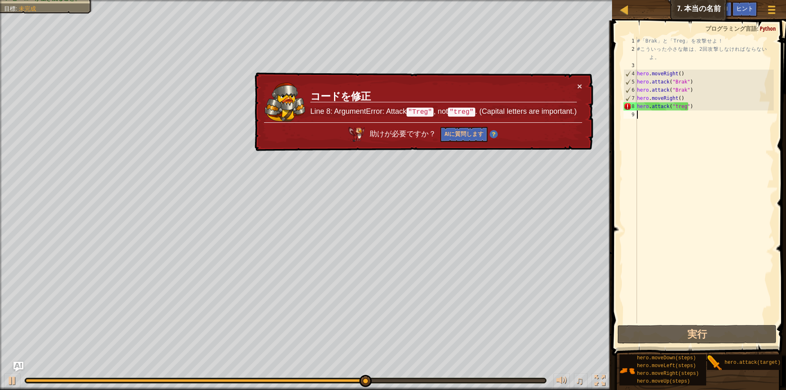
click at [641, 113] on div "# 「 Brak 」 と 「 Treg 」 を 攻 撃 せ よ ！ # こ う い っ た 小 さ な 敵 は 、 2 回 攻 撃 し な け れ ば な ら…" at bounding box center [705, 188] width 138 height 303
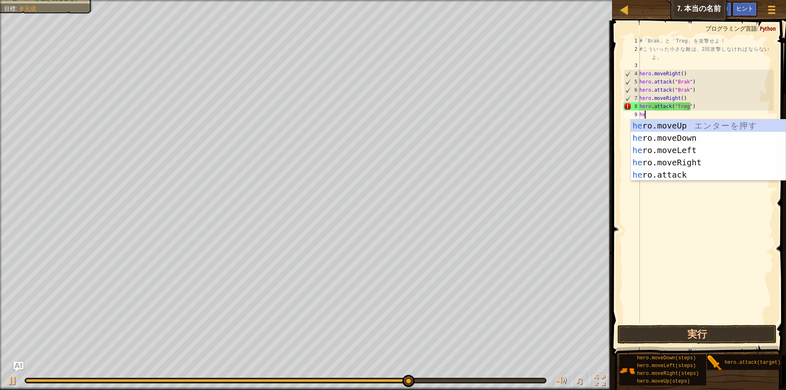
scroll to position [4, 0]
click at [673, 173] on div "hero .moveUp エ ン タ ー を 押 す hero .moveDown エ ン タ ー を 押 す hero .moveLeft エ ン タ ー …" at bounding box center [708, 163] width 155 height 86
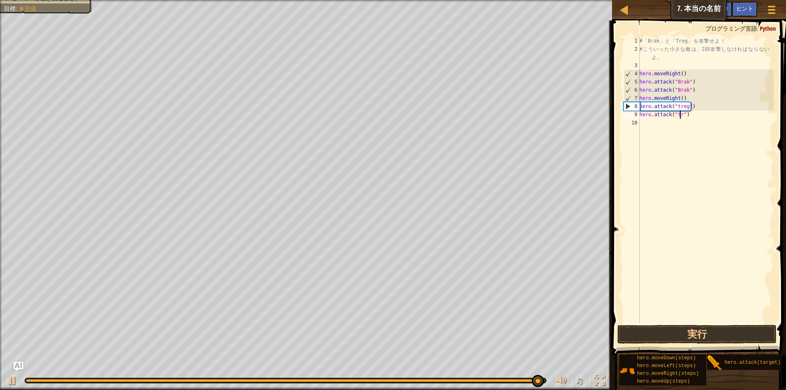
scroll to position [4, 4]
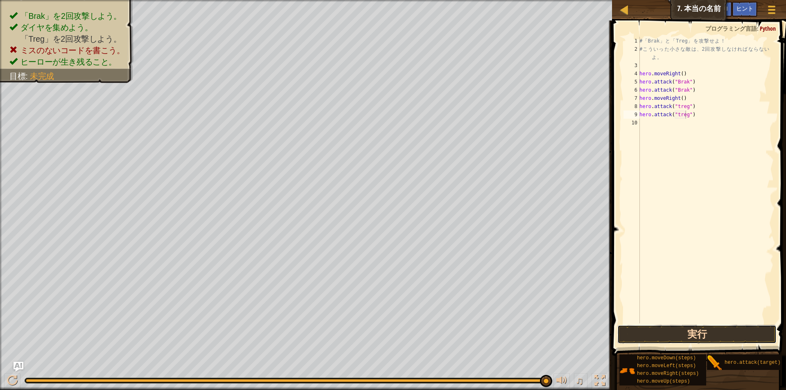
click at [649, 333] on button "実行" at bounding box center [697, 334] width 159 height 19
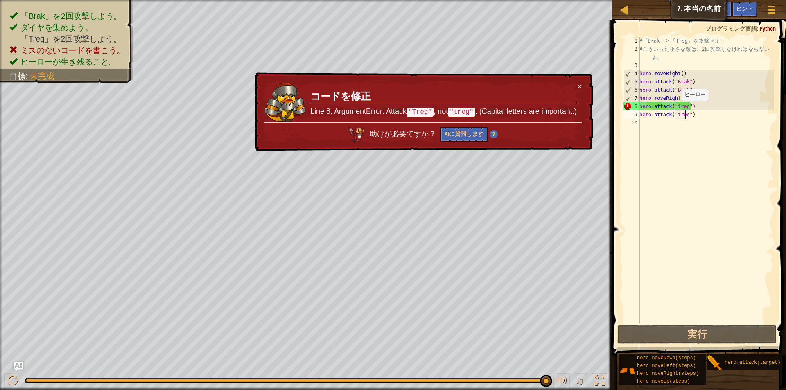
click at [678, 109] on div "# 「 Brak 」 と 「 Treg 」 を 攻 撃 せ よ ！ # こ う い っ た 小 さ な 敵 は 、 2 回 攻 撃 し な け れ ば な ら…" at bounding box center [706, 188] width 136 height 303
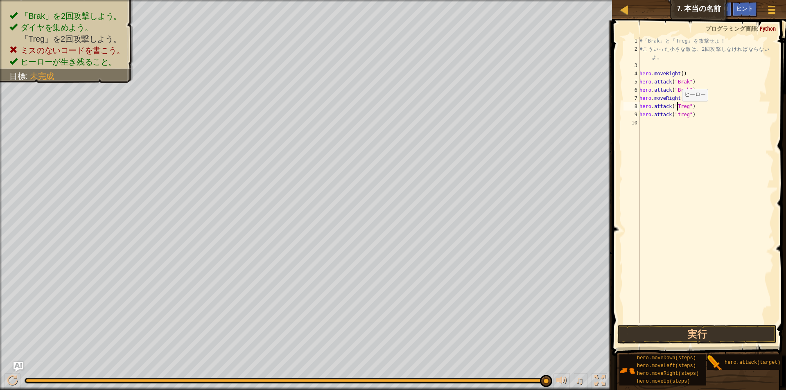
scroll to position [4, 3]
click at [677, 116] on div "# 「 Brak 」 と 「 Treg 」 を 攻 撃 せ よ ！ # こ う い っ た 小 さ な 敵 は 、 2 回 攻 撃 し な け れ ば な ら…" at bounding box center [706, 188] width 136 height 303
type textarea "hero.attack("Treg")"
click at [697, 329] on button "実行" at bounding box center [697, 334] width 159 height 19
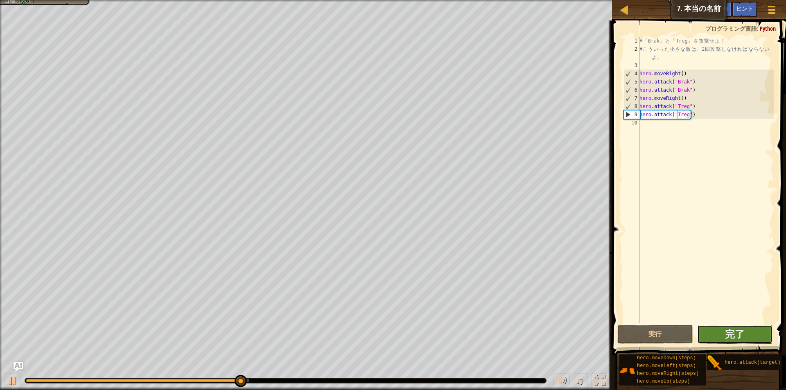
click at [715, 340] on button "完了" at bounding box center [734, 334] width 75 height 19
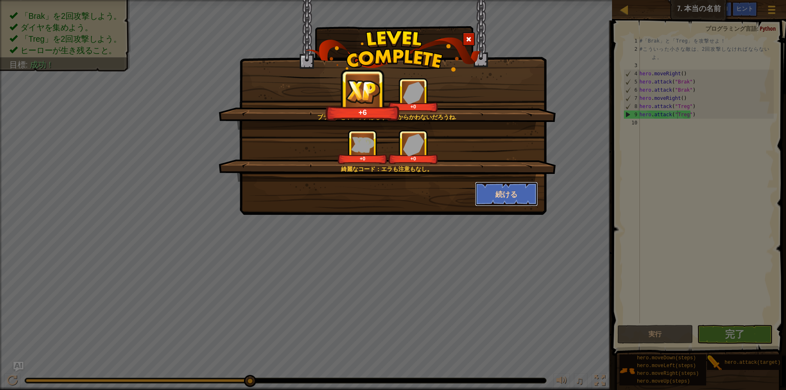
click at [493, 184] on button "続ける" at bounding box center [506, 194] width 63 height 25
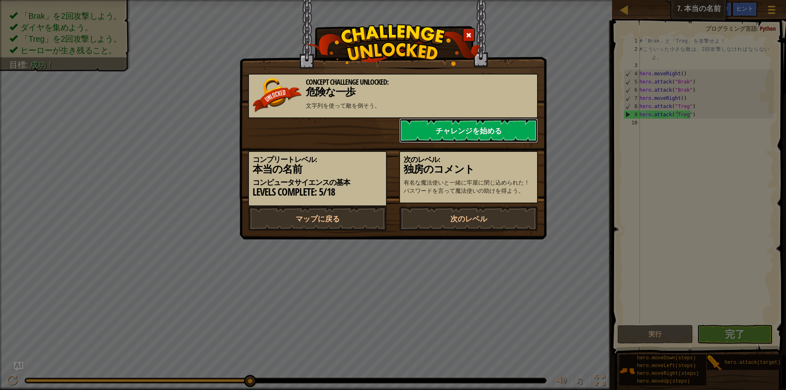
click at [450, 134] on link "チャレンジを始める" at bounding box center [468, 130] width 139 height 25
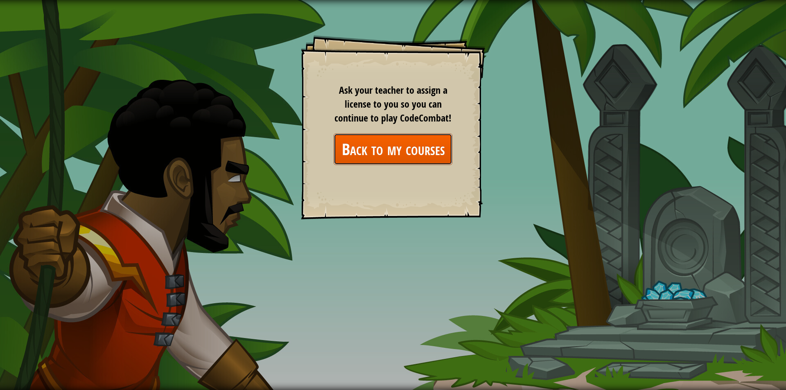
click at [435, 153] on link "Back to my courses" at bounding box center [393, 150] width 119 height 32
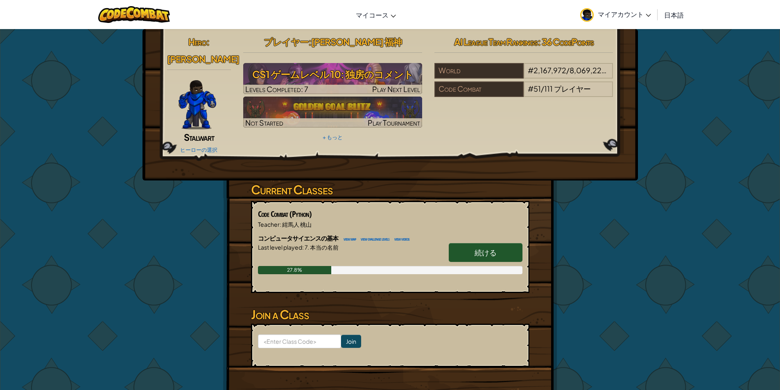
click at [486, 248] on span "続ける" at bounding box center [486, 252] width 22 height 9
select select "ja"
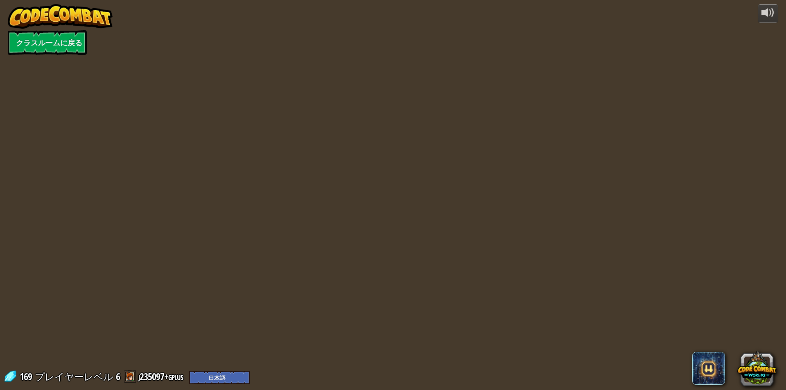
select select "ja"
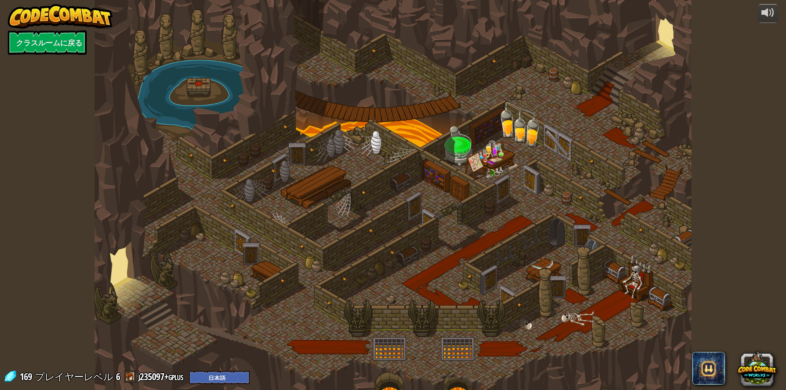
select select "ja"
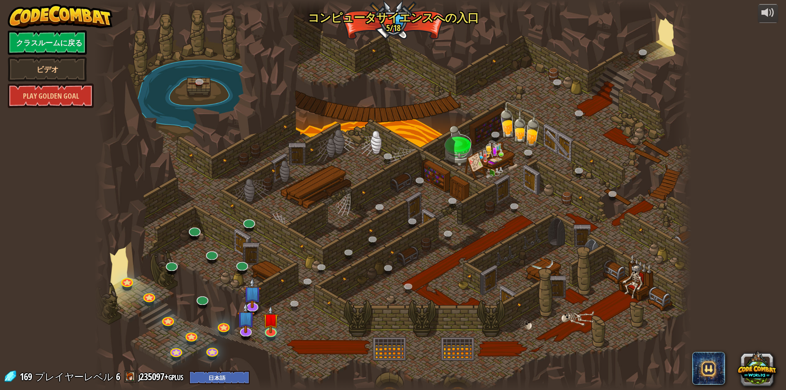
select select "ja"
click at [272, 330] on img at bounding box center [271, 312] width 16 height 37
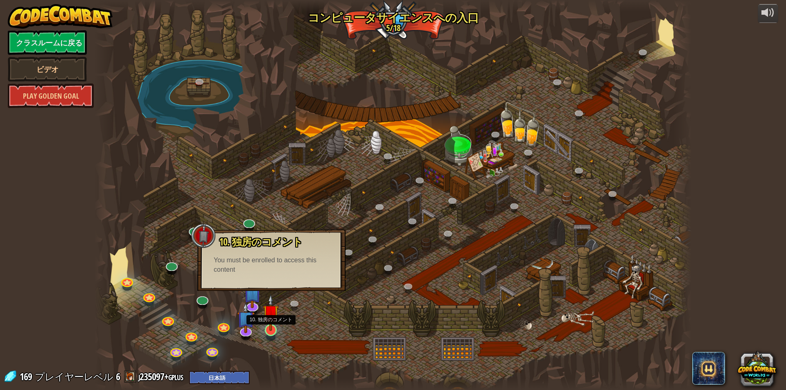
click at [270, 326] on img at bounding box center [271, 312] width 16 height 37
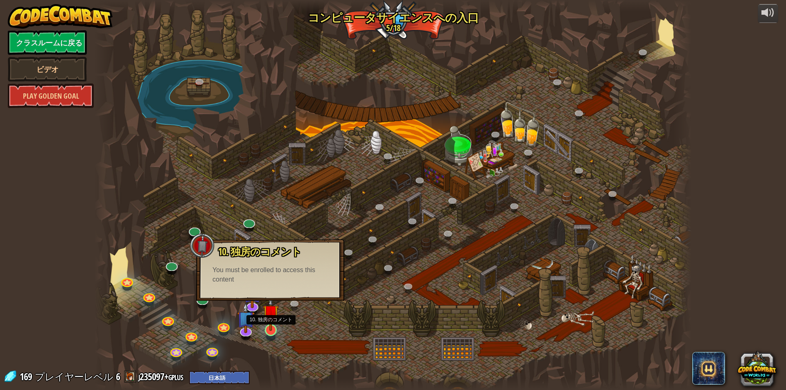
click at [270, 326] on img at bounding box center [271, 312] width 16 height 37
click at [254, 304] on img at bounding box center [246, 311] width 18 height 40
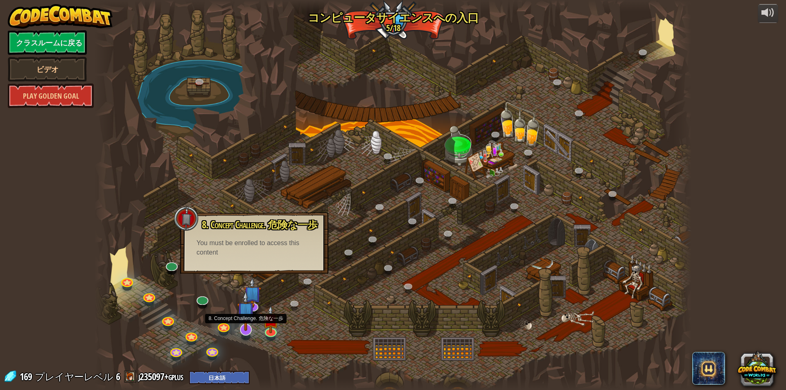
click at [248, 323] on img at bounding box center [246, 311] width 18 height 40
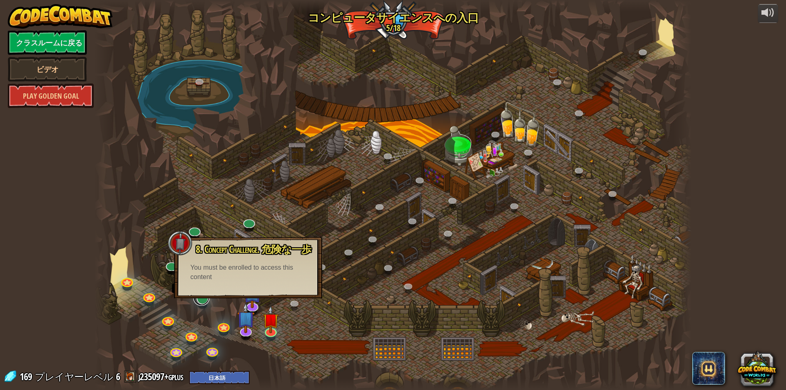
click at [204, 301] on link at bounding box center [201, 298] width 16 height 16
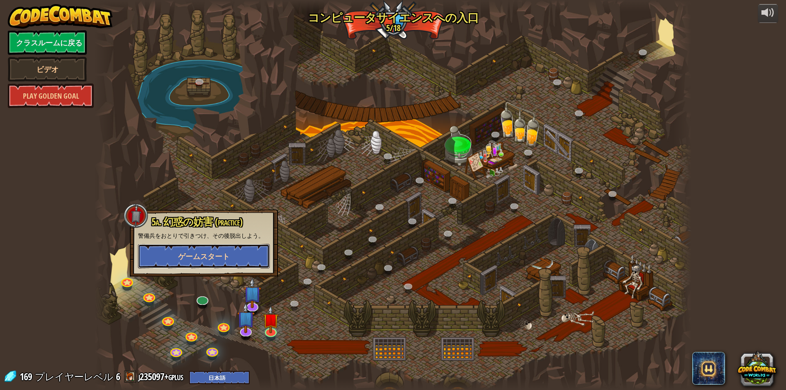
click at [214, 250] on button "ゲームスタート" at bounding box center [204, 256] width 132 height 25
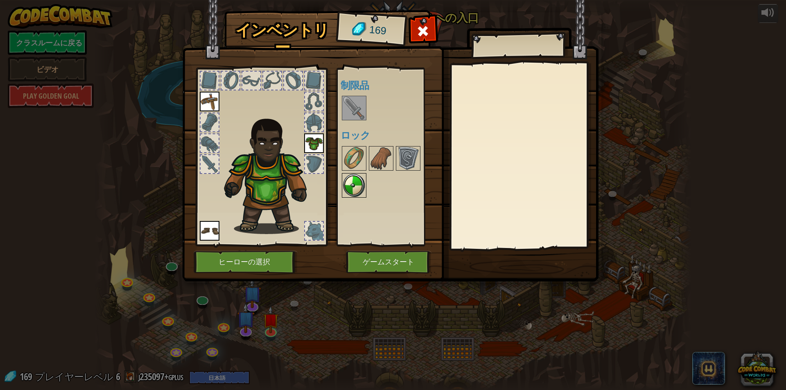
click at [358, 186] on img at bounding box center [354, 185] width 23 height 23
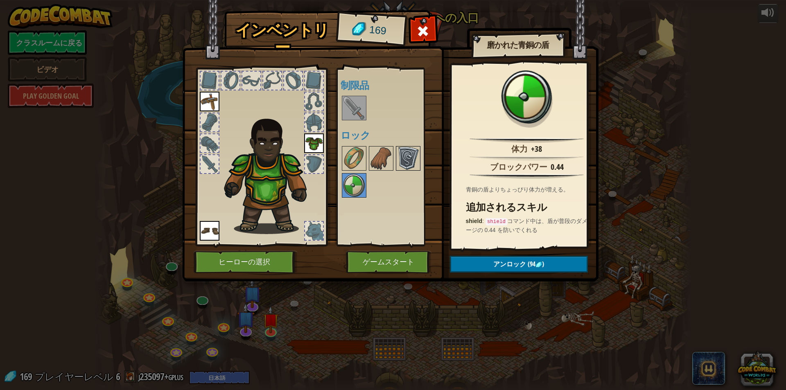
click at [406, 163] on img at bounding box center [408, 158] width 23 height 23
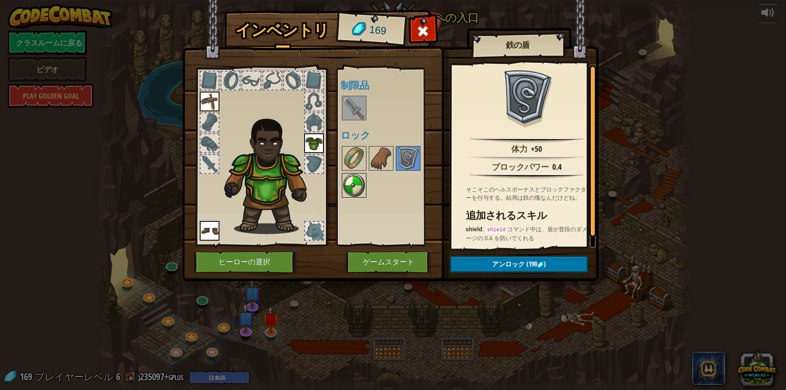
click at [361, 176] on img at bounding box center [354, 185] width 23 height 23
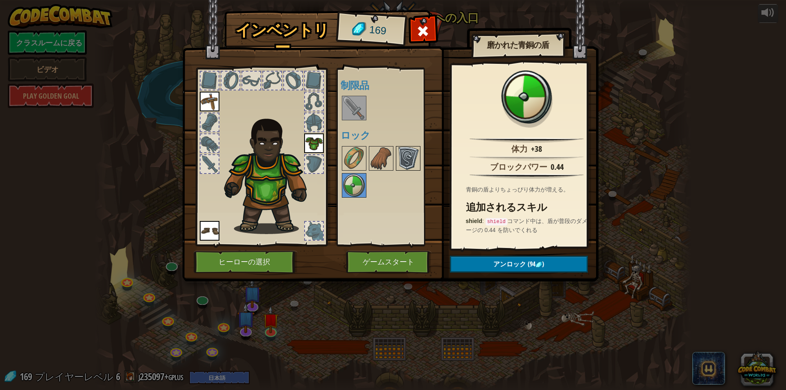
click at [396, 156] on div at bounding box center [408, 158] width 25 height 25
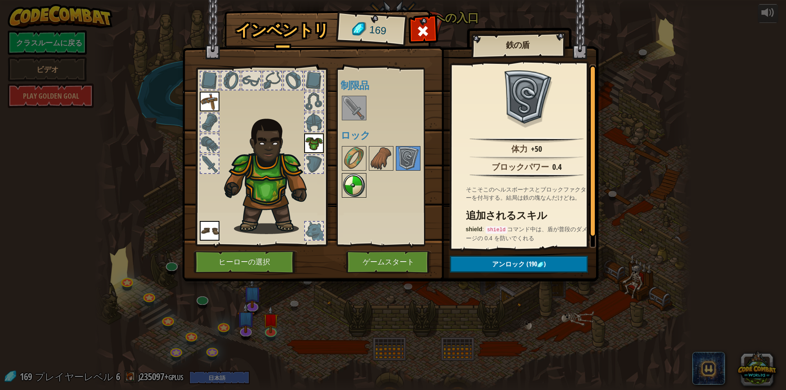
click at [347, 181] on img at bounding box center [354, 185] width 23 height 23
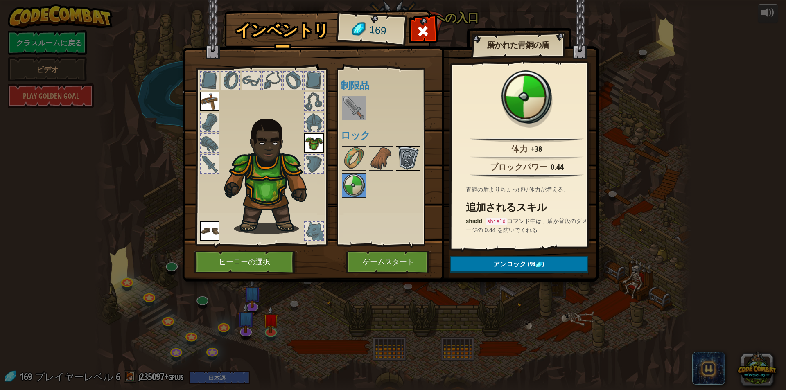
click at [399, 158] on img at bounding box center [408, 158] width 23 height 23
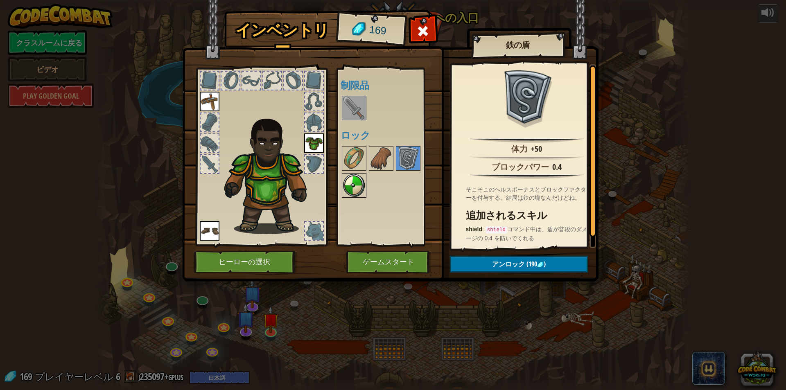
click at [354, 186] on img at bounding box center [354, 185] width 23 height 23
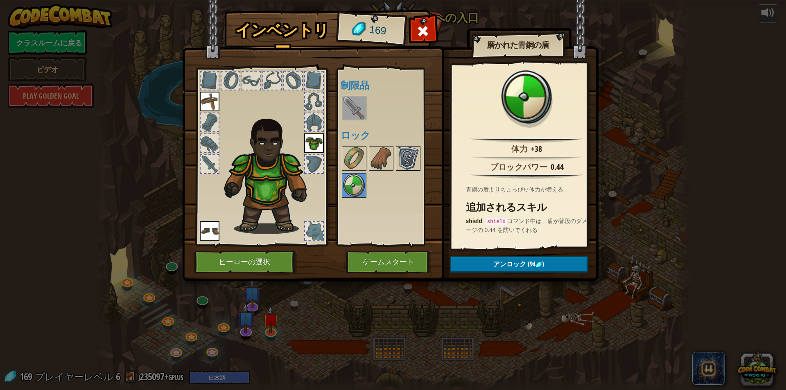
click at [404, 154] on img at bounding box center [408, 158] width 23 height 23
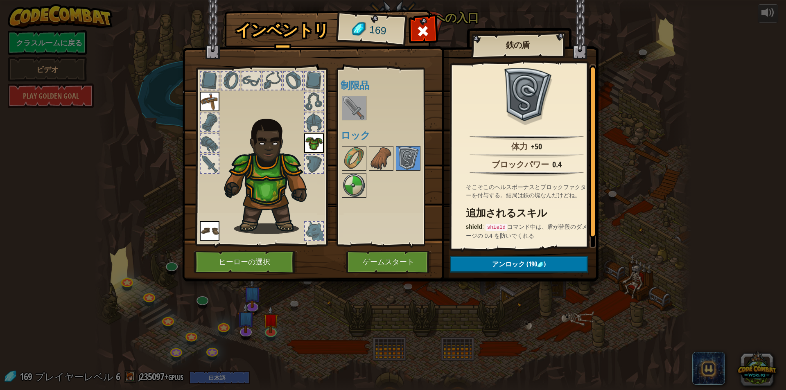
scroll to position [10, 0]
click at [408, 264] on button "ゲームスタート" at bounding box center [389, 262] width 86 height 23
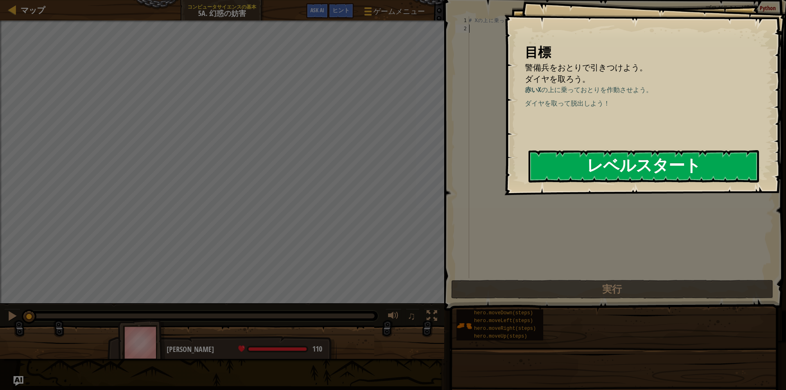
click at [580, 167] on button "レベルスタート" at bounding box center [644, 166] width 231 height 32
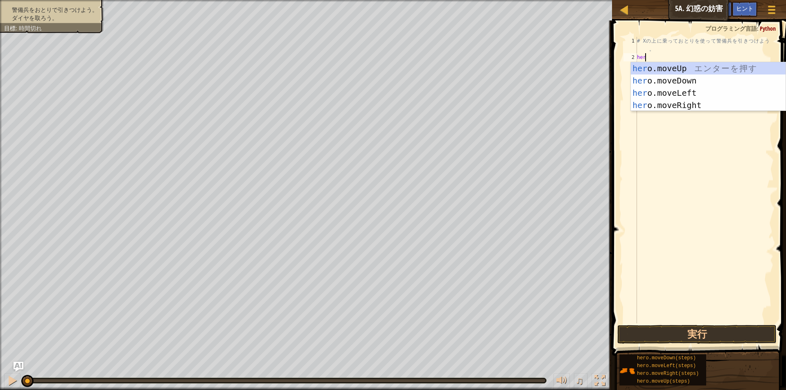
scroll to position [4, 0]
type textarea "hero"
click at [668, 103] on div "hero .moveUp エ ン タ ー を 押 す hero .moveDown エ ン タ ー を 押 す hero .moveLeft エ ン タ ー …" at bounding box center [708, 99] width 155 height 74
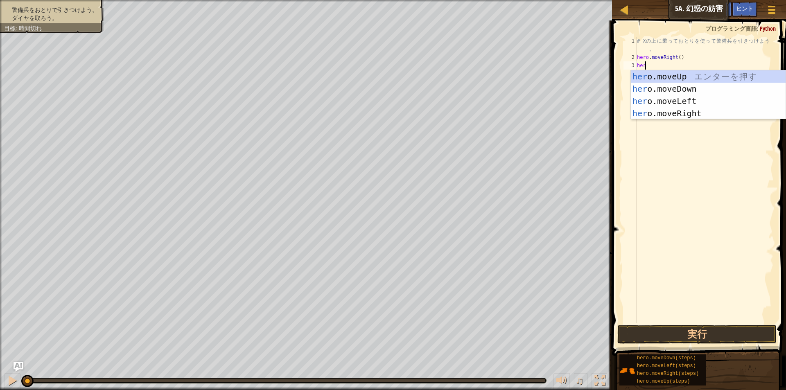
type textarea "hero"
click at [662, 87] on div "hero .moveUp エ ン タ ー を 押 す hero .moveDown エ ン タ ー を 押 す hero .moveLeft エ ン タ ー …" at bounding box center [708, 107] width 155 height 74
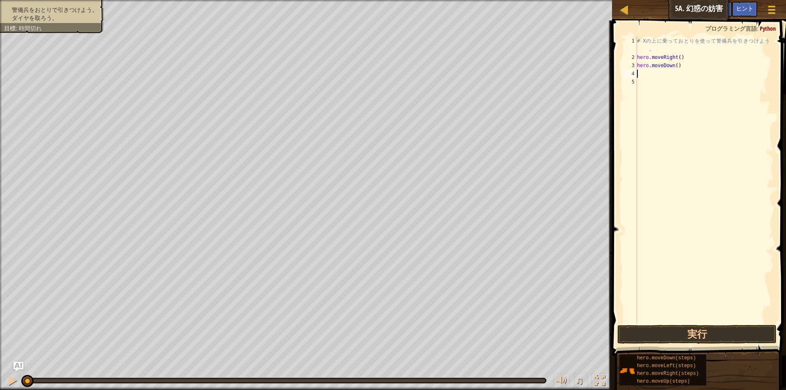
scroll to position [4, 0]
click at [676, 67] on div "# X の 上 に 乗 っ て お と り を 使 っ て 警 備 兵 を 引 き つ け よ う 。 hero . moveRight ( ) hero .…" at bounding box center [705, 192] width 138 height 311
type textarea "hero.moveDown(2)"
click at [635, 328] on button "実行" at bounding box center [697, 334] width 159 height 19
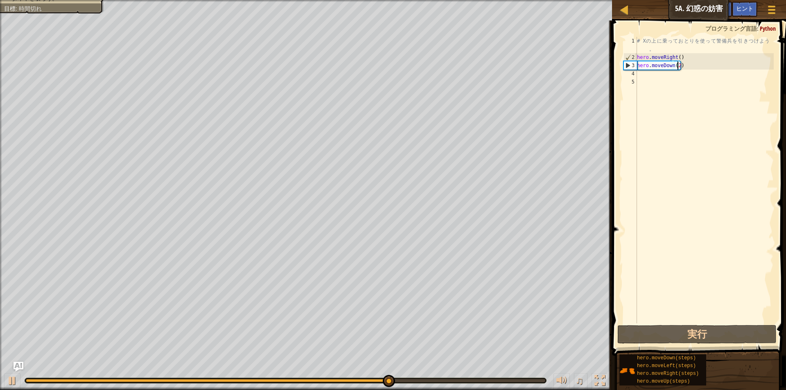
click at [672, 75] on div "# X の 上 に 乗 っ て お と り を 使 っ て 警 備 兵 を 引 き つ け よ う 。 hero . moveRight ( ) hero .…" at bounding box center [705, 192] width 138 height 311
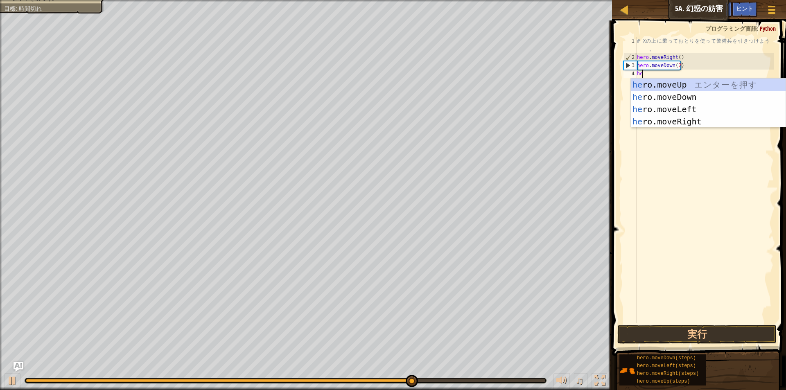
type textarea "hero"
click at [670, 84] on div "hero .moveUp エ ン タ ー を 押 す hero .moveDown エ ン タ ー を 押 す hero .moveLeft エ ン タ ー …" at bounding box center [708, 116] width 155 height 74
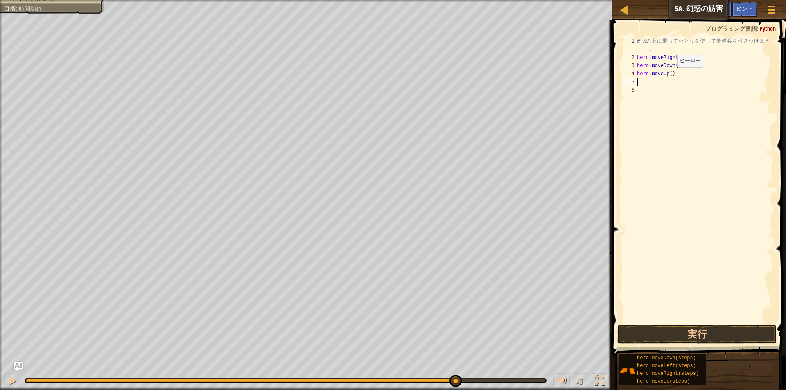
click at [670, 75] on div "# X の 上 に 乗 っ て お と り を 使 っ て 警 備 兵 を 引 き つ け よ う 。 hero . moveRight ( ) hero .…" at bounding box center [705, 192] width 138 height 311
type textarea "hero.moveUp(2)"
click at [670, 88] on div "# X の 上 に 乗 っ て お と り を 使 っ て 警 備 兵 を 引 き つ け よ う 。 hero . moveRight ( ) hero .…" at bounding box center [705, 192] width 138 height 311
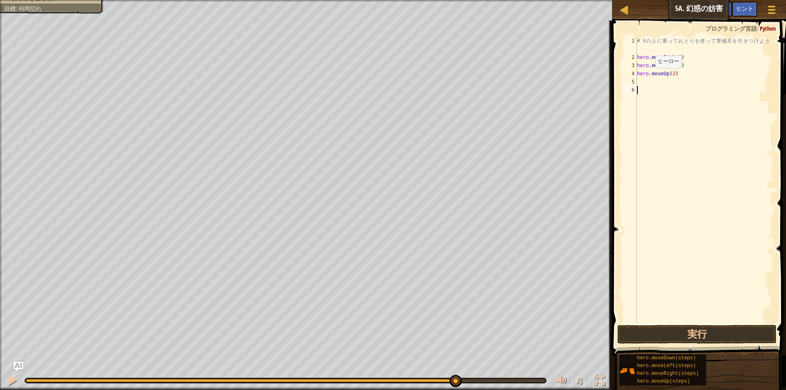
click at [649, 76] on div "# X の 上 に 乗 っ て お と り を 使 っ て 警 備 兵 を 引 き つ け よ う 。 hero . moveRight ( ) hero .…" at bounding box center [705, 192] width 138 height 311
type textarea "hero.moveUp(2)"
click at [649, 80] on div "# X の 上 に 乗 っ て お と り を 使 っ て 警 備 兵 を 引 き つ け よ う 。 hero . moveRight ( ) hero .…" at bounding box center [705, 192] width 138 height 311
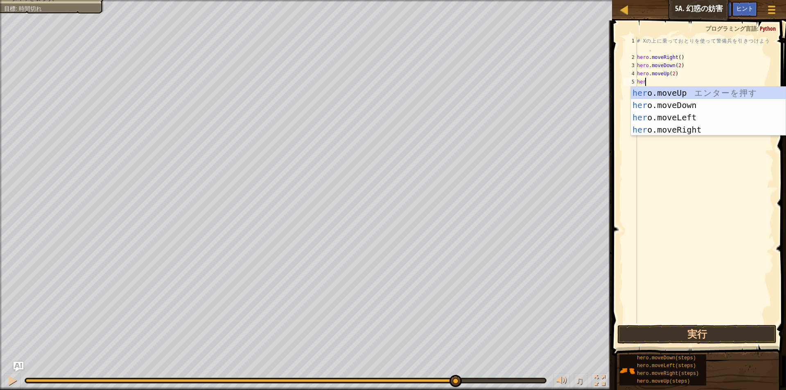
scroll to position [4, 0]
type textarea "hero"
click at [661, 127] on div "hero .moveUp エ ン タ ー を 押 す hero .moveDown エ ン タ ー を 押 す hero .moveLeft エ ン タ ー …" at bounding box center [708, 124] width 155 height 74
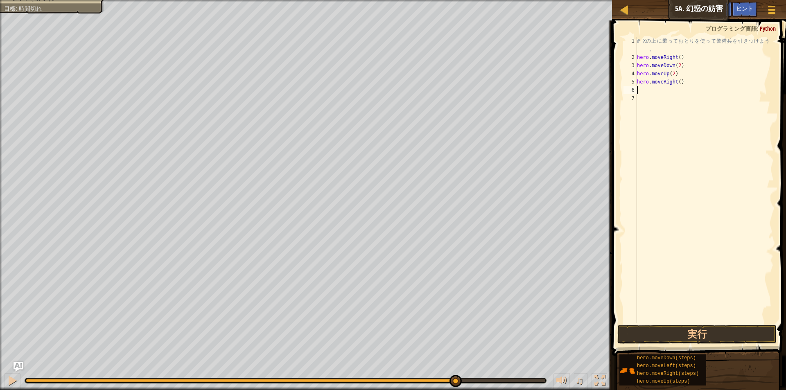
scroll to position [4, 0]
click at [679, 84] on div "# X の 上 に 乗 っ て お と り を 使 っ て 警 備 兵 を 引 き つ け よ う 。 hero . moveRight ( ) hero .…" at bounding box center [705, 192] width 138 height 311
type textarea "hero.moveRight(3)"
click at [669, 331] on button "実行" at bounding box center [697, 334] width 159 height 19
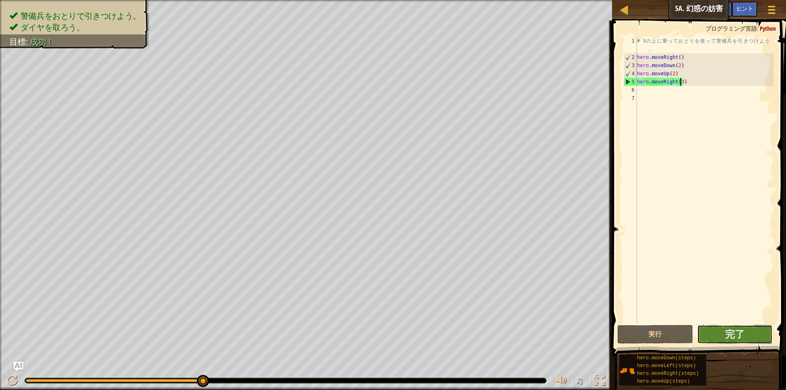
click at [746, 333] on button "完了" at bounding box center [734, 334] width 75 height 19
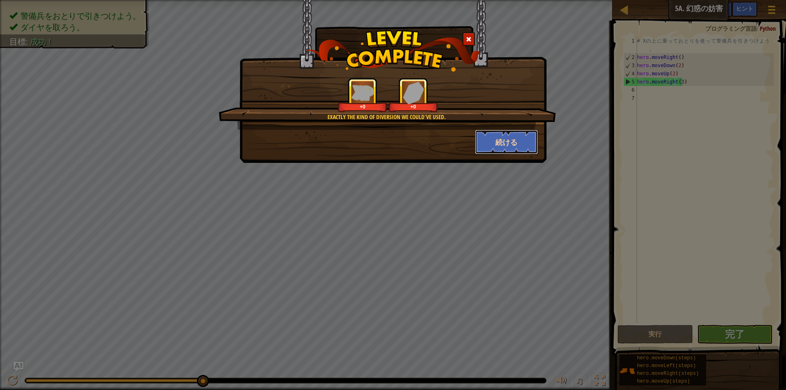
click at [500, 138] on button "続ける" at bounding box center [506, 142] width 63 height 25
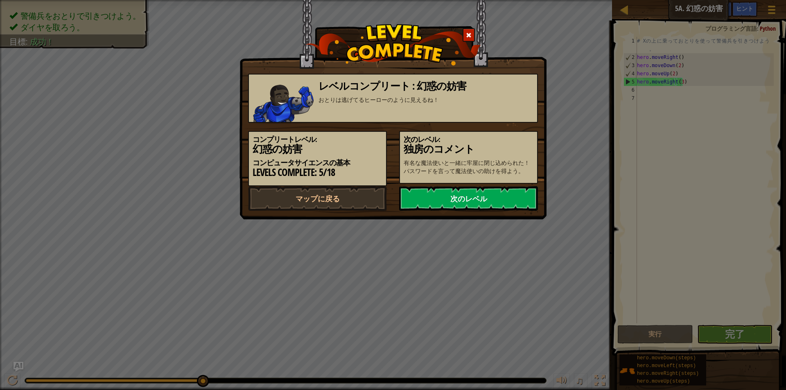
click at [460, 192] on link "次のレベル" at bounding box center [468, 198] width 139 height 25
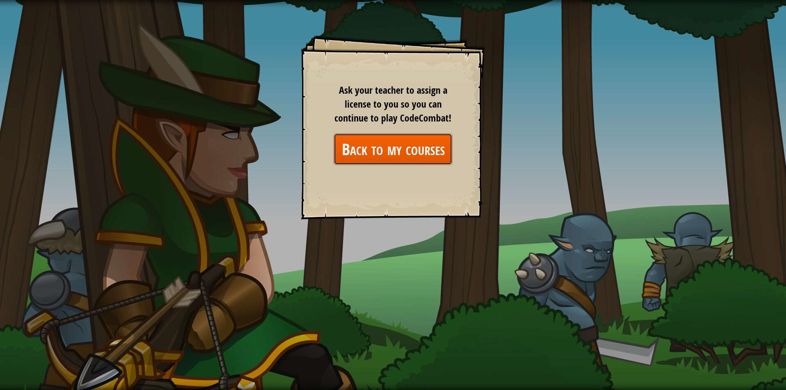
click at [422, 156] on link "Back to my courses" at bounding box center [393, 150] width 119 height 32
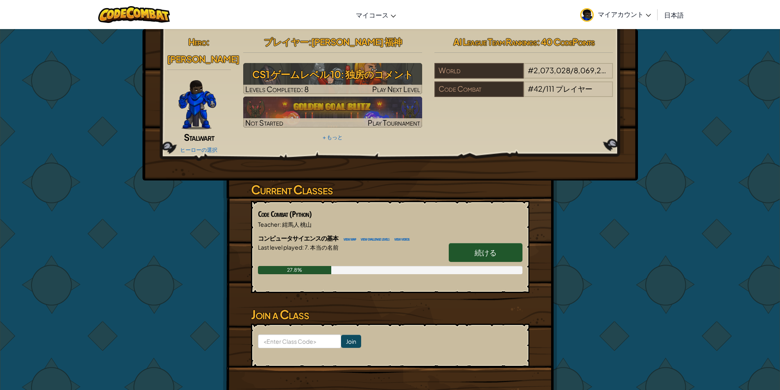
click at [470, 243] on link "続ける" at bounding box center [486, 252] width 74 height 19
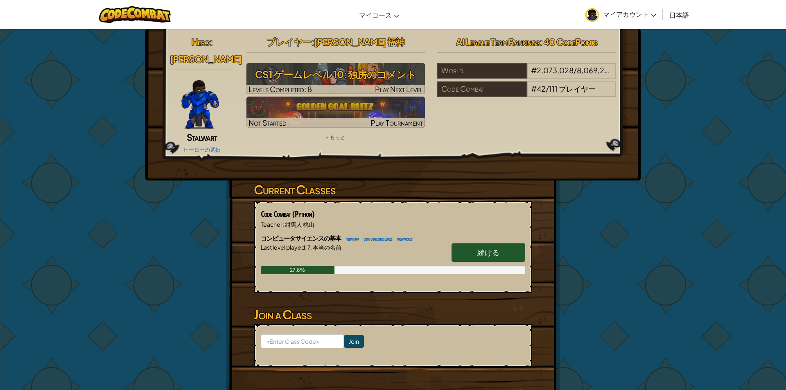
select select "ja"
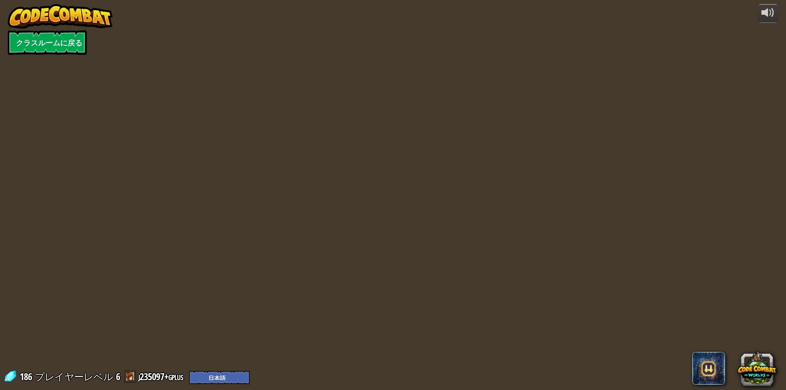
select select "ja"
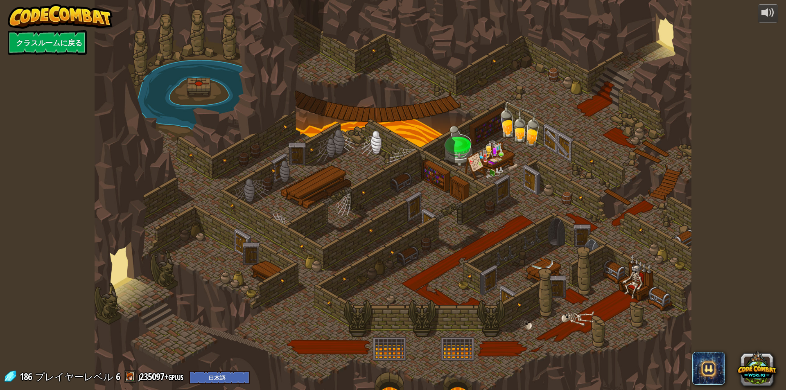
select select "ja"
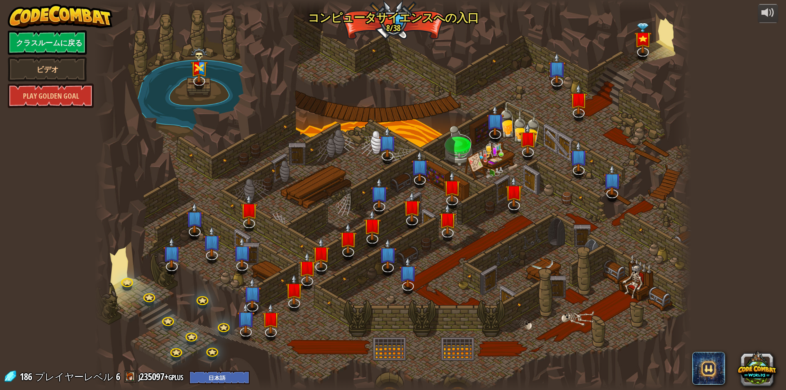
select select "ja"
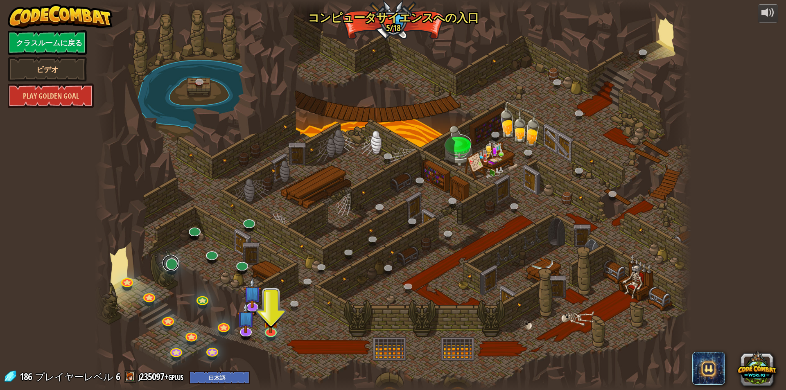
click at [170, 265] on link at bounding box center [171, 263] width 16 height 16
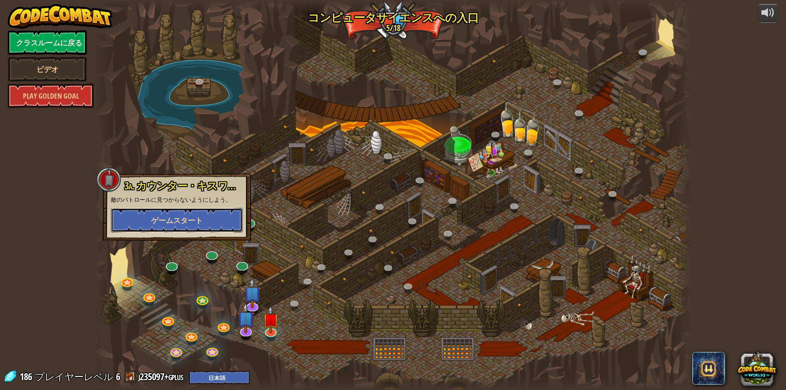
click at [202, 217] on span "ゲームスタート" at bounding box center [177, 220] width 52 height 10
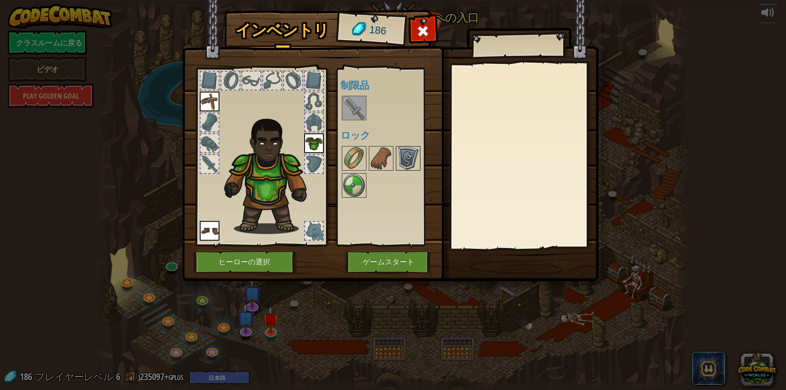
click at [411, 161] on img at bounding box center [408, 158] width 23 height 23
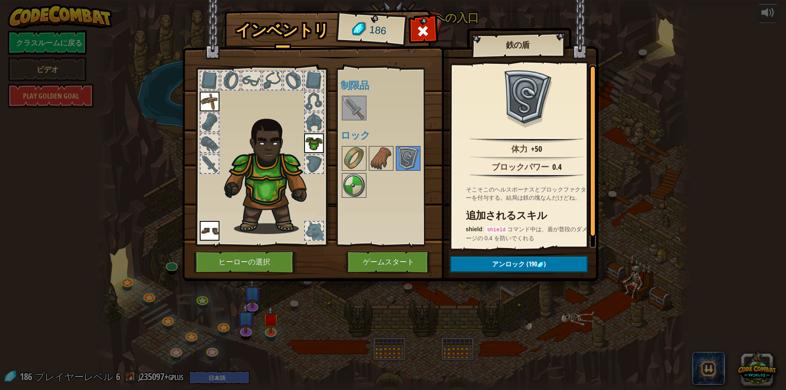
click at [315, 139] on img at bounding box center [314, 144] width 20 height 20
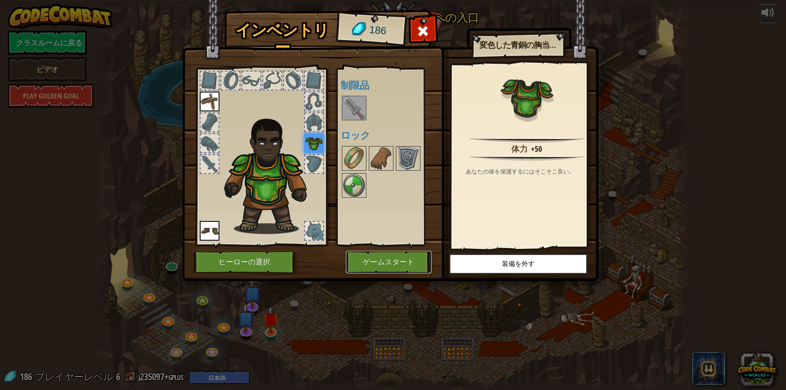
click at [385, 254] on button "ゲームスタート" at bounding box center [389, 262] width 86 height 23
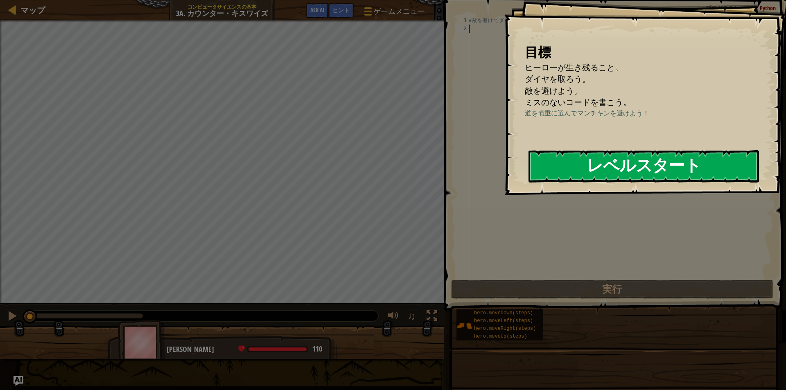
click at [584, 177] on button "レベルスタート" at bounding box center [644, 166] width 231 height 32
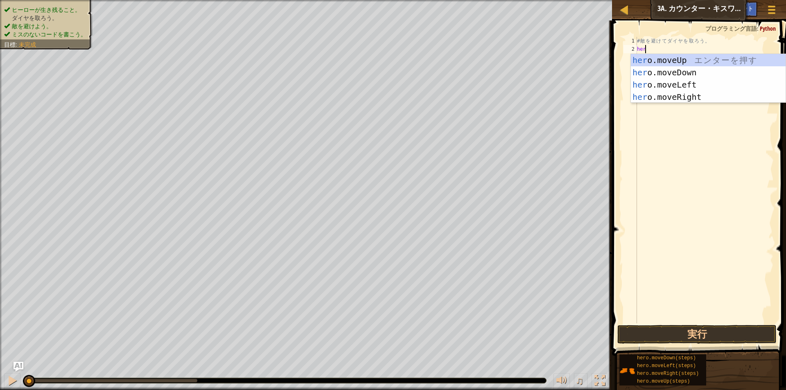
scroll to position [4, 0]
type textarea "hero"
click at [669, 74] on div "hero .moveUp エ ン タ ー を 押 す hero .moveDown エ ン タ ー を 押 す hero .moveLeft エ ン タ ー …" at bounding box center [708, 91] width 155 height 74
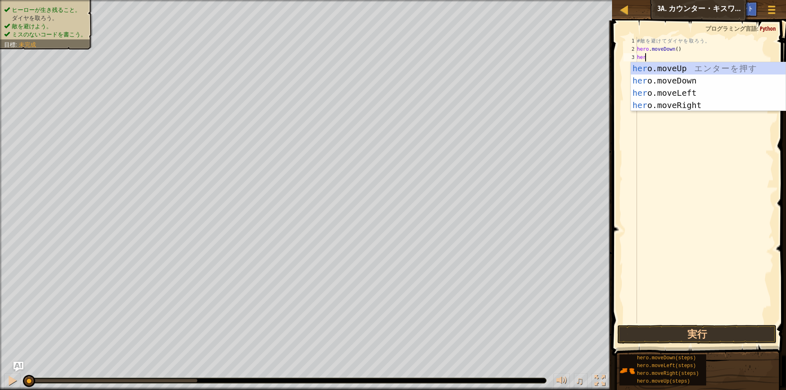
type textarea "hero"
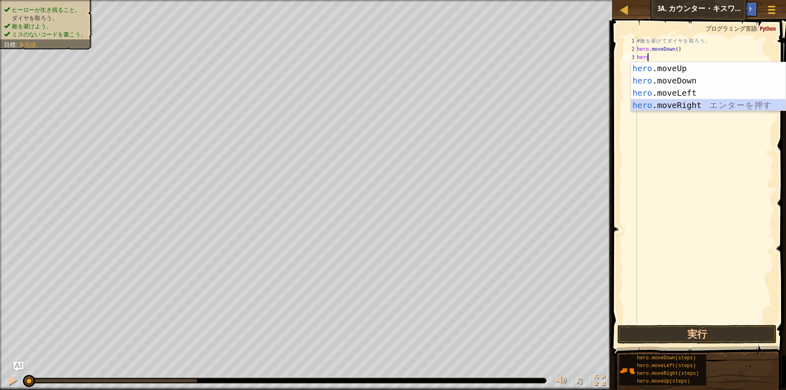
click at [664, 103] on div "hero .moveUp エ ン タ ー を 押 す hero .moveDown エ ン タ ー を 押 す hero .moveLeft エ ン タ ー …" at bounding box center [708, 99] width 155 height 74
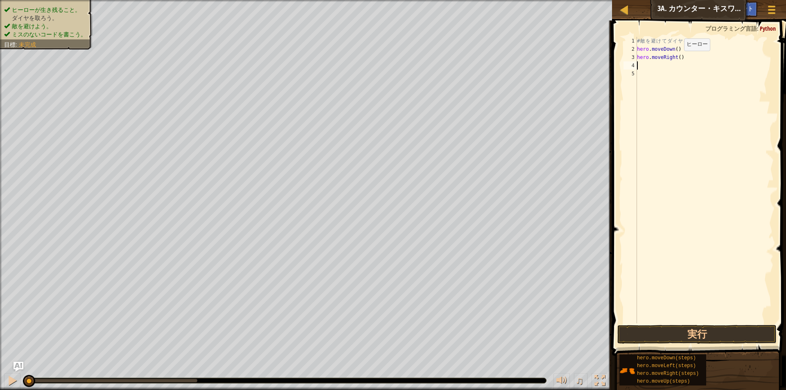
click at [677, 59] on div "# 敵 を 避 け て ダ イ ヤ を 取 ろ う 。 hero . moveDown ( ) hero . moveRight ( )" at bounding box center [705, 188] width 138 height 303
click at [685, 339] on button "実行" at bounding box center [697, 334] width 159 height 19
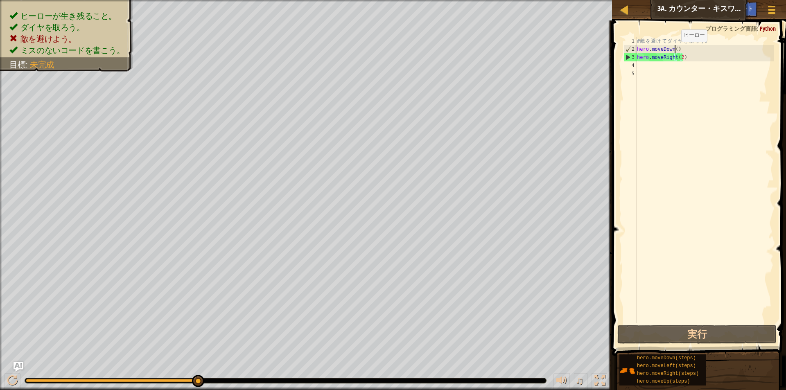
click at [675, 50] on div "# 敵 を 避 け て ダ イ ヤ を 取 ろ う 。 hero . moveDown ( ) hero . moveRight ( 2 )" at bounding box center [705, 188] width 138 height 303
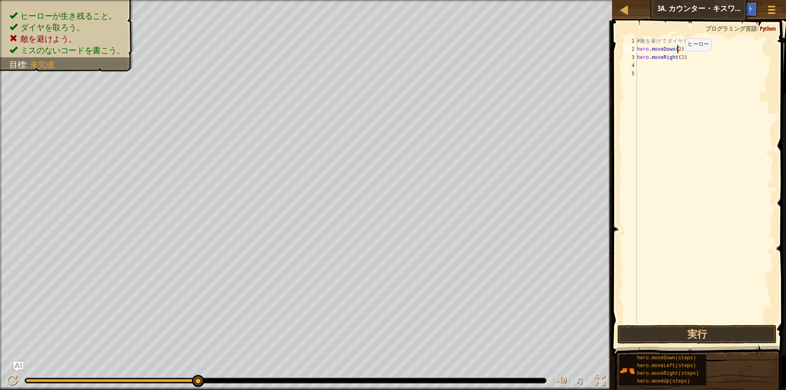
click at [679, 59] on div "# 敵 を 避 け て ダ イ ヤ を 取 ろ う 。 hero . moveDown ( 2 ) hero . moveRight ( 2 )" at bounding box center [705, 188] width 138 height 303
click at [680, 58] on div "# 敵 を 避 け て ダ イ ヤ を 取 ろ う 。 hero . moveDown ( 2 ) hero . moveRight ( 2 )" at bounding box center [705, 188] width 138 height 303
type textarea "hero.moveRight()"
click at [677, 73] on div "# 敵 を 避 け て ダ イ ヤ を 取 ろ う 。 hero . moveDown ( 2 ) hero . moveRight ( )" at bounding box center [705, 188] width 138 height 303
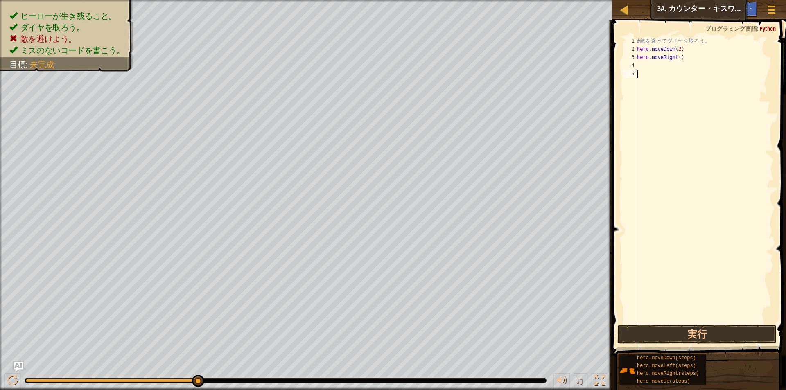
click at [659, 67] on div "# 敵 を 避 け て ダ イ ヤ を 取 ろ う 。 hero . moveDown ( 2 ) hero . moveRight ( )" at bounding box center [705, 188] width 138 height 303
click at [645, 337] on button "実行" at bounding box center [697, 334] width 159 height 19
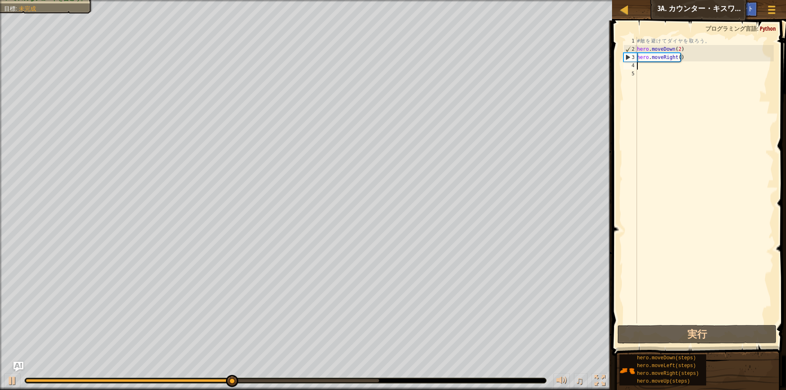
click at [660, 69] on div "# 敵 を 避 け て ダ イ ヤ を 取 ろ う 。 hero . moveDown ( 2 ) hero . moveRight ( )" at bounding box center [705, 188] width 138 height 303
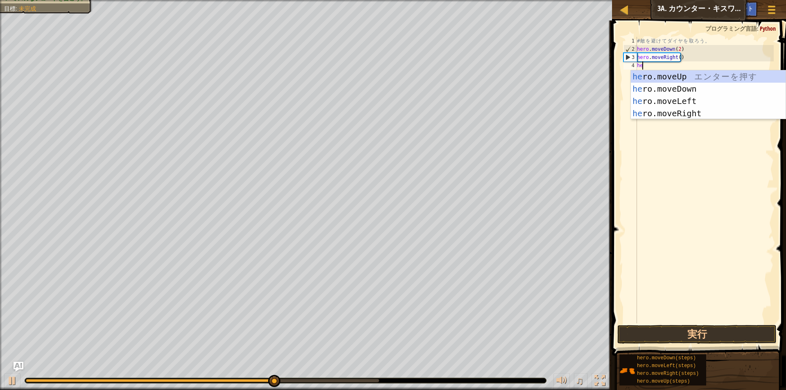
scroll to position [4, 0]
type textarea "herp"
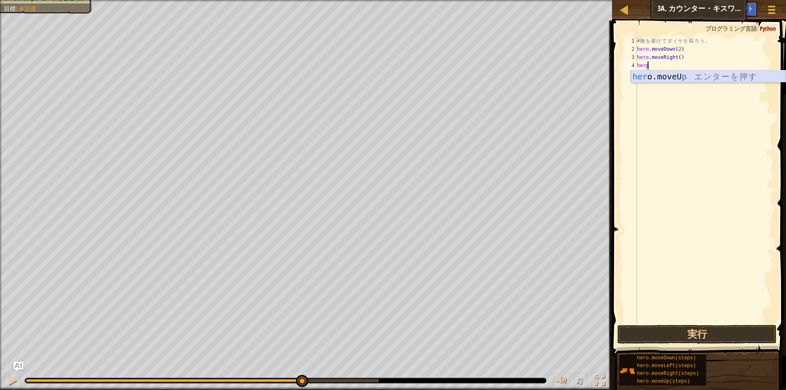
click at [661, 76] on div "her o.moveU p エ ン タ ー を 押 す" at bounding box center [708, 88] width 155 height 37
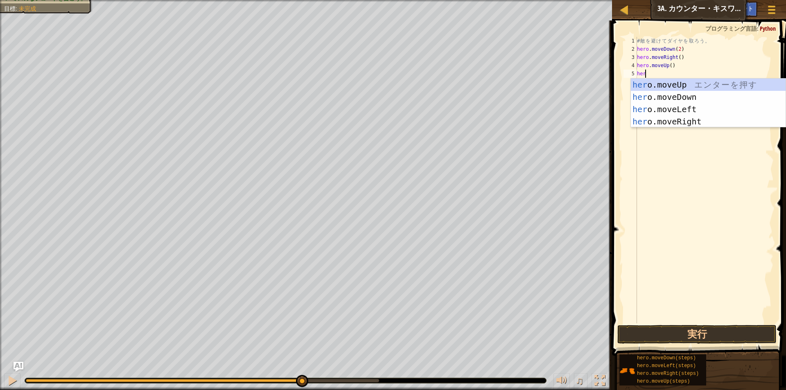
type textarea "hero"
click at [676, 123] on div "hero .moveUp エ ン タ ー を 押 す hero .moveDown エ ン タ ー を 押 す hero .moveLeft エ ン タ ー …" at bounding box center [708, 116] width 155 height 74
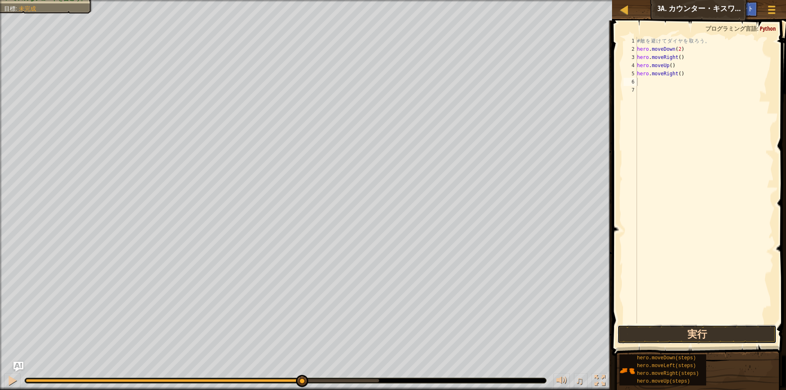
click at [637, 331] on button "実行" at bounding box center [697, 334] width 159 height 19
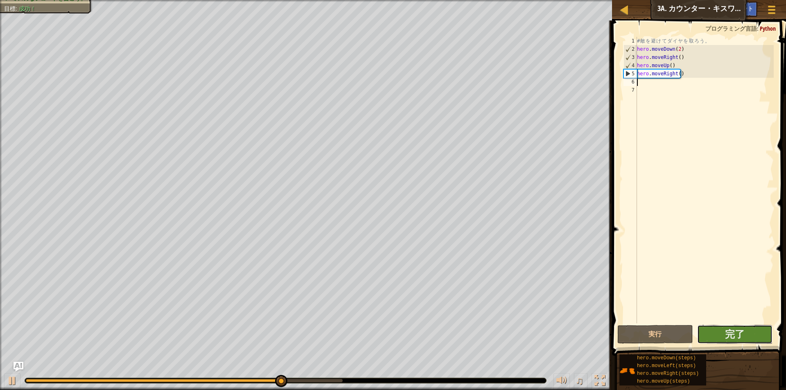
click at [756, 331] on button "完了" at bounding box center [734, 334] width 75 height 19
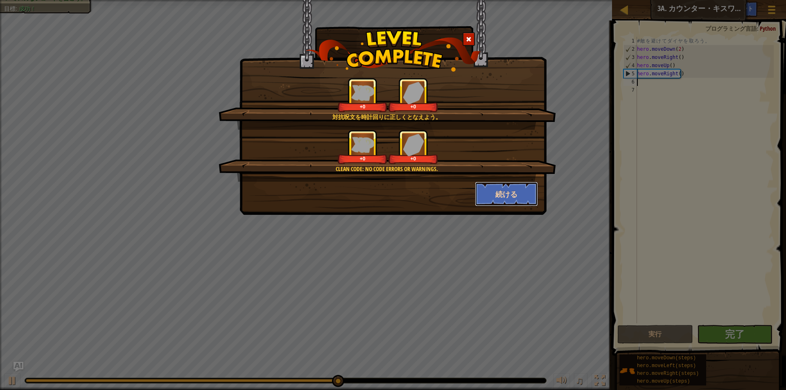
click at [530, 190] on button "続ける" at bounding box center [506, 194] width 63 height 25
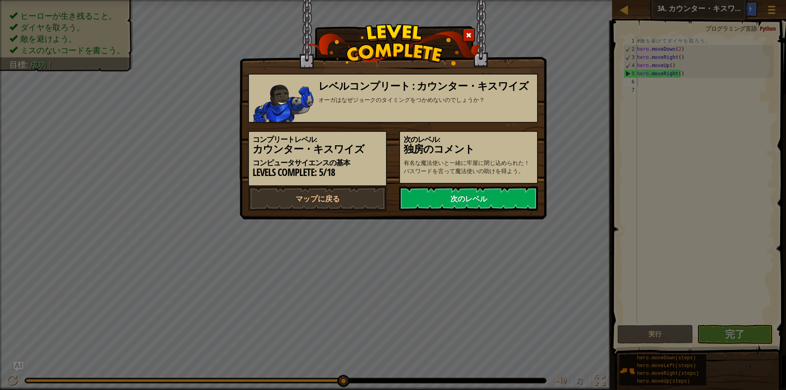
click at [489, 198] on link "次のレベル" at bounding box center [468, 198] width 139 height 25
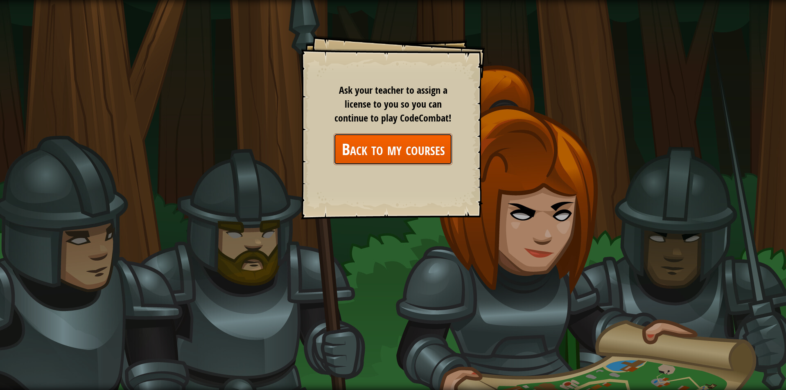
click at [413, 151] on link "Back to my courses" at bounding box center [393, 150] width 119 height 32
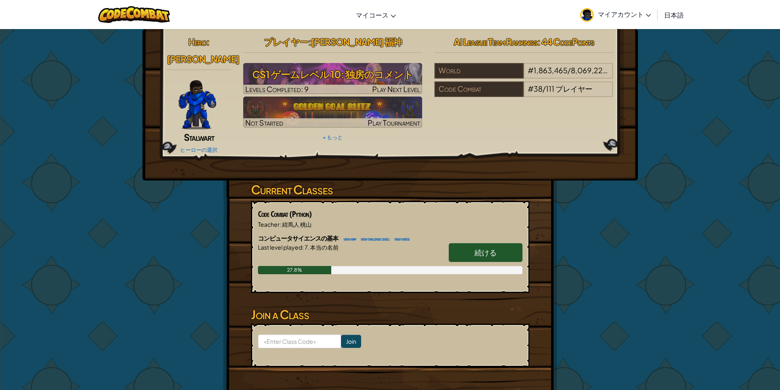
click at [514, 243] on link "続ける" at bounding box center [486, 252] width 74 height 19
select select "ja"
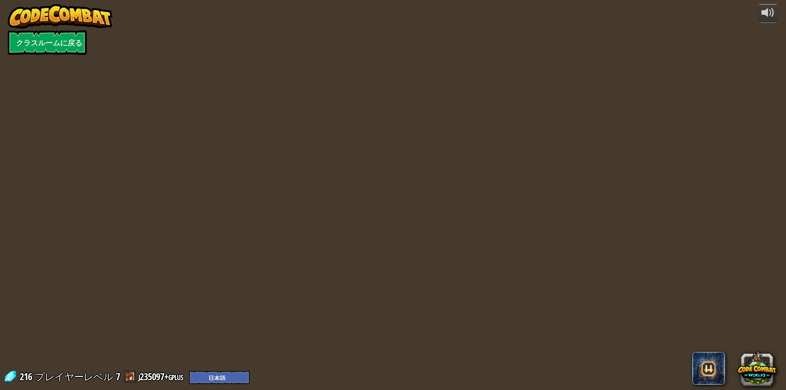
select select "ja"
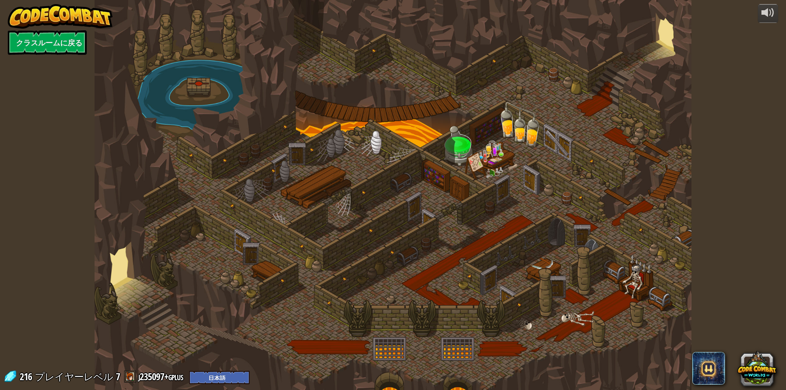
select select "ja"
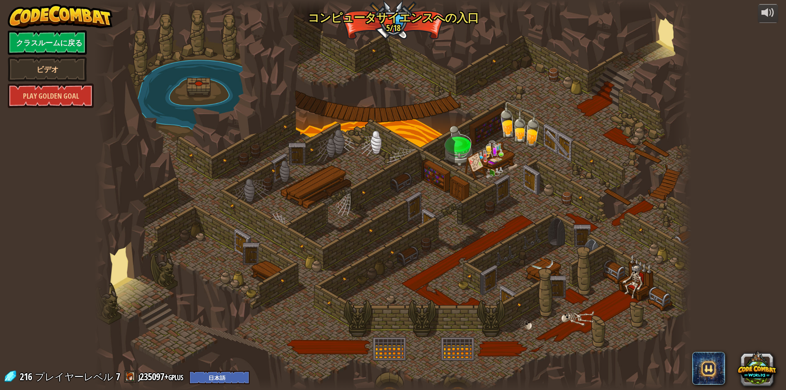
select select "ja"
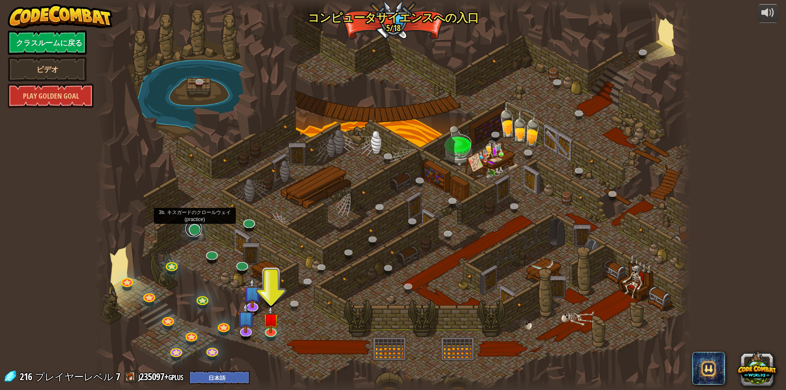
click at [196, 231] on link at bounding box center [194, 229] width 16 height 16
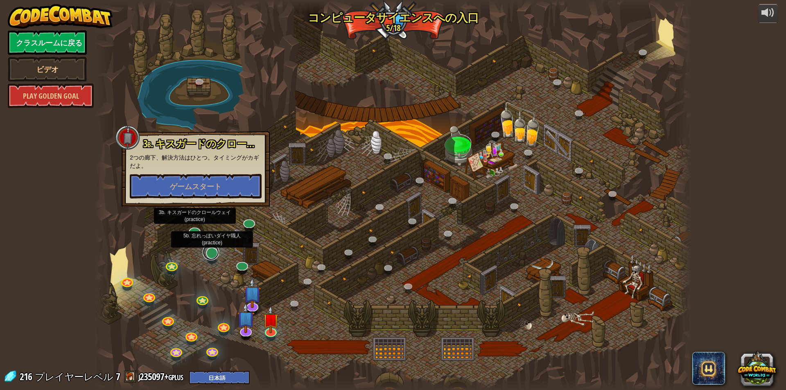
click at [214, 255] on link at bounding box center [211, 252] width 16 height 16
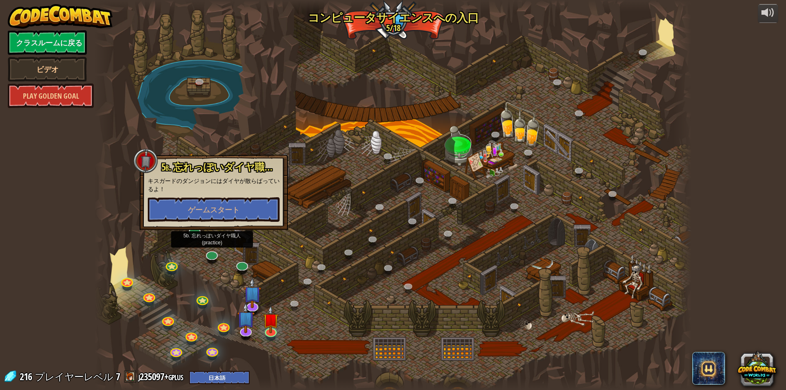
click at [232, 262] on div at bounding box center [393, 195] width 597 height 390
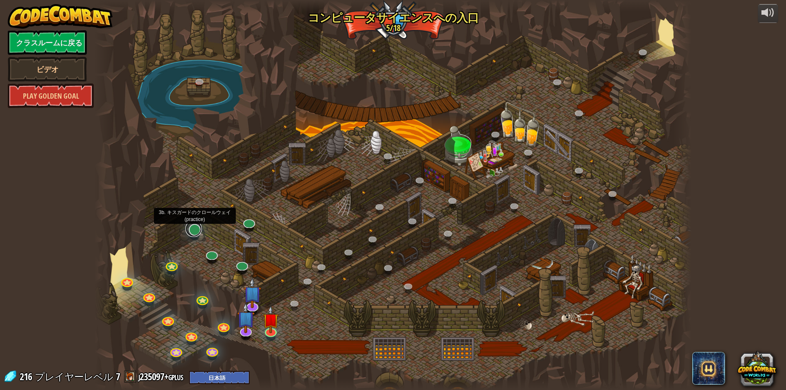
click at [197, 234] on link at bounding box center [194, 229] width 16 height 16
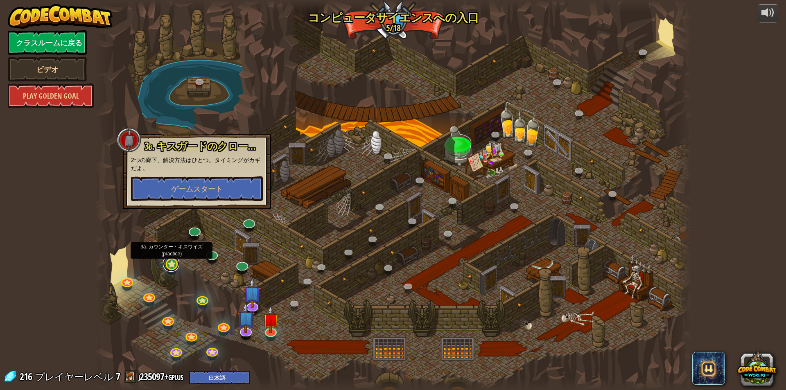
click at [168, 261] on link at bounding box center [171, 264] width 16 height 16
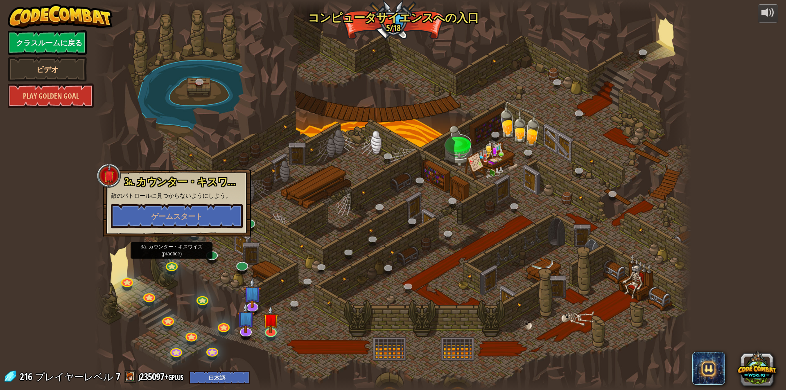
click at [196, 237] on link at bounding box center [194, 229] width 16 height 16
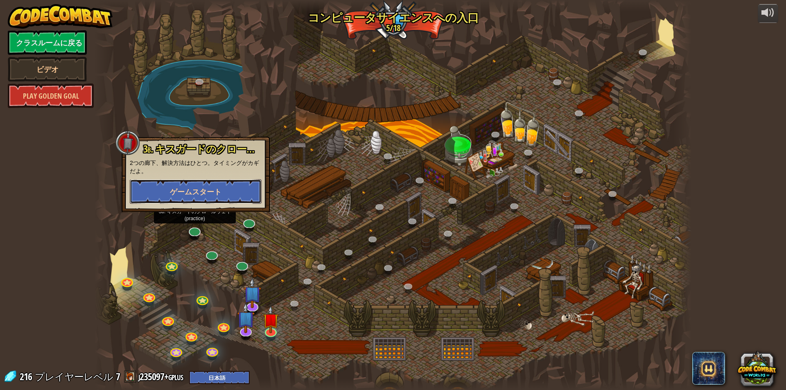
click at [218, 191] on span "ゲームスタート" at bounding box center [196, 192] width 52 height 10
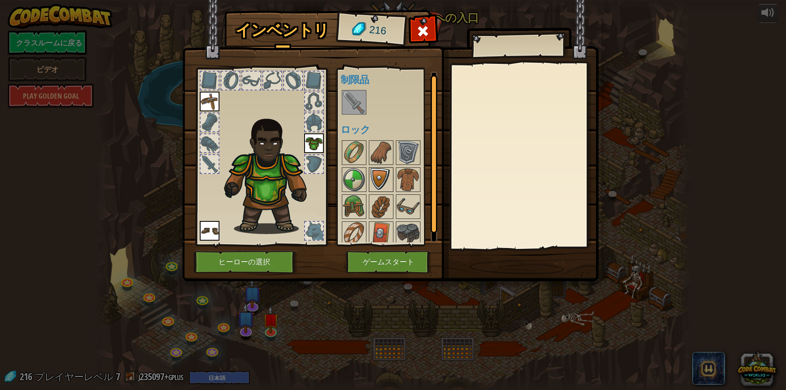
scroll to position [11, 0]
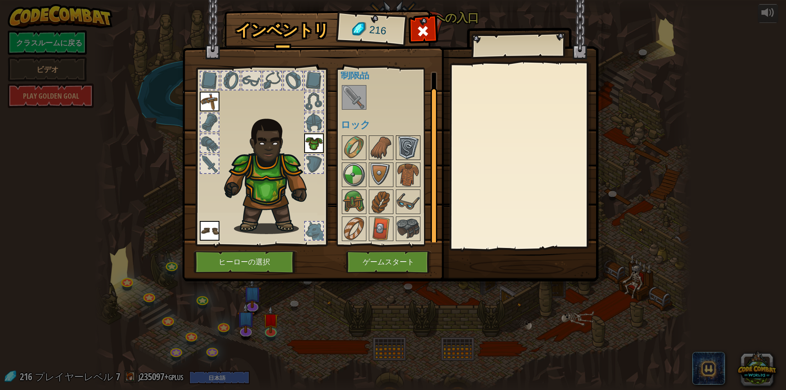
click at [410, 142] on img at bounding box center [408, 147] width 23 height 23
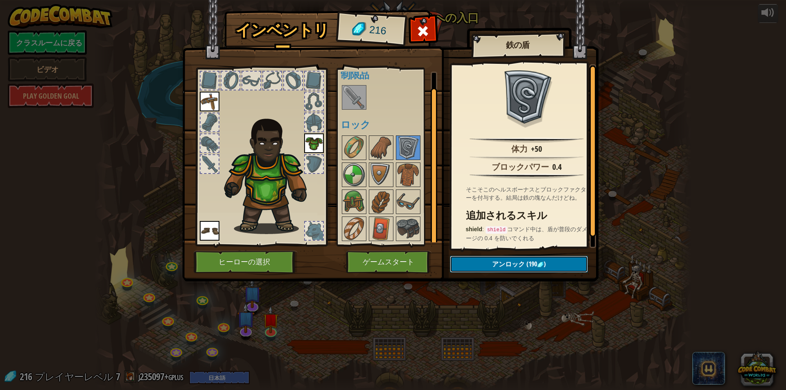
click at [529, 266] on span "(190" at bounding box center [531, 264] width 12 height 9
click at [503, 268] on button "ロックを解除？" at bounding box center [519, 264] width 138 height 17
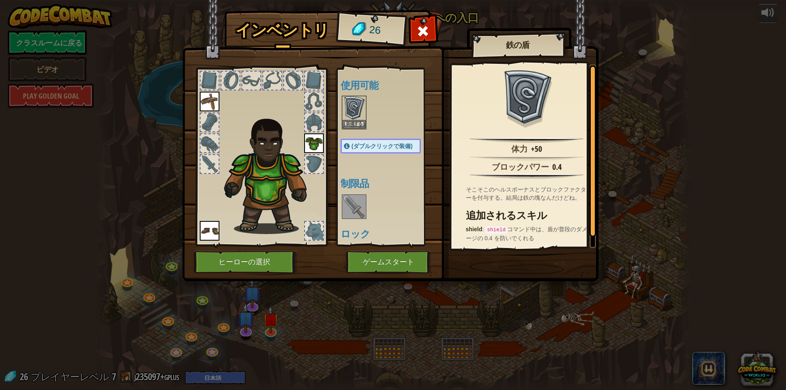
drag, startPoint x: 374, startPoint y: 138, endPoint x: 370, endPoint y: 143, distance: 6.5
click at [372, 138] on div "使用可能 装備する 装備する 装備する 装備する (ダブルクリックで装備) 制限品 ロック" at bounding box center [389, 157] width 97 height 171
click at [362, 121] on button "装備する" at bounding box center [354, 124] width 23 height 9
click at [362, 193] on div at bounding box center [389, 206] width 97 height 27
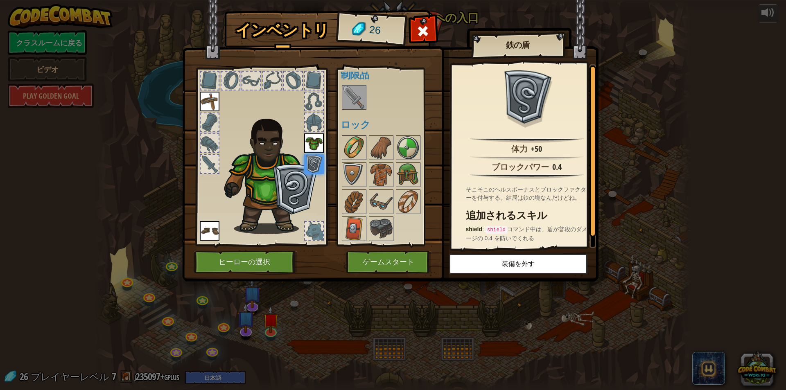
click at [359, 152] on img at bounding box center [354, 147] width 23 height 23
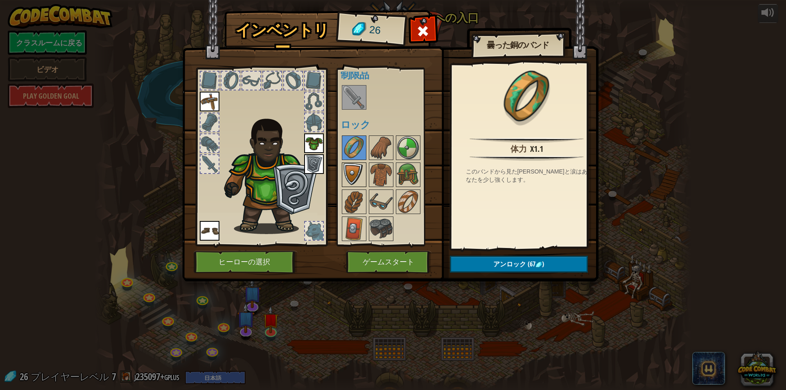
click at [358, 180] on img at bounding box center [354, 174] width 23 height 23
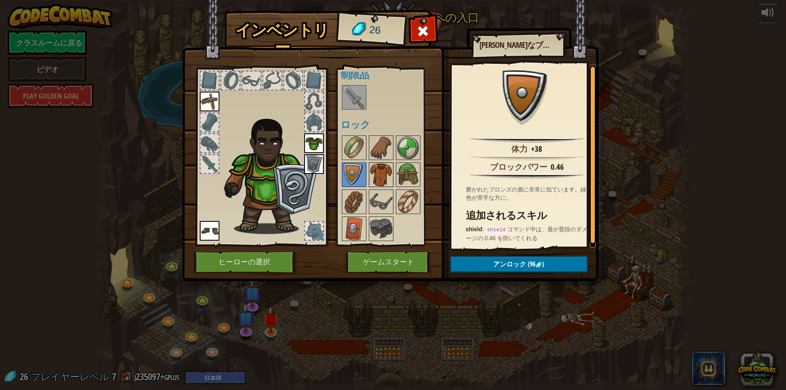
click at [373, 177] on img at bounding box center [381, 174] width 23 height 23
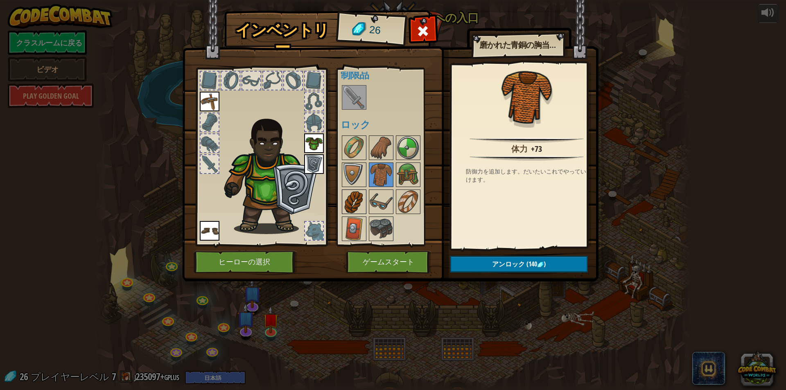
click at [362, 208] on img at bounding box center [354, 201] width 23 height 23
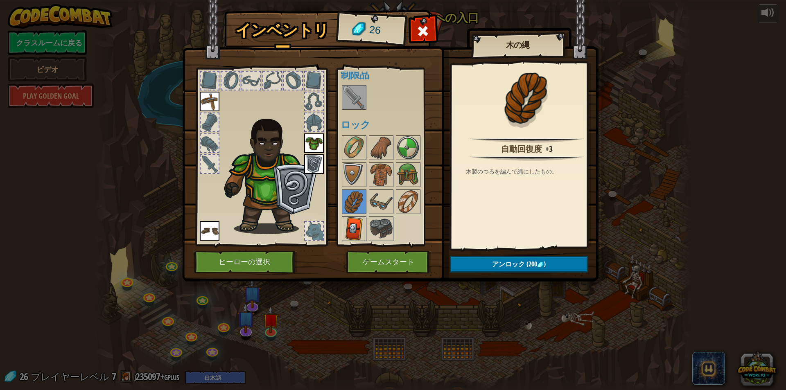
click at [358, 233] on img at bounding box center [354, 228] width 23 height 23
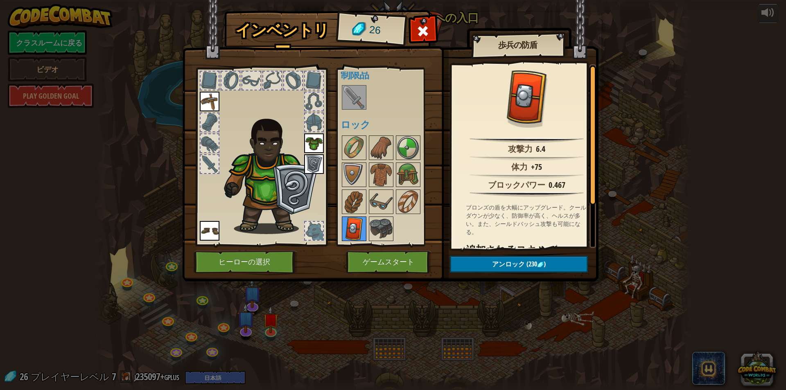
click at [366, 231] on div at bounding box center [354, 229] width 25 height 25
click at [371, 228] on img at bounding box center [381, 228] width 23 height 23
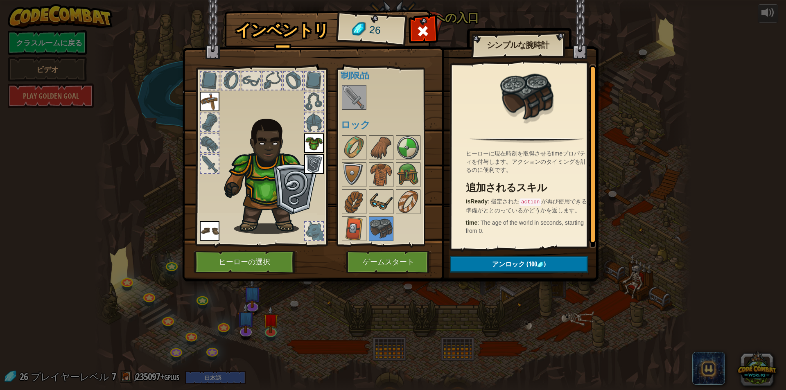
click at [377, 205] on img at bounding box center [381, 201] width 23 height 23
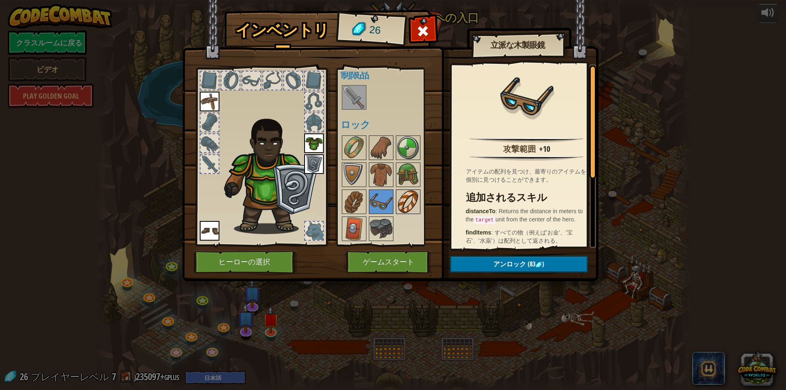
click at [415, 204] on img at bounding box center [408, 201] width 23 height 23
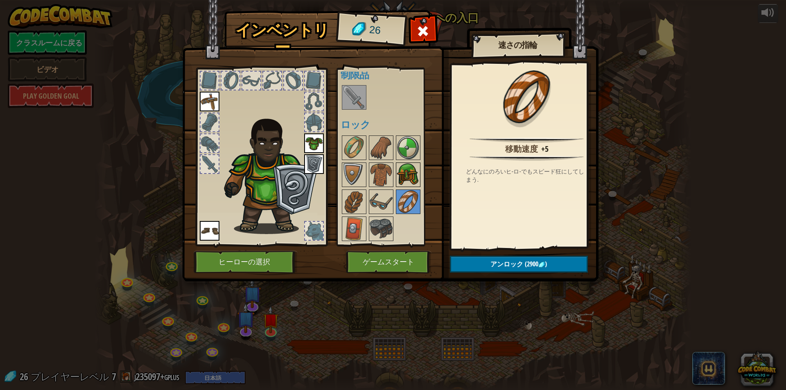
click at [412, 179] on img at bounding box center [408, 174] width 23 height 23
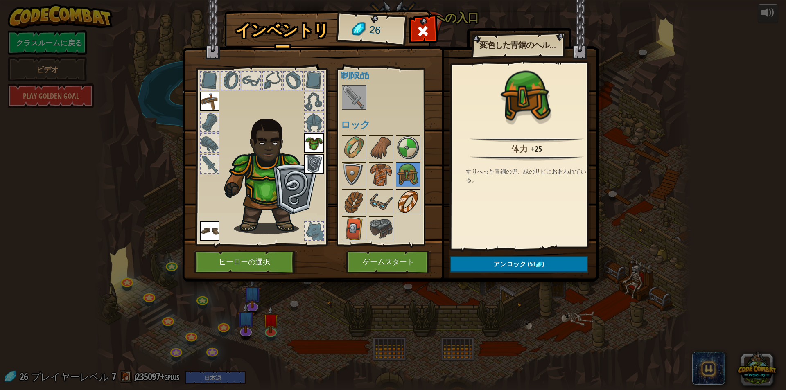
click at [410, 204] on img at bounding box center [408, 201] width 23 height 23
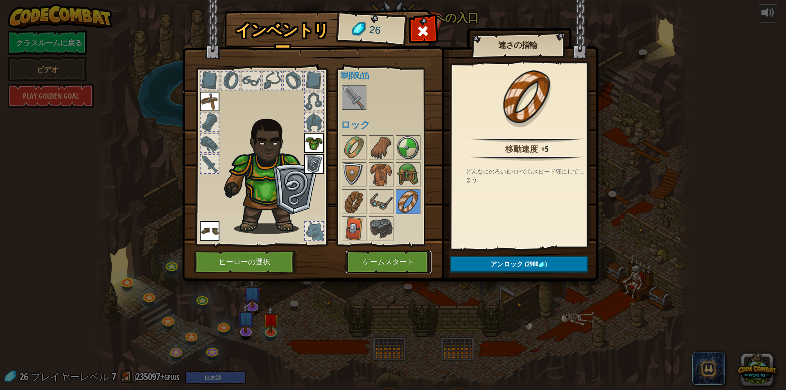
click at [380, 266] on button "ゲームスタート" at bounding box center [389, 262] width 86 height 23
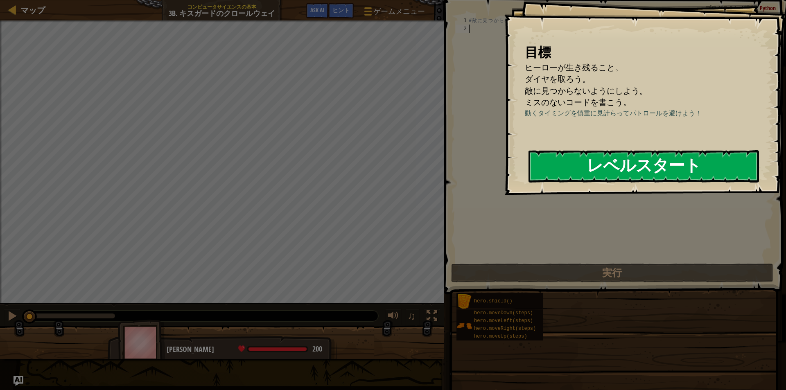
click at [671, 175] on button "レベルスタート" at bounding box center [644, 166] width 231 height 32
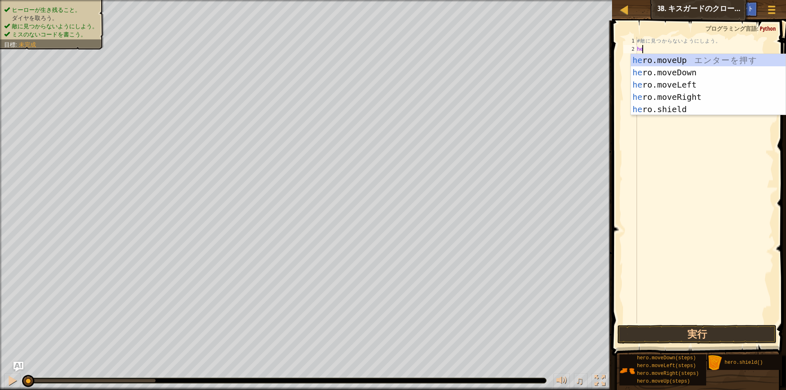
scroll to position [4, 0]
type textarea "hero"
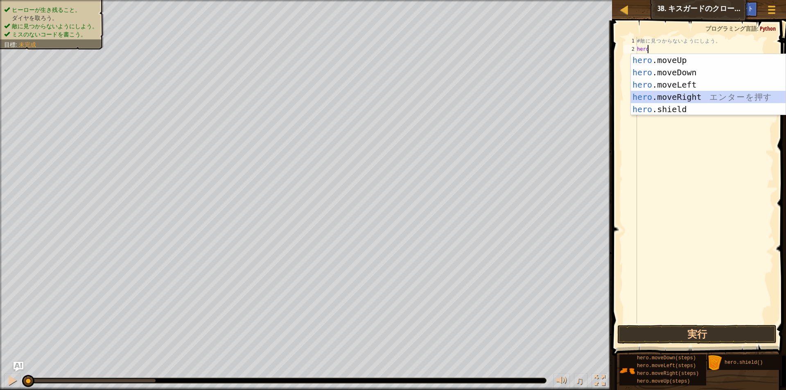
click at [666, 97] on div "hero .moveUp エ ン タ ー を 押 す hero .moveDown エ ン タ ー を 押 す hero .moveLeft エ ン タ ー …" at bounding box center [708, 97] width 155 height 86
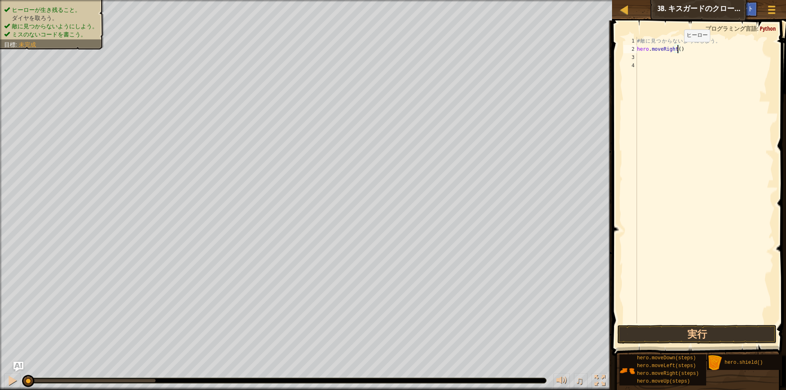
click at [677, 50] on div "# 敵 に 見 つ か ら な い よ う に し よ う 。 hero . moveRight ( )" at bounding box center [705, 188] width 138 height 303
click at [669, 335] on button "実行" at bounding box center [697, 334] width 159 height 19
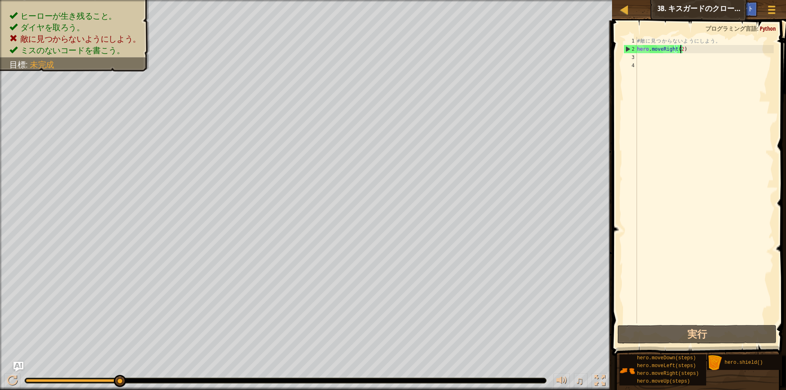
type textarea "hero.moveRight()"
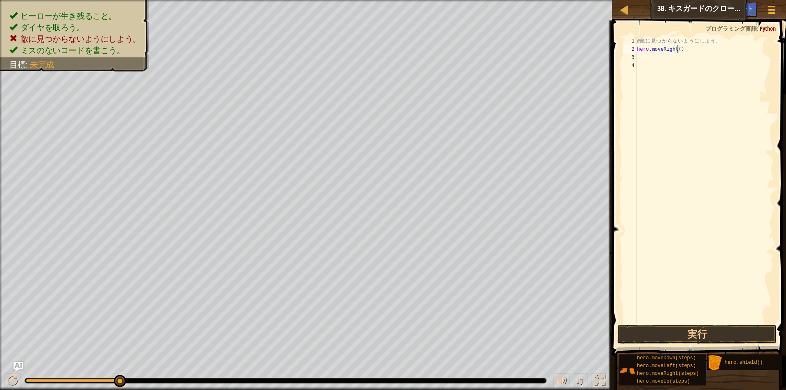
click at [651, 62] on div "# 敵 に 見 つ か ら な い よ う に し よ う 。 hero . moveRight ( )" at bounding box center [705, 188] width 138 height 303
click at [651, 54] on div "# 敵 に 見 つ か ら な い よ う に し よ う 。 hero . moveRight ( )" at bounding box center [705, 188] width 138 height 303
type textarea "hero"
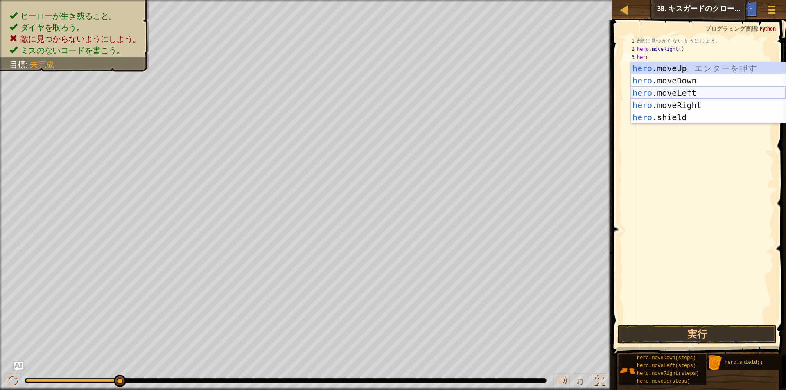
click at [662, 92] on div "hero .moveUp エ ン タ ー を 押 す hero .moveDown エ ン タ ー を 押 す hero .moveLeft エ ン タ ー …" at bounding box center [708, 105] width 155 height 86
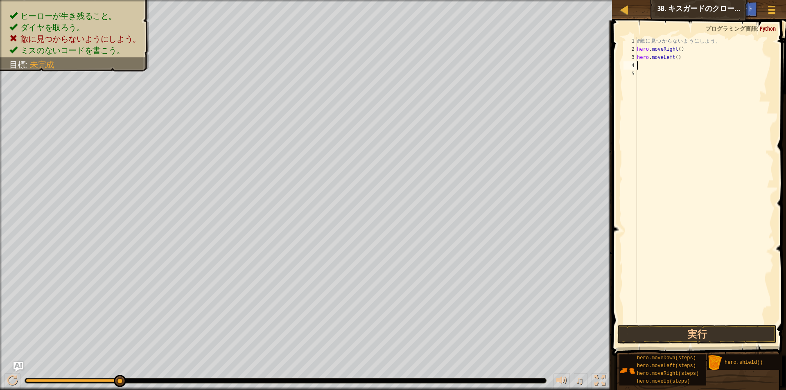
scroll to position [4, 0]
click at [729, 328] on button "実行" at bounding box center [697, 334] width 159 height 19
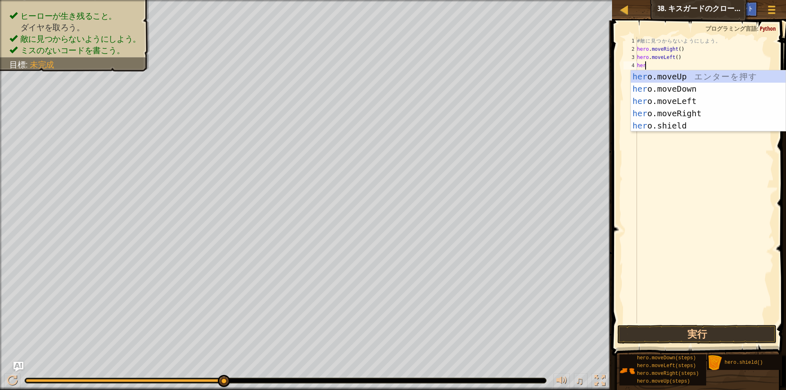
type textarea "hero"
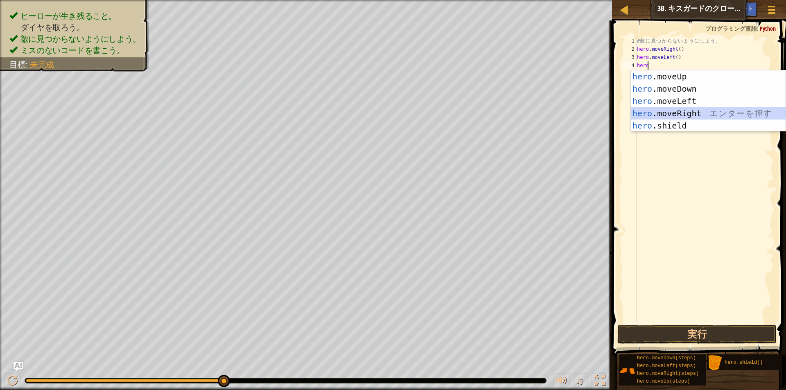
click at [686, 111] on div "hero .moveUp エ ン タ ー を 押 す hero .moveDown エ ン タ ー を 押 す hero .moveLeft エ ン タ ー …" at bounding box center [708, 113] width 155 height 86
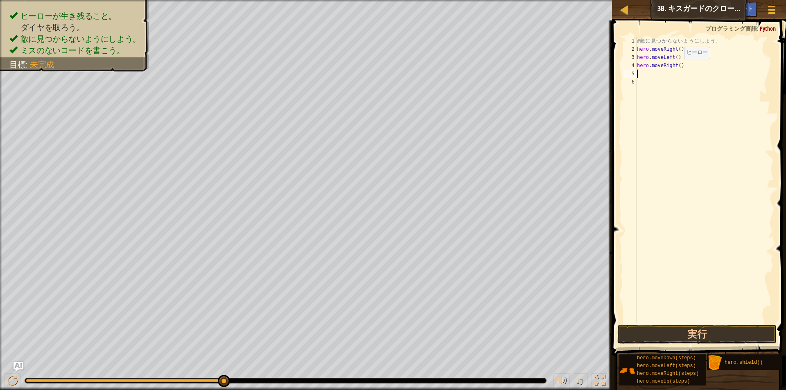
click at [677, 67] on div "# 敵 に 見 つ か ら な い よ う に し よ う 。 hero . moveRight ( ) hero . moveLeft ( ) hero .…" at bounding box center [705, 188] width 138 height 303
type textarea "hero.moveRight(2)"
click at [729, 330] on button "実行" at bounding box center [697, 334] width 159 height 19
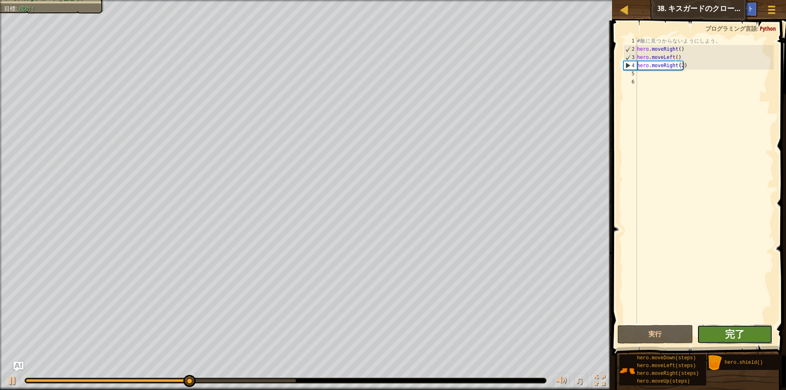
click at [729, 331] on span "完了" at bounding box center [735, 334] width 20 height 13
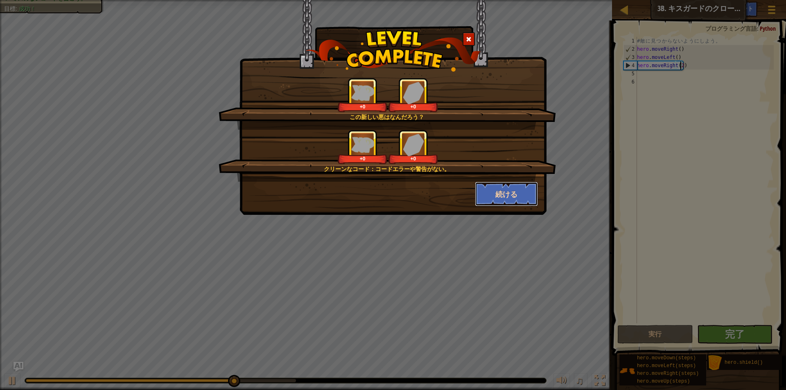
click at [494, 199] on button "続ける" at bounding box center [506, 194] width 63 height 25
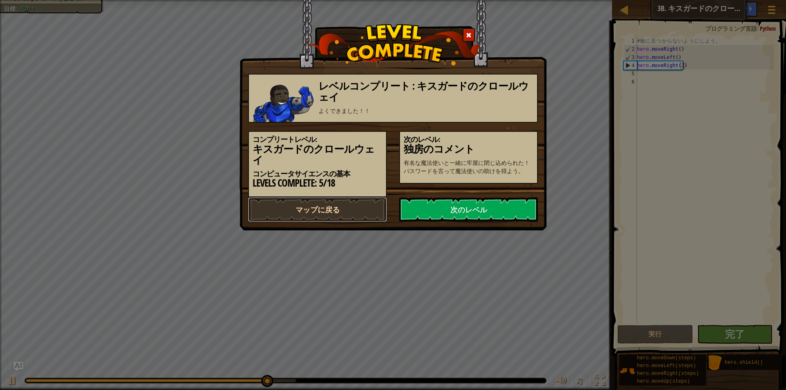
click at [343, 197] on link "マップに戻る" at bounding box center [317, 209] width 139 height 25
select select "ja"
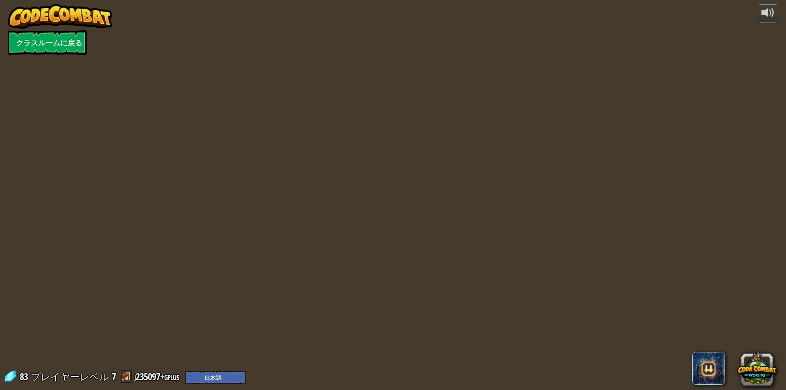
select select "ja"
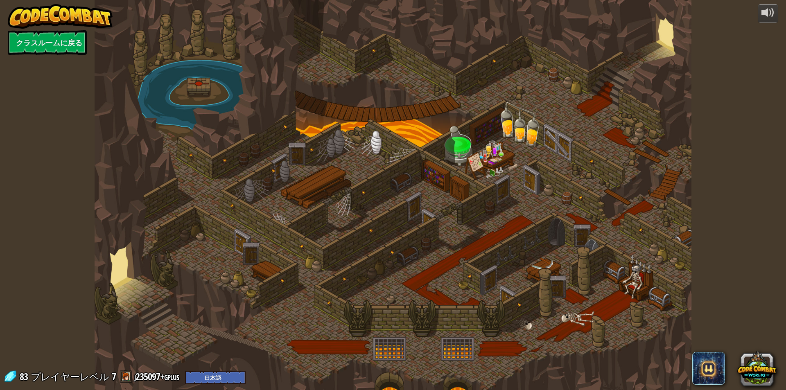
select select "ja"
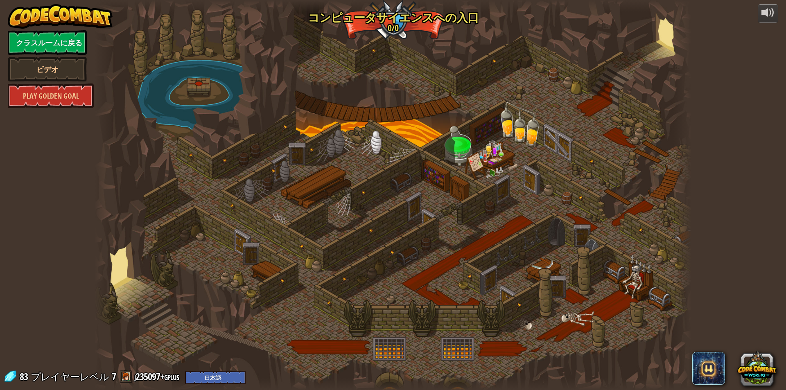
select select "ja"
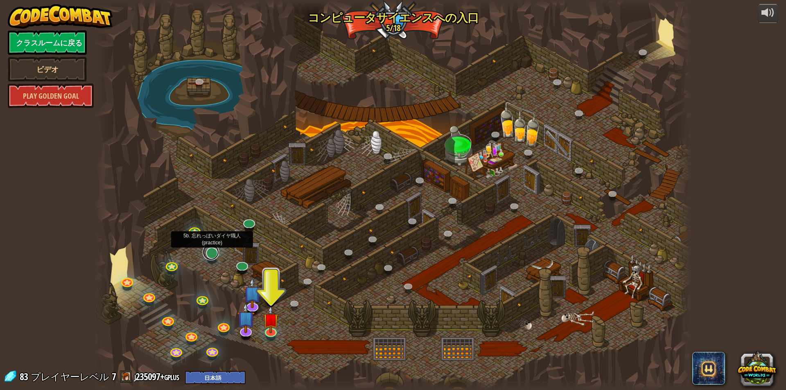
click at [213, 258] on link at bounding box center [211, 252] width 16 height 16
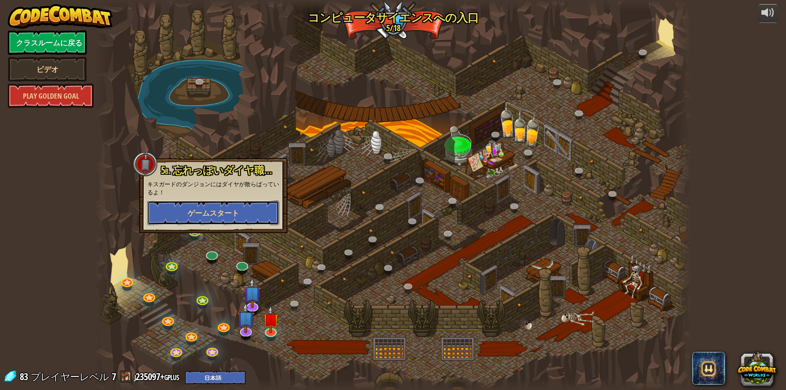
click at [237, 214] on span "ゲームスタート" at bounding box center [214, 213] width 52 height 10
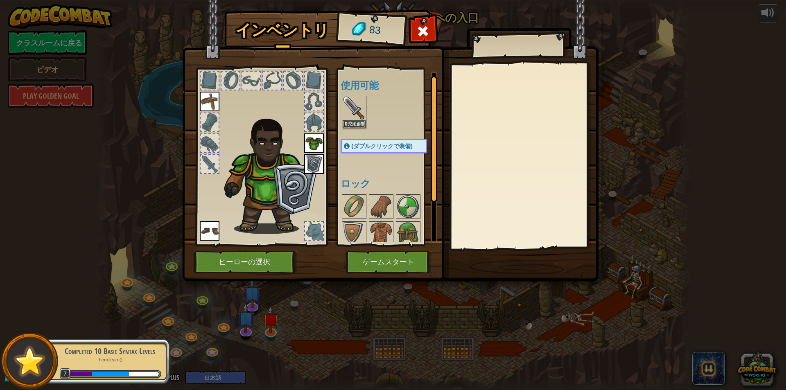
scroll to position [59, 0]
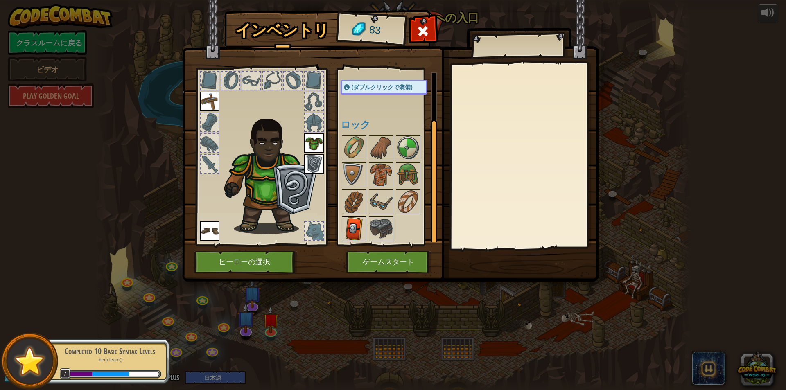
click at [359, 229] on img at bounding box center [354, 228] width 23 height 23
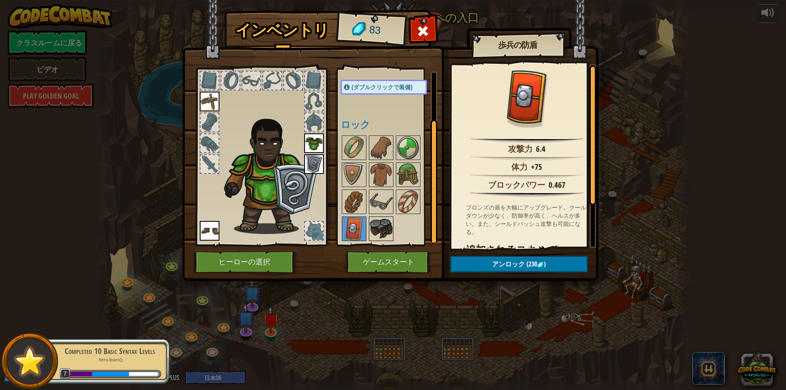
click at [369, 229] on div at bounding box center [381, 229] width 25 height 25
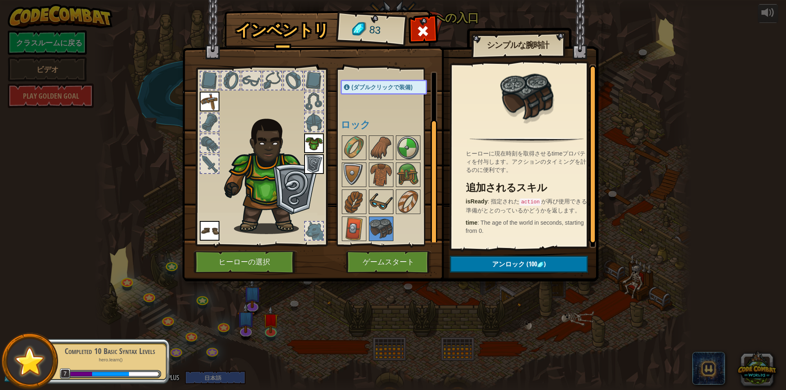
click at [372, 202] on img at bounding box center [381, 201] width 23 height 23
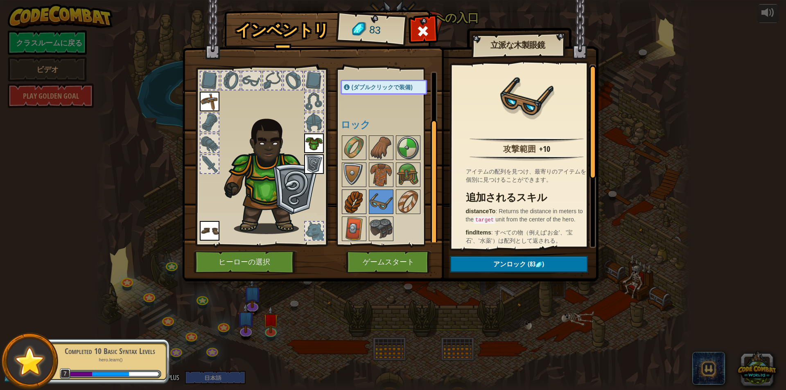
click at [362, 202] on img at bounding box center [354, 201] width 23 height 23
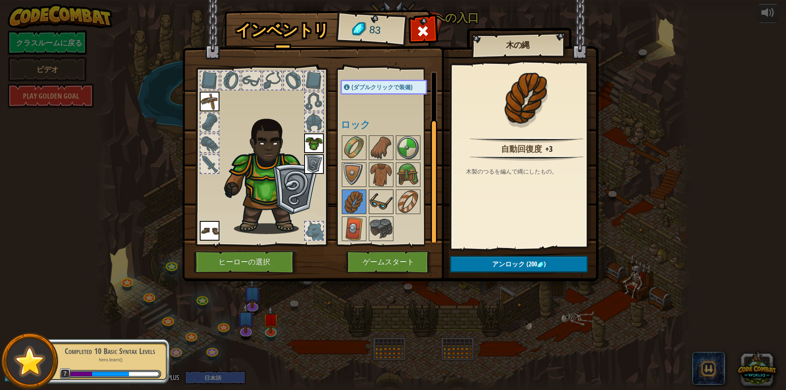
click at [382, 201] on img at bounding box center [381, 201] width 23 height 23
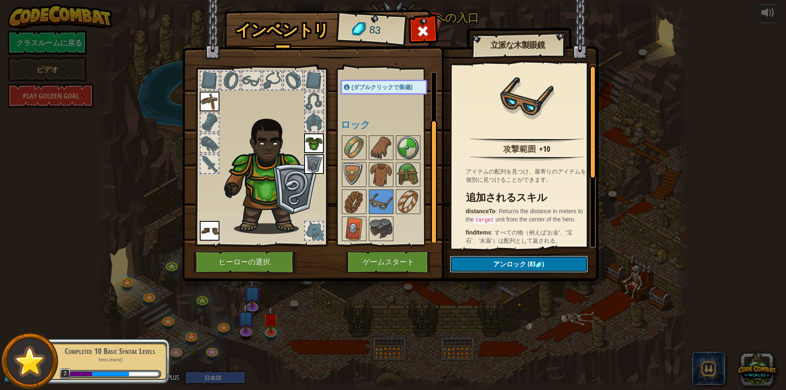
click at [519, 263] on span "アンロック" at bounding box center [510, 264] width 33 height 9
click at [528, 267] on button "ロックを解除？" at bounding box center [519, 264] width 138 height 17
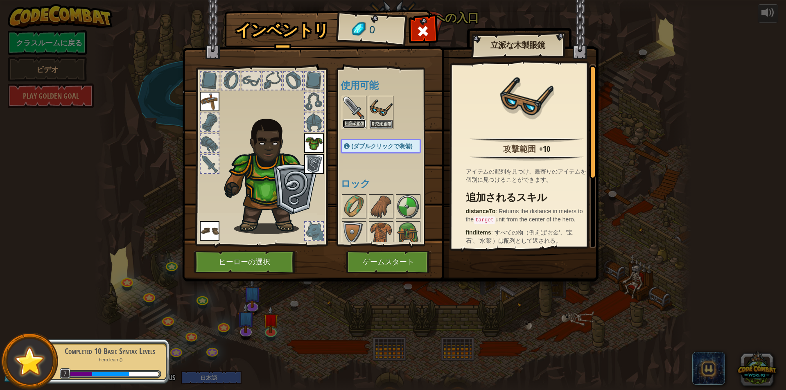
click at [352, 121] on button "装備する" at bounding box center [354, 124] width 23 height 9
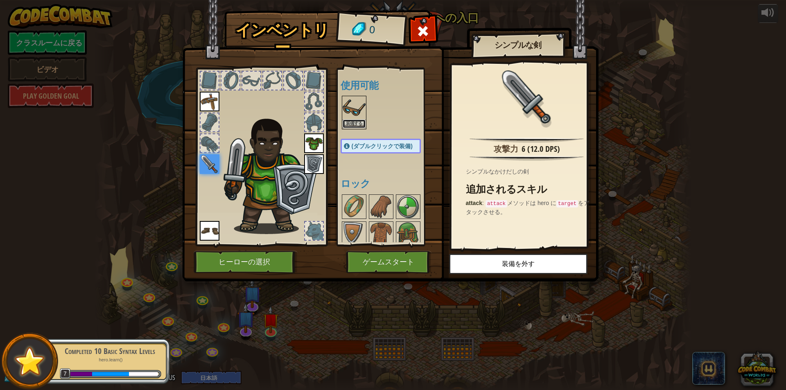
click at [360, 125] on button "装備する" at bounding box center [354, 124] width 23 height 9
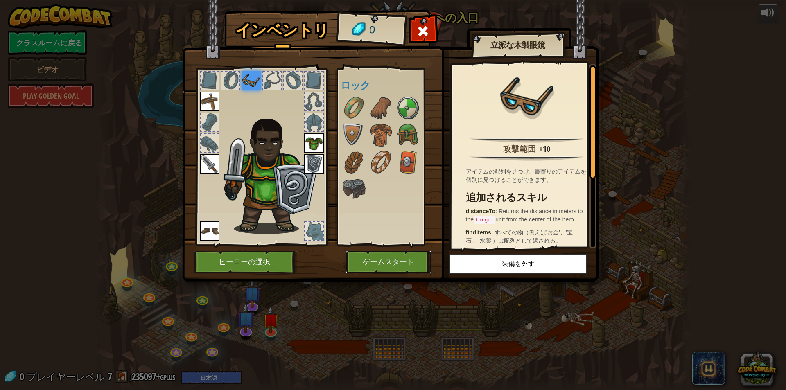
click at [394, 256] on button "ゲームスタート" at bounding box center [389, 262] width 86 height 23
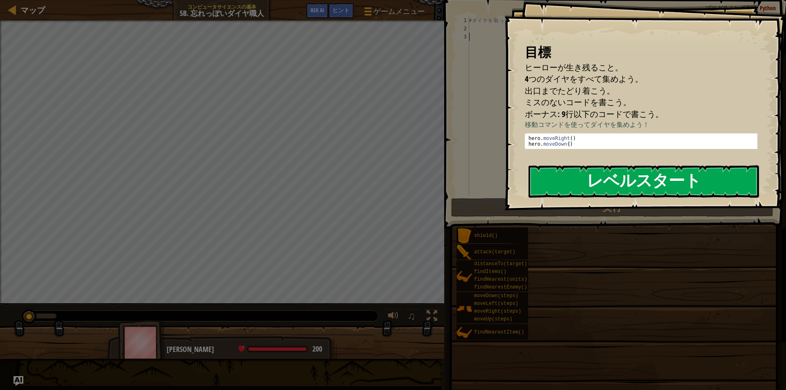
click at [587, 184] on button "レベルスタート" at bounding box center [644, 181] width 231 height 32
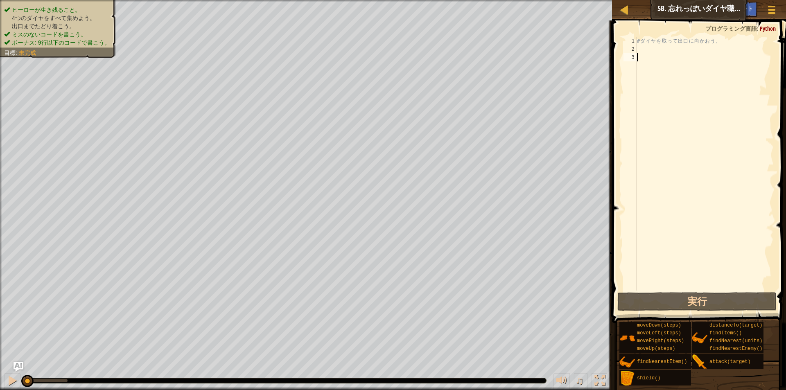
click at [650, 52] on div "# ダ イ ヤ を 取 っ て [PERSON_NAME] に [PERSON_NAME] う 。" at bounding box center [705, 172] width 138 height 270
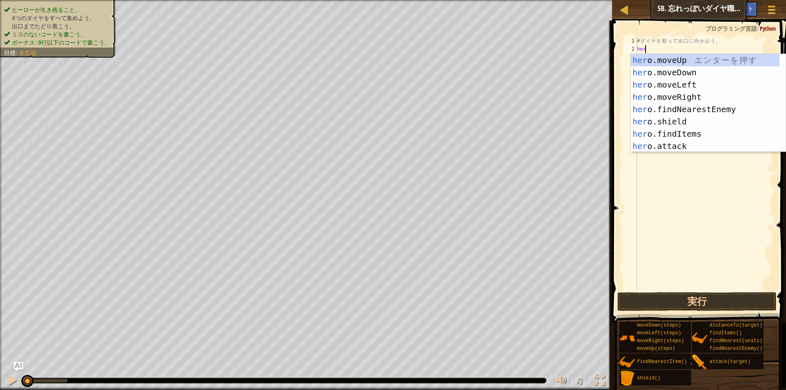
scroll to position [4, 0]
type textarea "hero"
click at [677, 97] on div "hero .moveUp エ ン タ ー を 押 す hero .moveDown エ ン タ ー を 押 す hero .moveLeft エ ン タ ー …" at bounding box center [705, 115] width 149 height 123
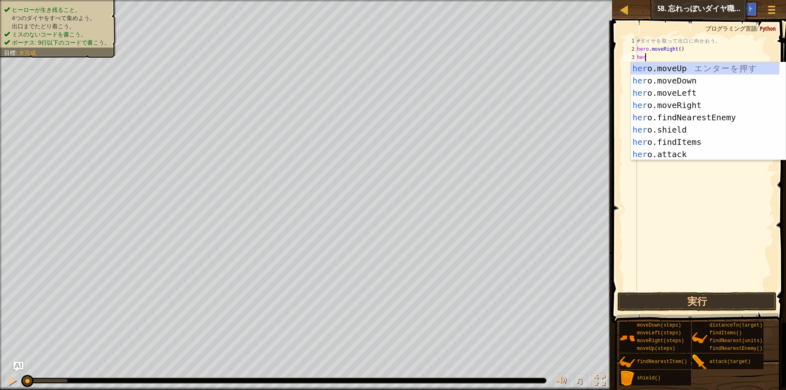
type textarea "hero"
click at [654, 83] on div "hero .moveUp エ ン タ ー を 押 す hero .moveDown エ ン タ ー を 押 す hero .moveLeft エ ン タ ー …" at bounding box center [705, 123] width 149 height 123
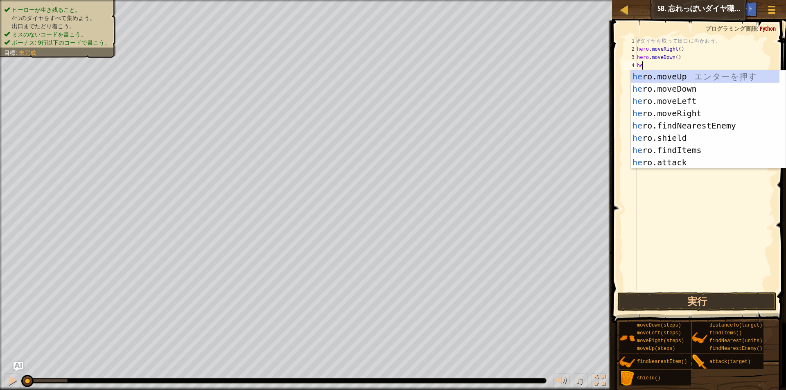
type textarea "hero"
click at [671, 110] on div "hero .moveUp エ ン タ ー を 押 す hero .moveDown エ ン タ ー を 押 す hero .moveLeft エ ン タ ー …" at bounding box center [705, 131] width 149 height 123
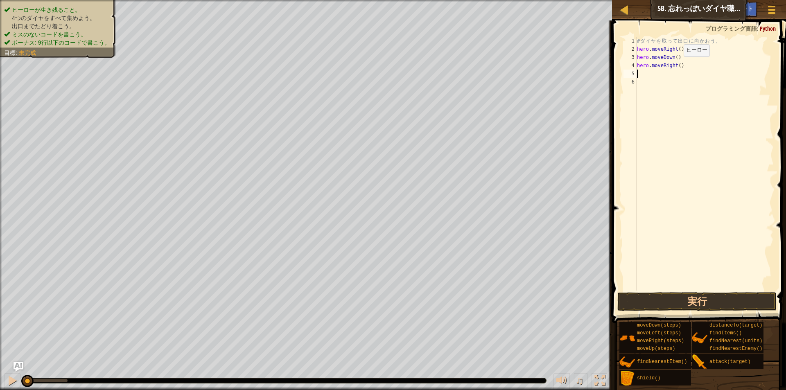
click at [677, 65] on div "# ダ イ ヤ を 取 っ て 出 口 に 向 か お う 。 hero . moveRight ( ) hero . moveDown ( ) hero .…" at bounding box center [705, 172] width 138 height 270
type textarea "hero.moveRight(2)"
click at [657, 79] on div "# ダ イ ヤ を 取 っ て 出 口 に 向 か お う 。 hero . moveRight ( ) hero . moveDown ( ) hero .…" at bounding box center [705, 172] width 138 height 270
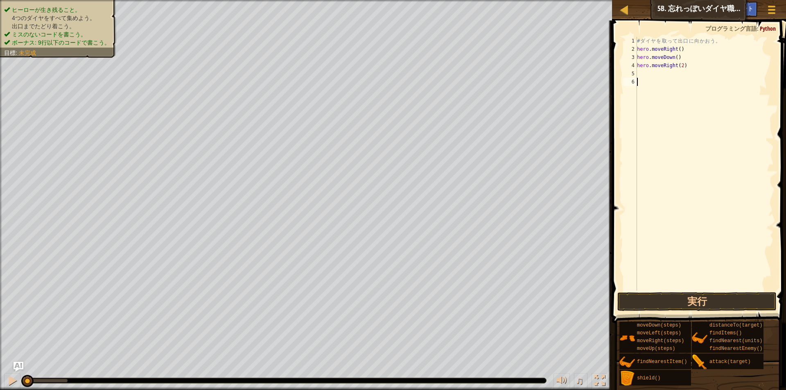
click at [655, 73] on div "# ダ イ ヤ を 取 っ て 出 口 に 向 か お う 。 hero . moveRight ( ) hero . moveDown ( ) hero .…" at bounding box center [705, 172] width 138 height 270
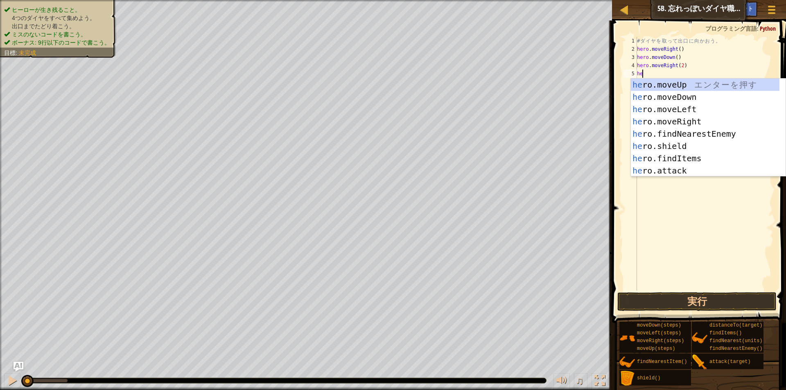
type textarea "hero"
click at [662, 86] on div "hero .moveUp エ ン タ ー を 押 す hero .moveDown エ ン タ ー を 押 す hero .moveLeft エ ン タ ー …" at bounding box center [705, 140] width 149 height 123
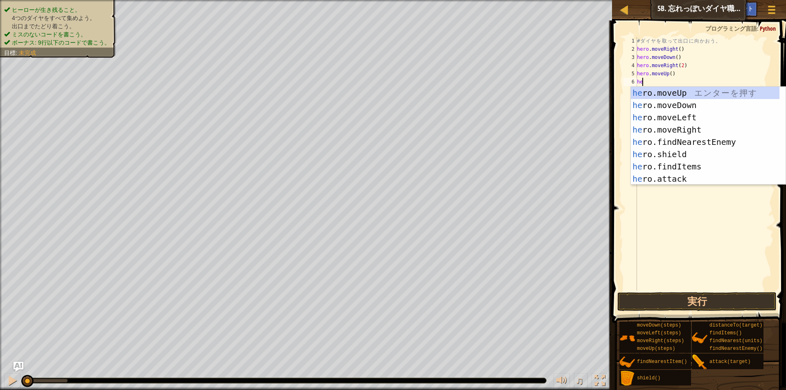
type textarea "hero"
click at [687, 126] on div "hero .moveUp エ ン タ ー を 押 す hero .moveDown エ ン タ ー を 押 す hero .moveLeft エ ン タ ー …" at bounding box center [705, 148] width 149 height 123
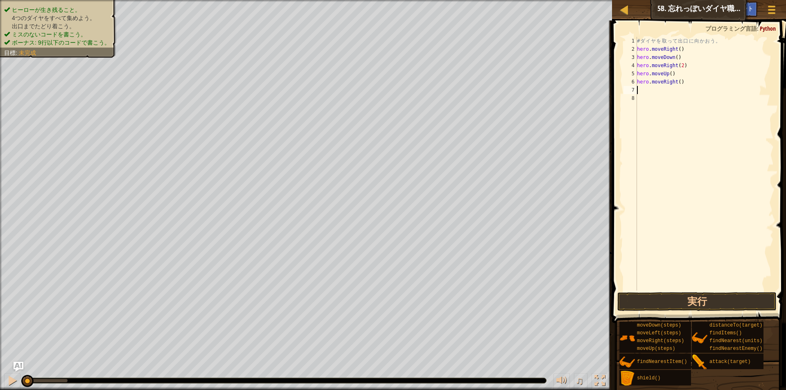
scroll to position [4, 0]
click at [647, 303] on button "実行" at bounding box center [697, 301] width 159 height 19
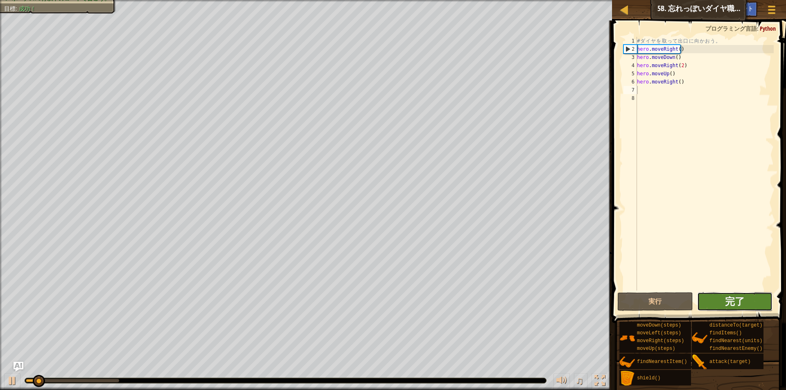
click at [734, 301] on span "完了" at bounding box center [735, 301] width 20 height 13
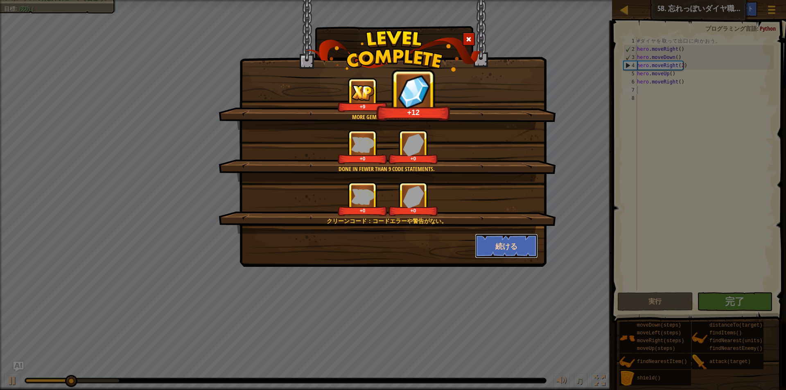
click at [494, 241] on button "続ける" at bounding box center [506, 246] width 63 height 25
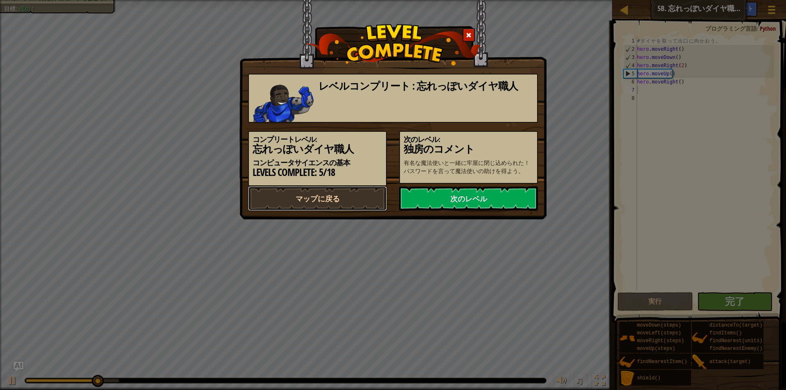
click at [326, 198] on link "マップに戻る" at bounding box center [317, 198] width 139 height 25
select select "ja"
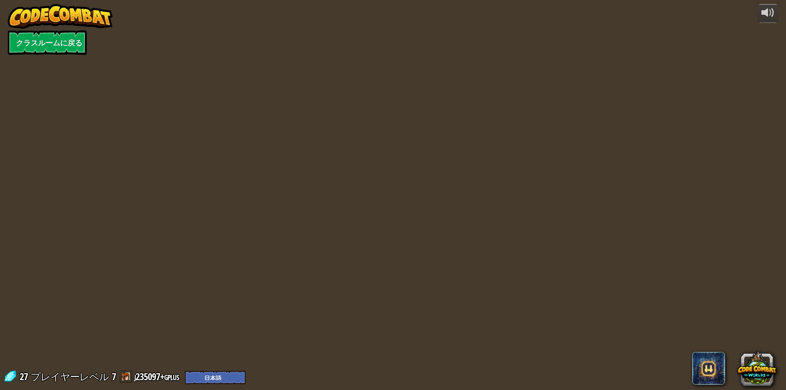
select select "ja"
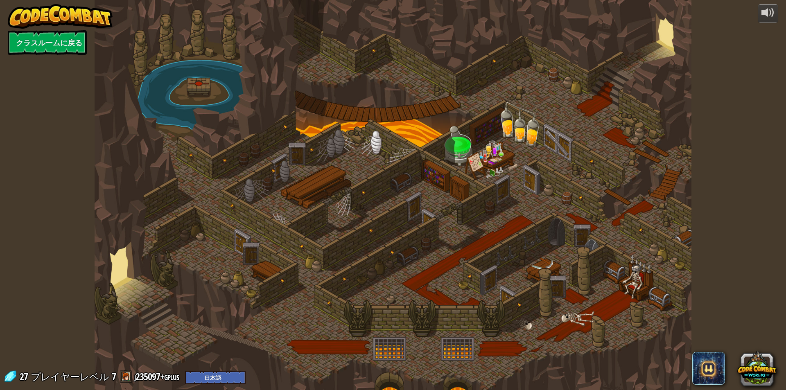
select select "ja"
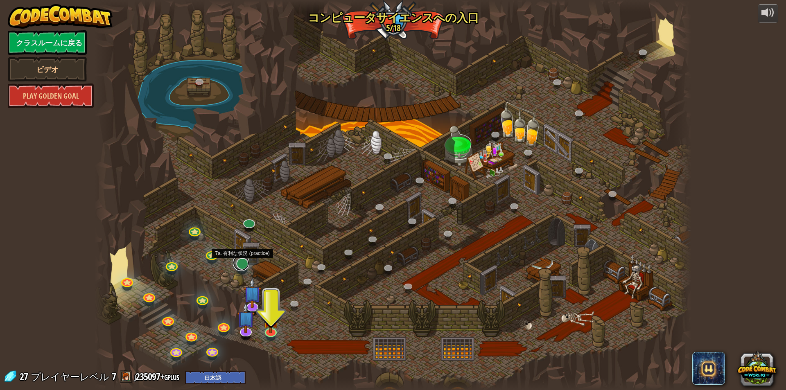
click at [247, 264] on link at bounding box center [241, 263] width 16 height 16
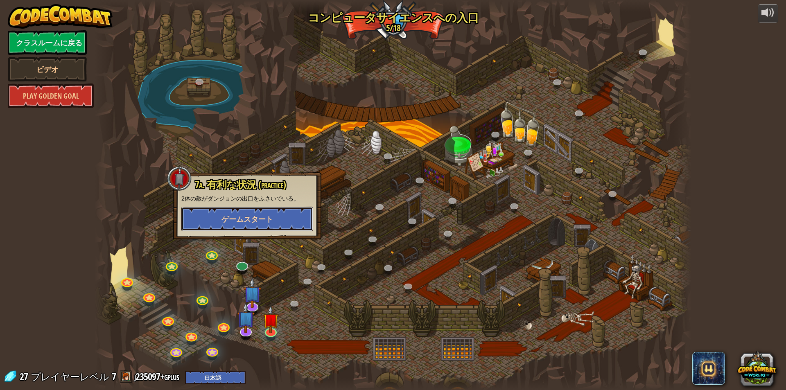
click at [280, 222] on button "ゲームスタート" at bounding box center [247, 219] width 132 height 25
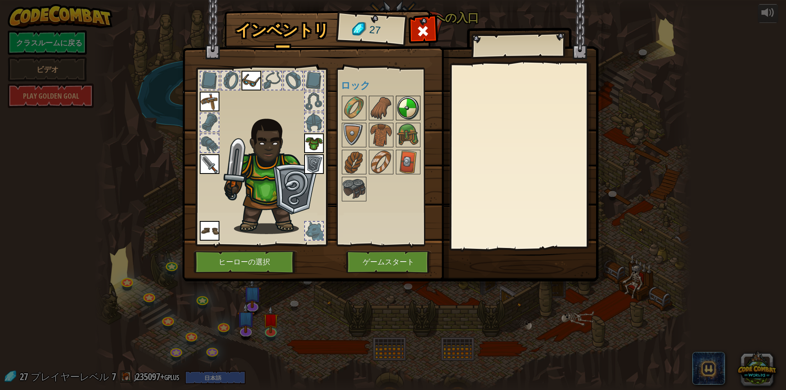
click at [408, 102] on img at bounding box center [408, 108] width 23 height 23
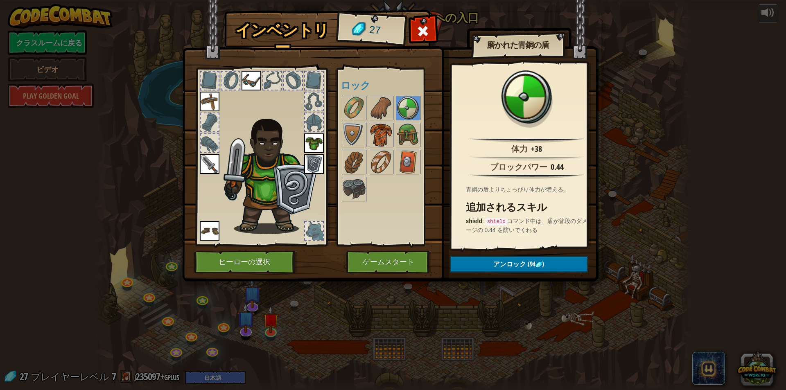
click at [384, 123] on div at bounding box center [381, 135] width 25 height 25
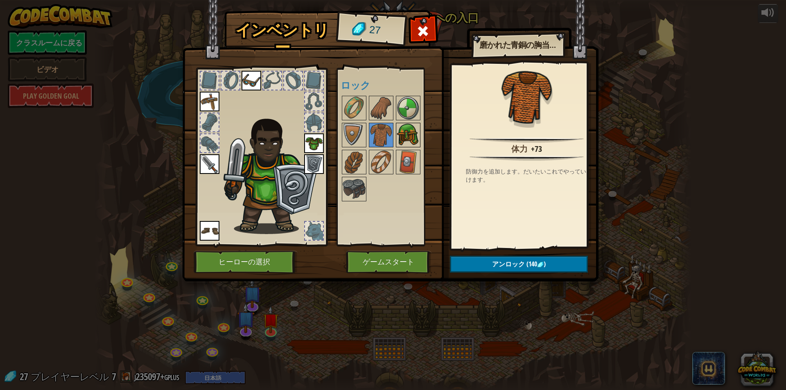
click at [401, 123] on div at bounding box center [408, 135] width 25 height 25
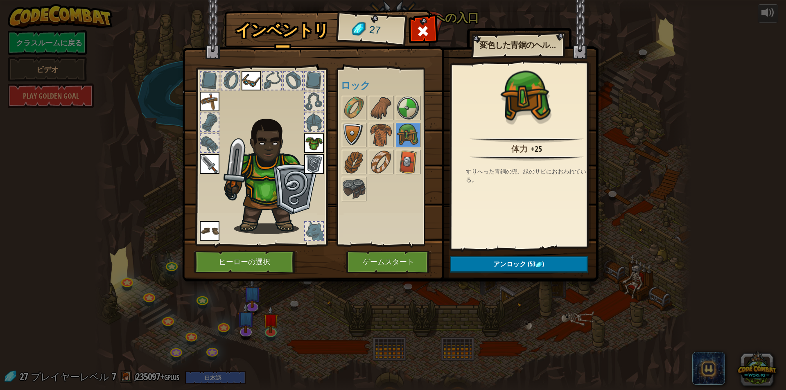
click at [365, 130] on img at bounding box center [354, 135] width 23 height 23
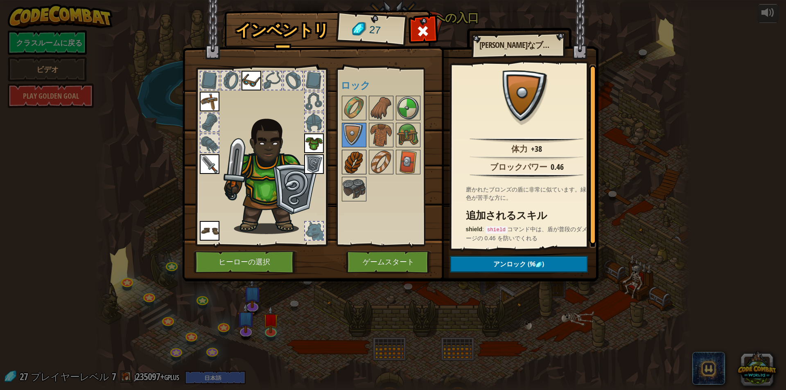
click at [351, 157] on img at bounding box center [354, 162] width 23 height 23
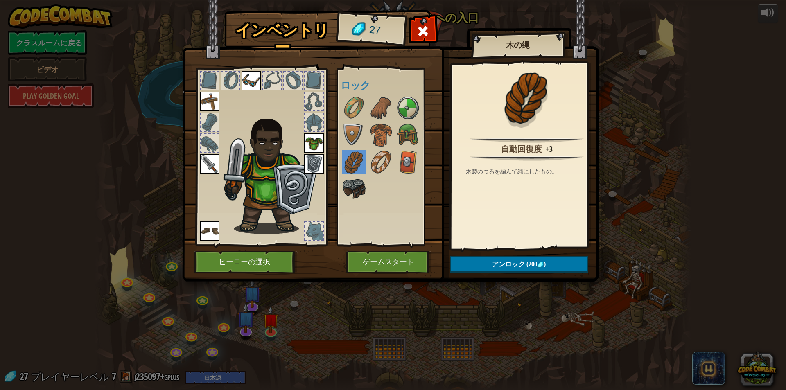
click at [347, 183] on img at bounding box center [354, 189] width 23 height 23
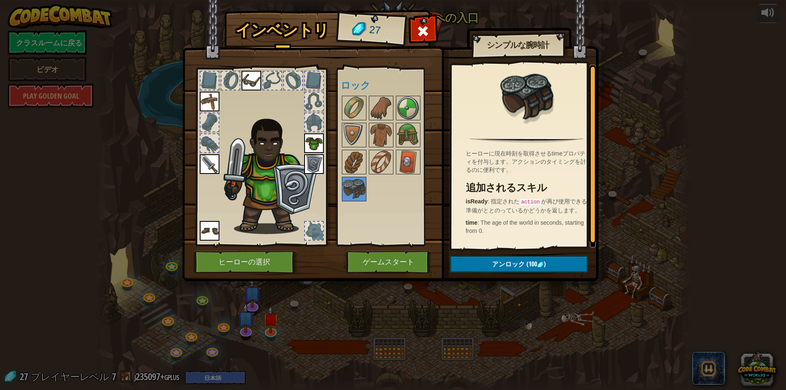
click at [310, 238] on div at bounding box center [314, 231] width 18 height 18
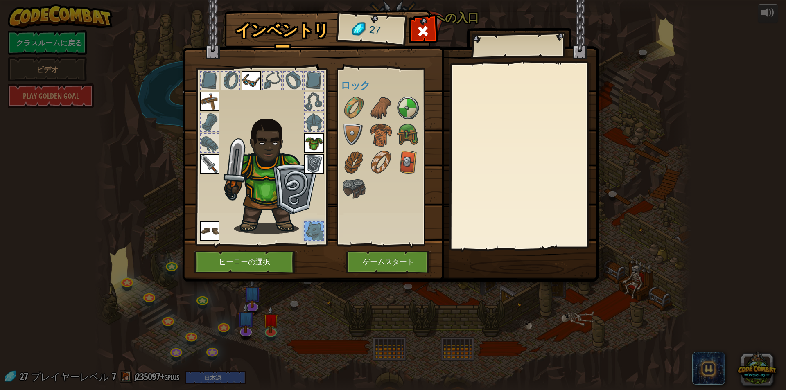
click at [313, 231] on div at bounding box center [314, 231] width 18 height 18
click at [351, 257] on button "ゲームスタート" at bounding box center [389, 262] width 86 height 23
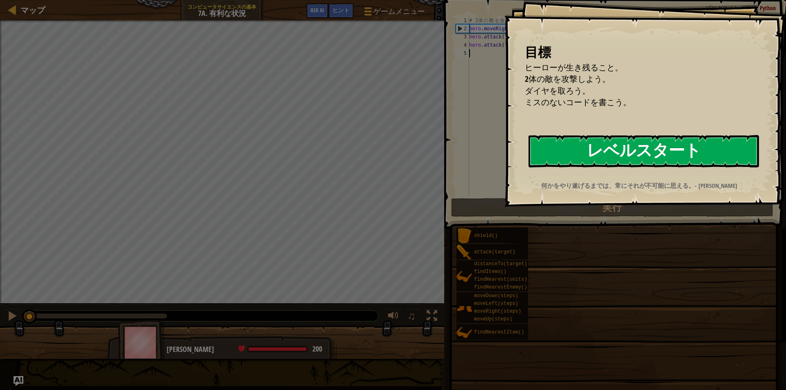
click at [634, 157] on button "レベルスタート" at bounding box center [644, 151] width 231 height 32
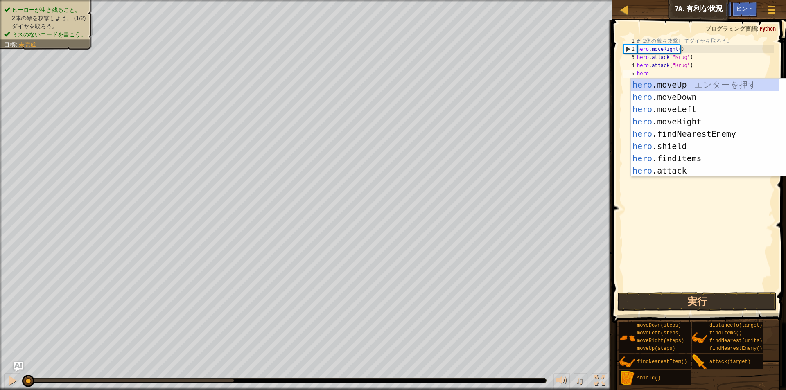
scroll to position [4, 1]
type textarea "heromo"
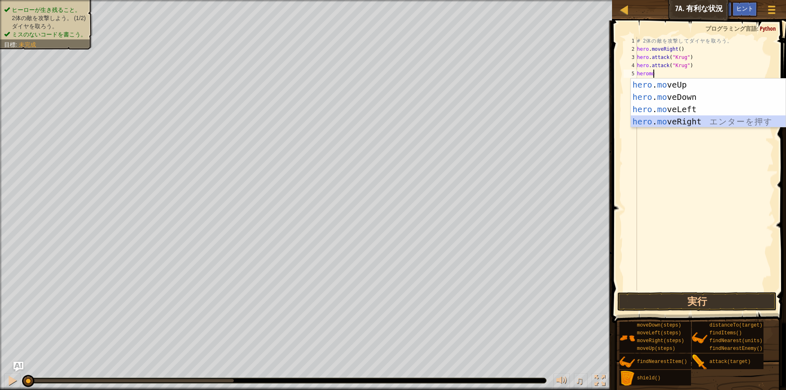
click at [660, 118] on div "hero . mo veUp エ ン タ ー を 押 す hero . mo veDown エ ン タ ー を 押 す hero . mo veLeft エ …" at bounding box center [708, 116] width 155 height 74
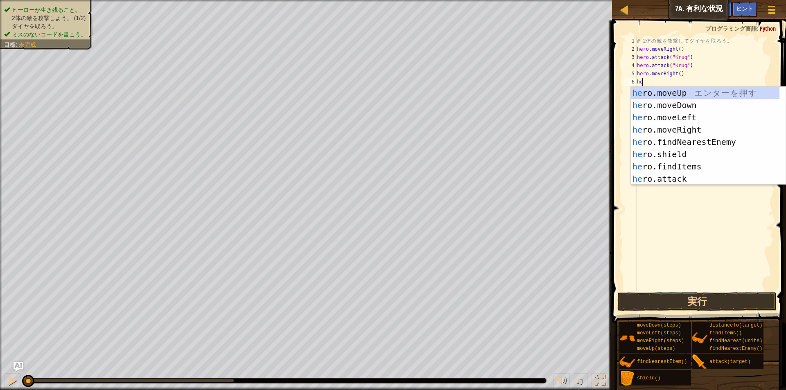
type textarea "hero"
click at [670, 91] on div "hero .moveUp エ ン タ ー を 押 す hero .moveDown エ ン タ ー を 押 す hero .moveLeft エ ン タ ー …" at bounding box center [705, 148] width 149 height 123
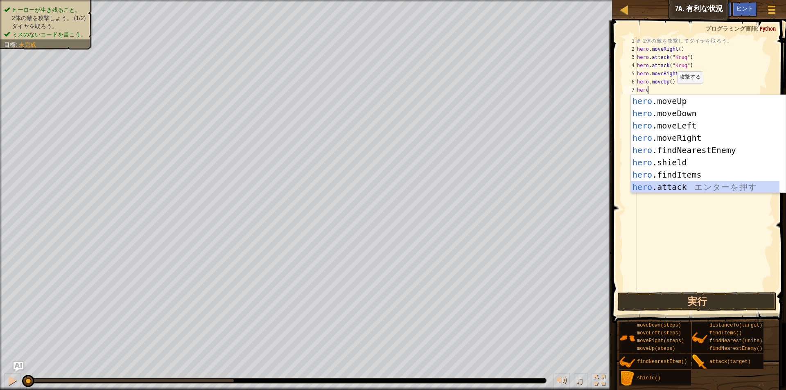
click at [664, 186] on div "hero .moveUp エ ン タ ー を 押 す hero .moveDown エ ン タ ー を 押 す hero .moveLeft エ ン タ ー …" at bounding box center [705, 156] width 149 height 123
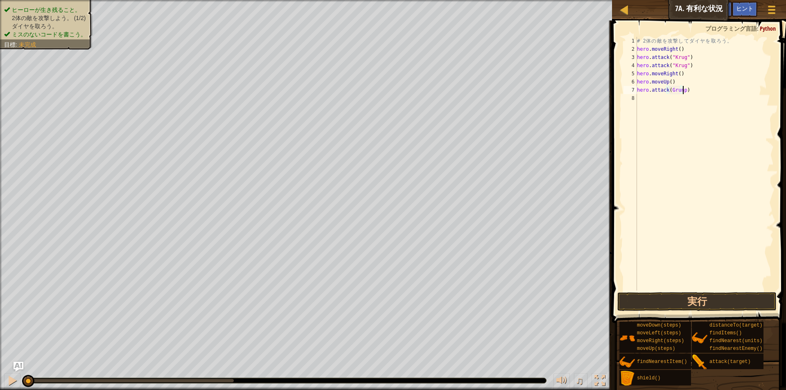
scroll to position [4, 4]
type textarea "hero.attack(Grump)"
click at [661, 102] on div "# 2 体 の 敵 を 攻 撃 し て ダ イ ヤ を 取 ろ う 。 hero . moveRight ( ) hero . attack ( "Krug"…" at bounding box center [705, 172] width 138 height 270
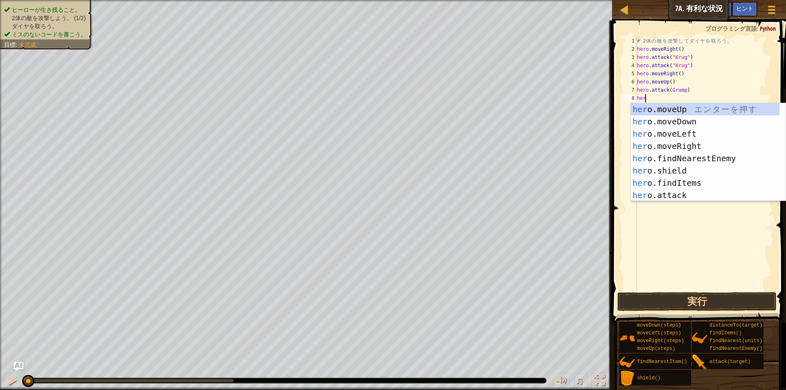
scroll to position [4, 0]
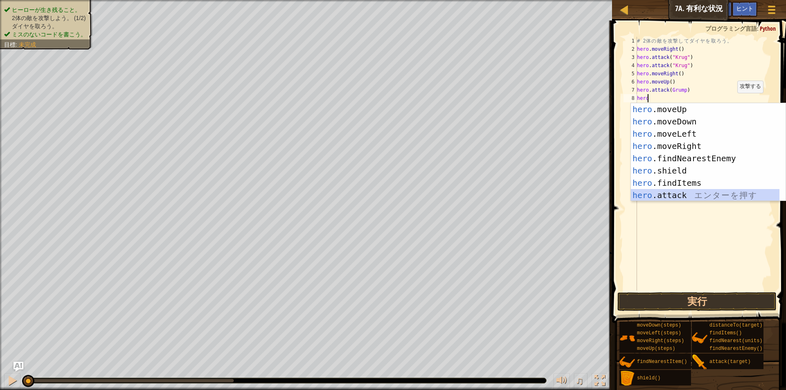
click at [700, 190] on div "hero .moveUp エ ン タ ー を 押 す hero .moveDown エ ン タ ー を 押 す hero .moveLeft エ ン タ ー …" at bounding box center [705, 164] width 149 height 123
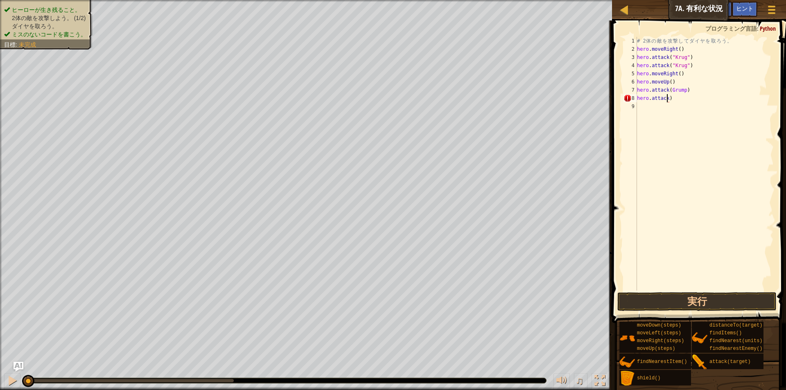
scroll to position [4, 2]
type textarea "hero.attack(Grump)"
click at [661, 110] on div "# 2 体 の 敵 を 攻 撃 し て ダ イ ヤ を 取 ろ う 。 hero . moveRight ( ) hero . attack ( "Krug"…" at bounding box center [705, 172] width 138 height 270
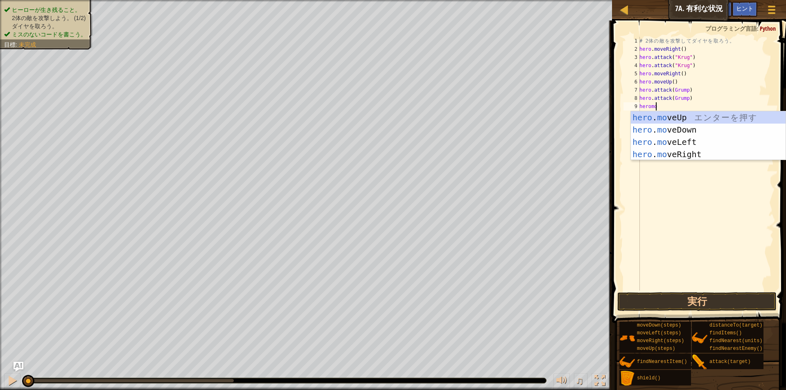
scroll to position [4, 1]
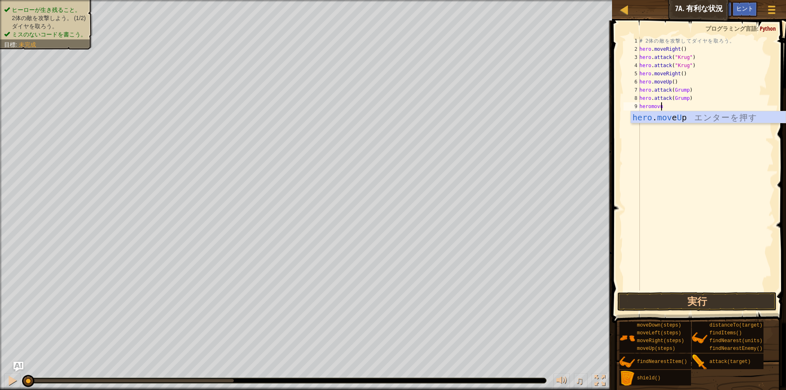
type textarea "heromov"
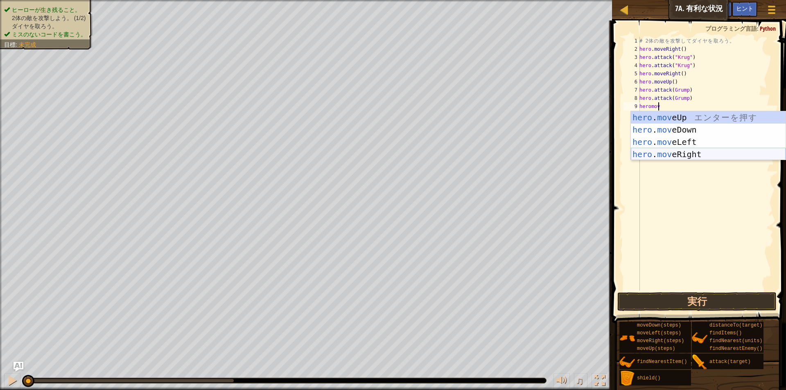
click at [693, 156] on div "hero . mov eUp エ ン タ ー を 押 す hero . mov eDown エ ン タ ー を 押 す hero . mov eLeft エ …" at bounding box center [708, 148] width 155 height 74
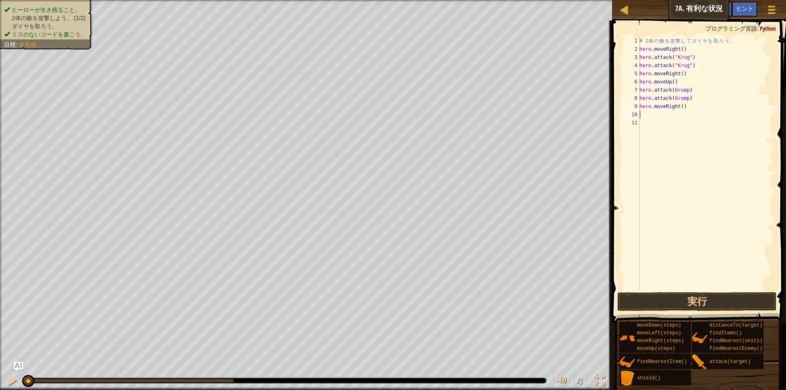
scroll to position [4, 0]
click at [681, 110] on div "# 2 体 の 敵 を 攻 撃 し て ダ イ ヤ を 取 ろ う 。 hero . moveRight ( ) hero . attack ( "Krug"…" at bounding box center [706, 172] width 136 height 270
click at [708, 301] on button "実行" at bounding box center [697, 301] width 159 height 19
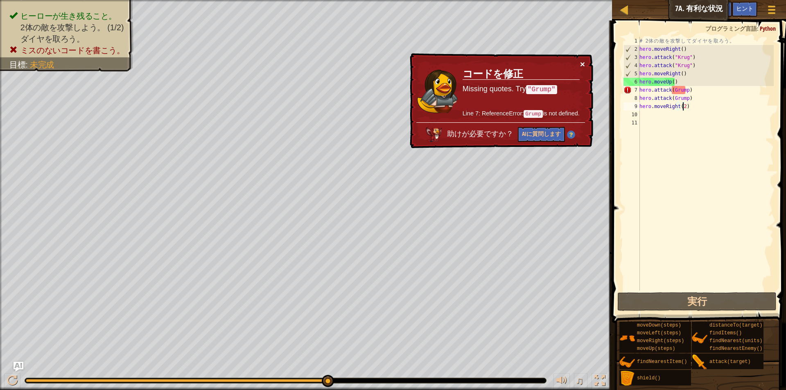
click at [580, 63] on button "×" at bounding box center [582, 64] width 5 height 9
click at [584, 61] on button "×" at bounding box center [582, 64] width 5 height 9
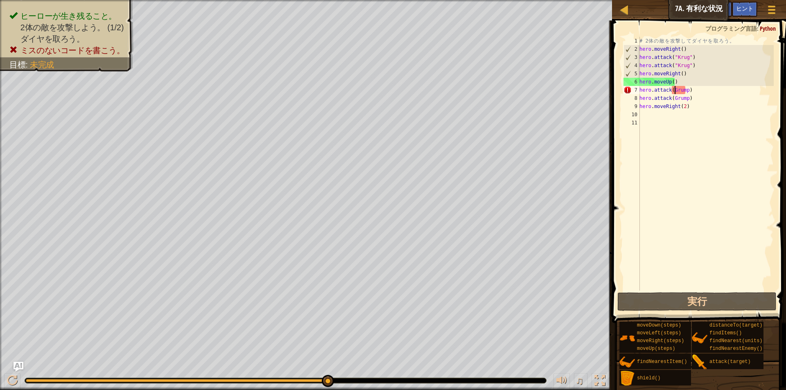
click at [676, 91] on div "# 2 体 の 敵 を 攻 撃 し て ダ イ ヤ を 取 ろ う 。 hero . moveRight ( ) hero . attack ( "Krug"…" at bounding box center [706, 172] width 136 height 270
click at [672, 89] on div "# 2 体 の 敵 を 攻 撃 し て ダ イ ヤ を 取 ろ う 。 hero . moveRight ( ) hero . attack ( "Krug"…" at bounding box center [706, 172] width 136 height 270
click at [684, 83] on div "# 2 体 の 敵 を 攻 撃 し て ダ イ ヤ を 取 ろ う 。 hero . moveRight ( ) hero . attack ( "Krug"…" at bounding box center [706, 172] width 136 height 270
type textarea "hero.moveUp()"
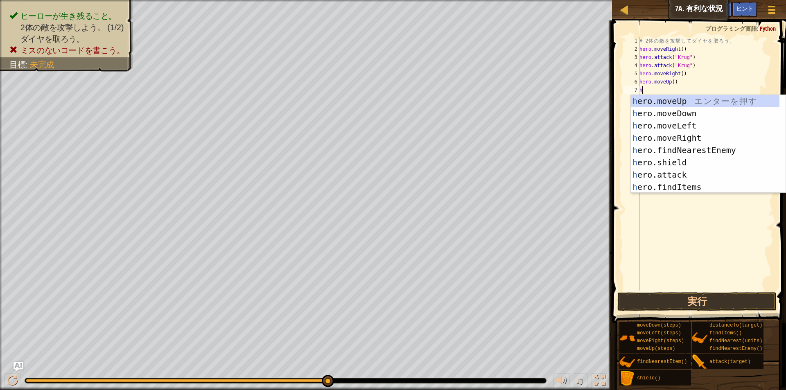
type textarea "he"
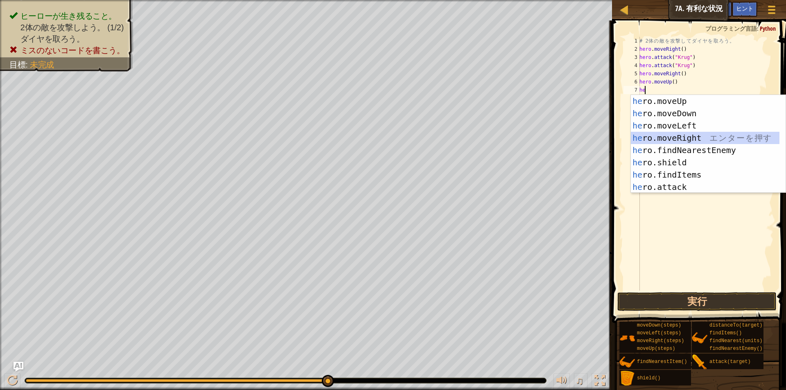
click at [691, 135] on div "he ro.moveUp エ ン タ ー を 押 す he ro.moveDown エ ン タ ー を 押 す he ro.moveLeft エ ン タ ー …" at bounding box center [705, 156] width 149 height 123
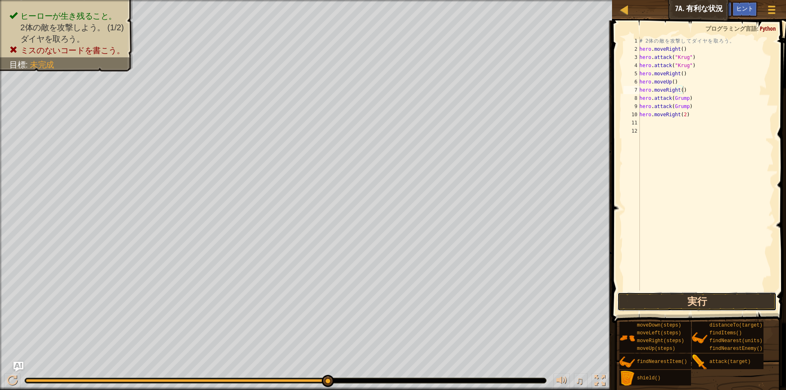
click at [650, 310] on button "実行" at bounding box center [697, 301] width 159 height 19
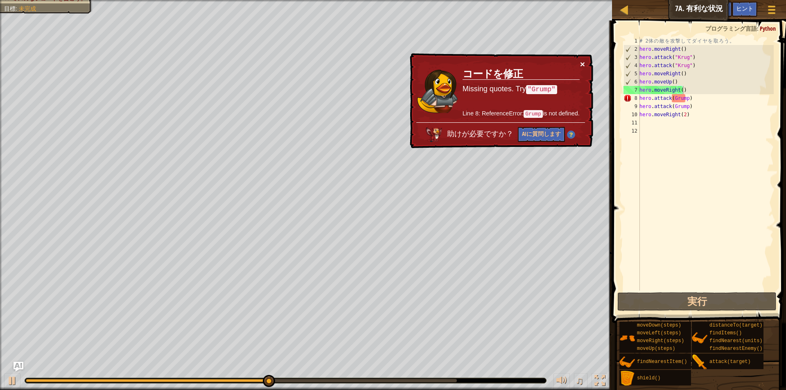
click at [583, 63] on button "×" at bounding box center [582, 64] width 5 height 9
click at [676, 92] on div "# 2 体 の 敵 を 攻 撃 し て ダ イ ヤ を 取 ろ う 。 hero . moveRight ( ) hero . attack ( "Krug"…" at bounding box center [706, 172] width 136 height 270
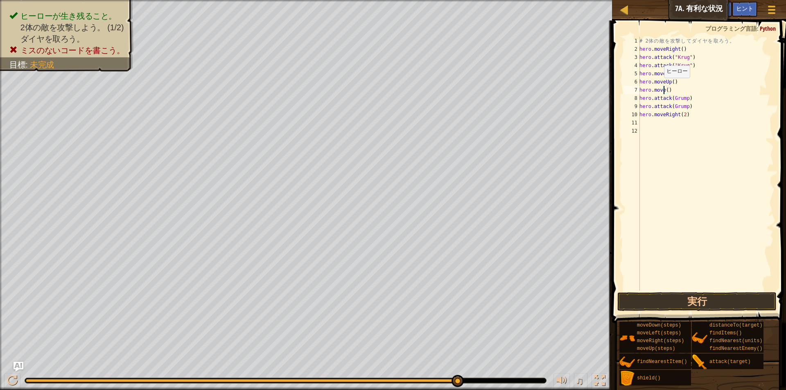
scroll to position [4, 2]
click at [660, 100] on div "hero.moveL eft エ ン タ ー を 押 す" at bounding box center [708, 113] width 155 height 37
type textarea "hero.moveLeft"
click at [688, 298] on button "実行" at bounding box center [697, 301] width 159 height 19
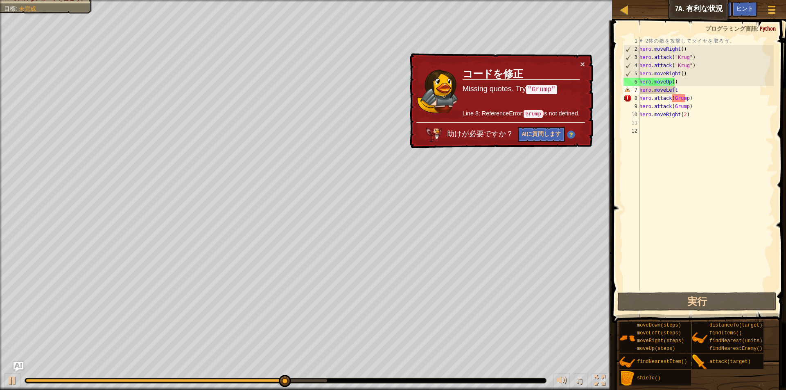
drag, startPoint x: 560, startPoint y: 71, endPoint x: 573, endPoint y: 100, distance: 31.4
click at [573, 100] on td "コードを修正 Missing quotes. Try "Grump" Line 8: ReferenceError: Grump is not defined." at bounding box center [521, 91] width 118 height 63
click at [581, 63] on button "×" at bounding box center [582, 64] width 5 height 9
